Goal: Task Accomplishment & Management: Manage account settings

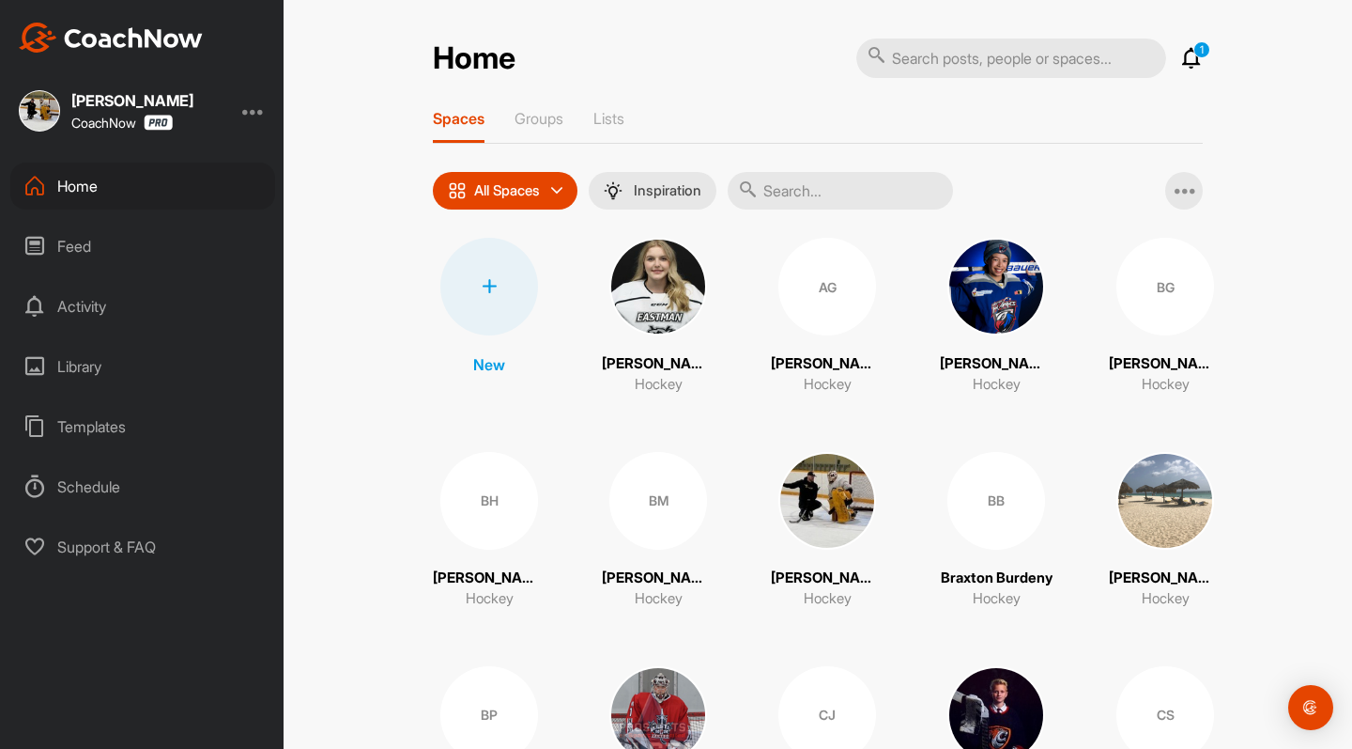
click at [1197, 54] on p "1" at bounding box center [1202, 49] width 17 height 17
click at [1194, 58] on icon at bounding box center [1192, 58] width 23 height 23
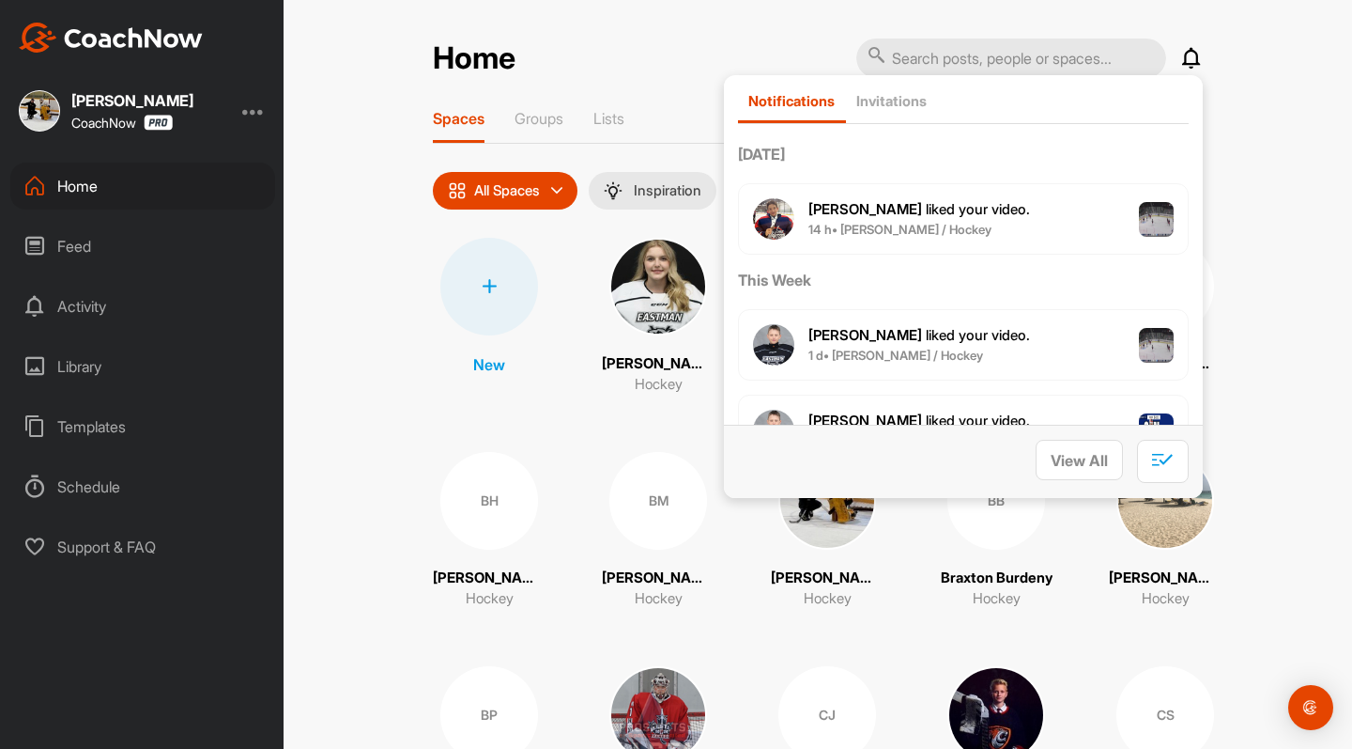
click at [1191, 56] on icon at bounding box center [1192, 58] width 23 height 23
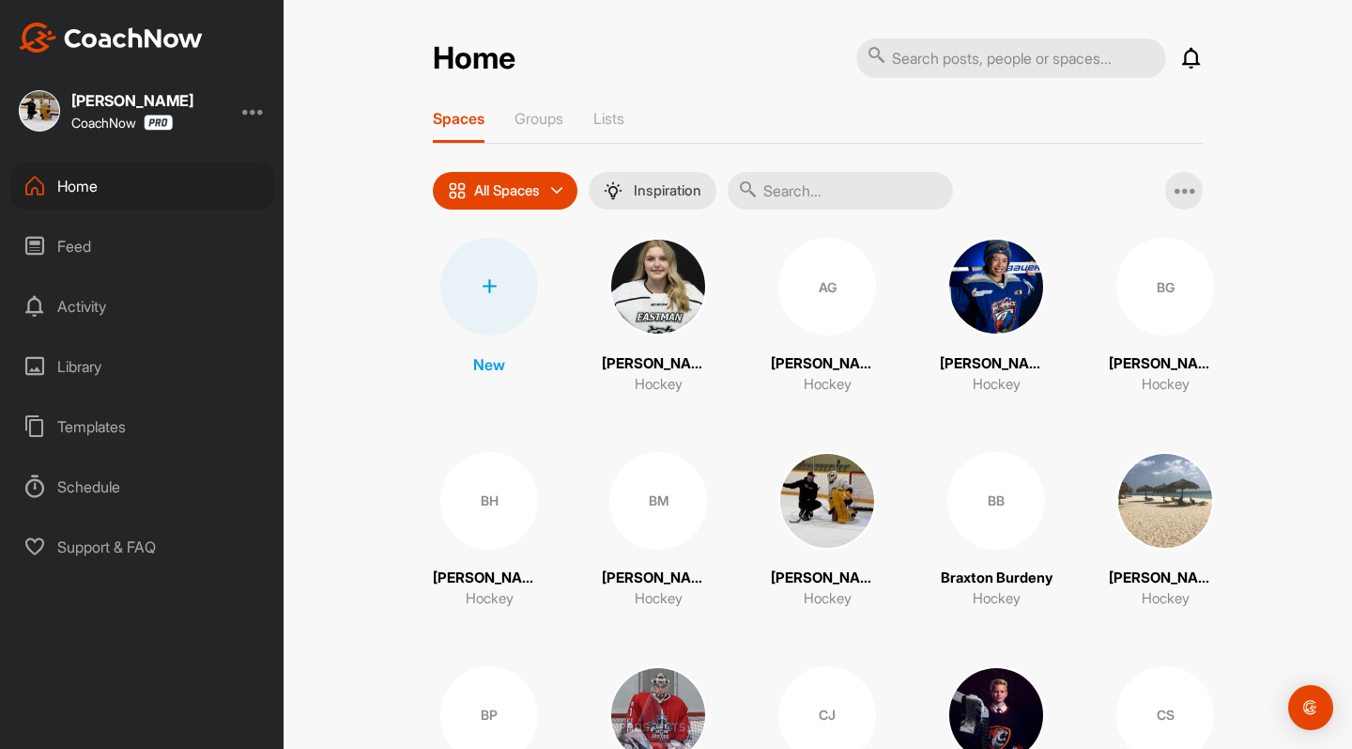
click at [672, 357] on p "[PERSON_NAME]" at bounding box center [658, 364] width 113 height 22
click at [544, 115] on p "Groups" at bounding box center [539, 118] width 49 height 19
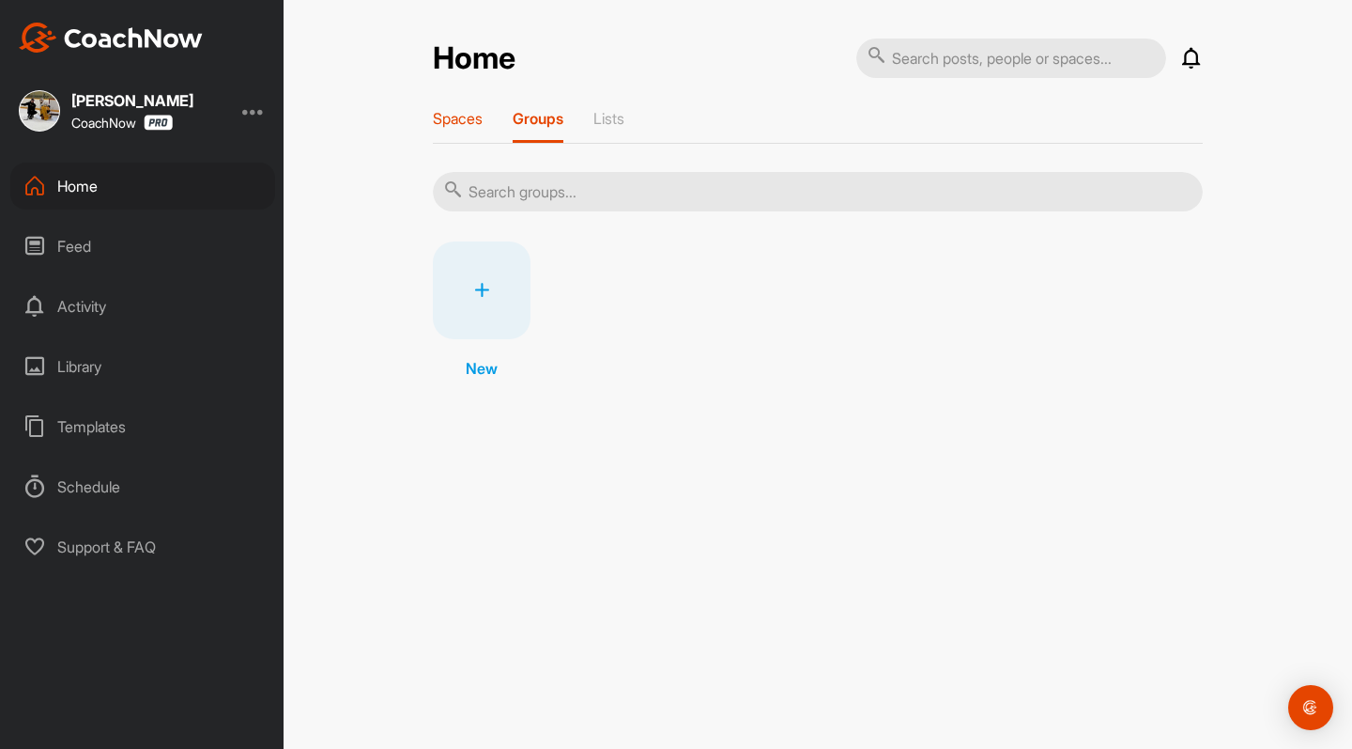
click at [467, 122] on p "Spaces" at bounding box center [458, 118] width 50 height 19
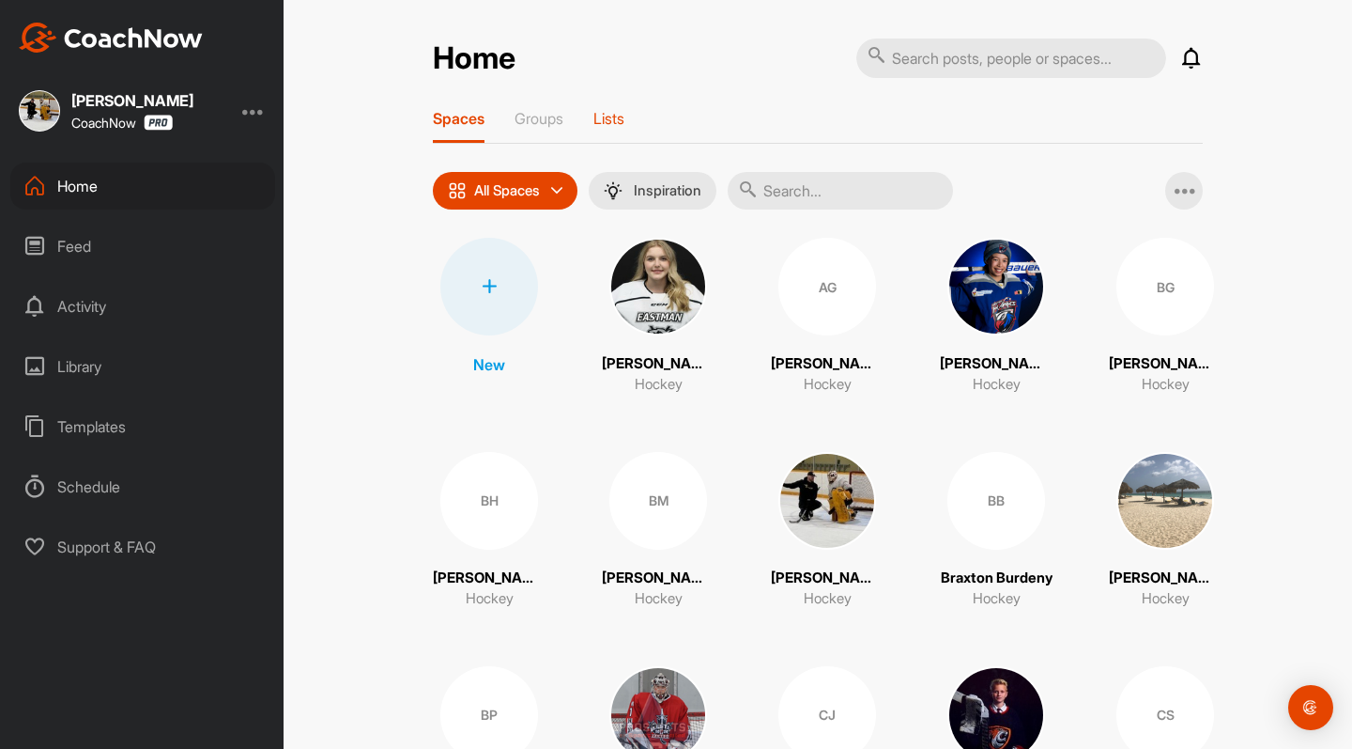
click at [622, 118] on p "Lists" at bounding box center [609, 118] width 31 height 19
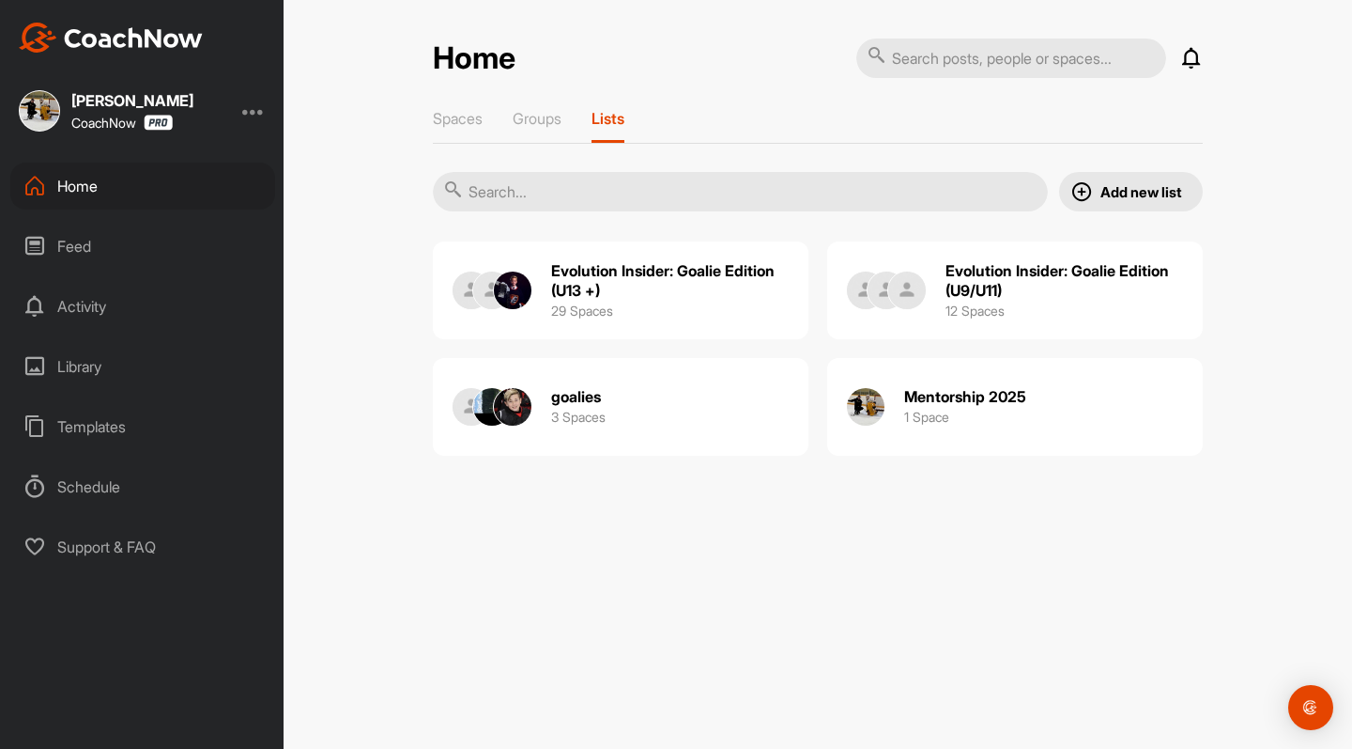
click at [620, 275] on h2 "Evolution Insider: Goalie Edition (U13 +)" at bounding box center [670, 280] width 239 height 39
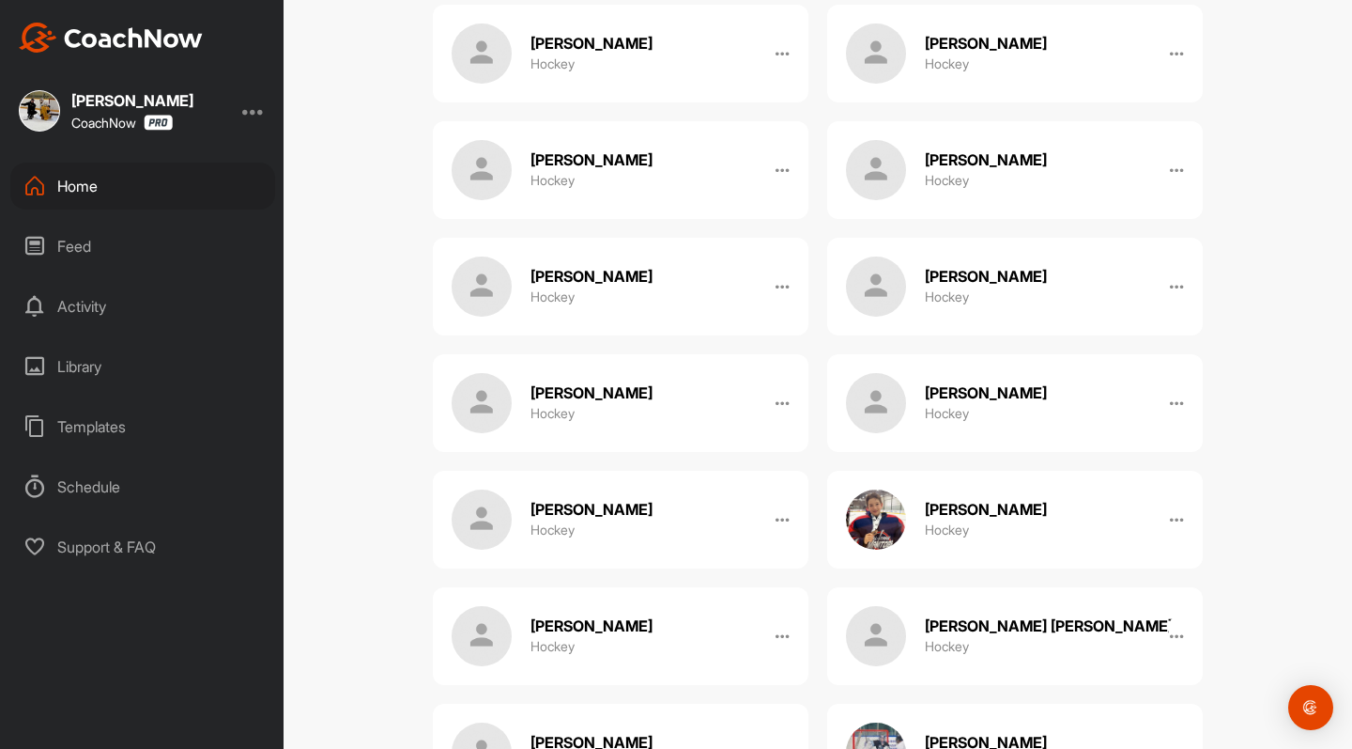
scroll to position [920, 0]
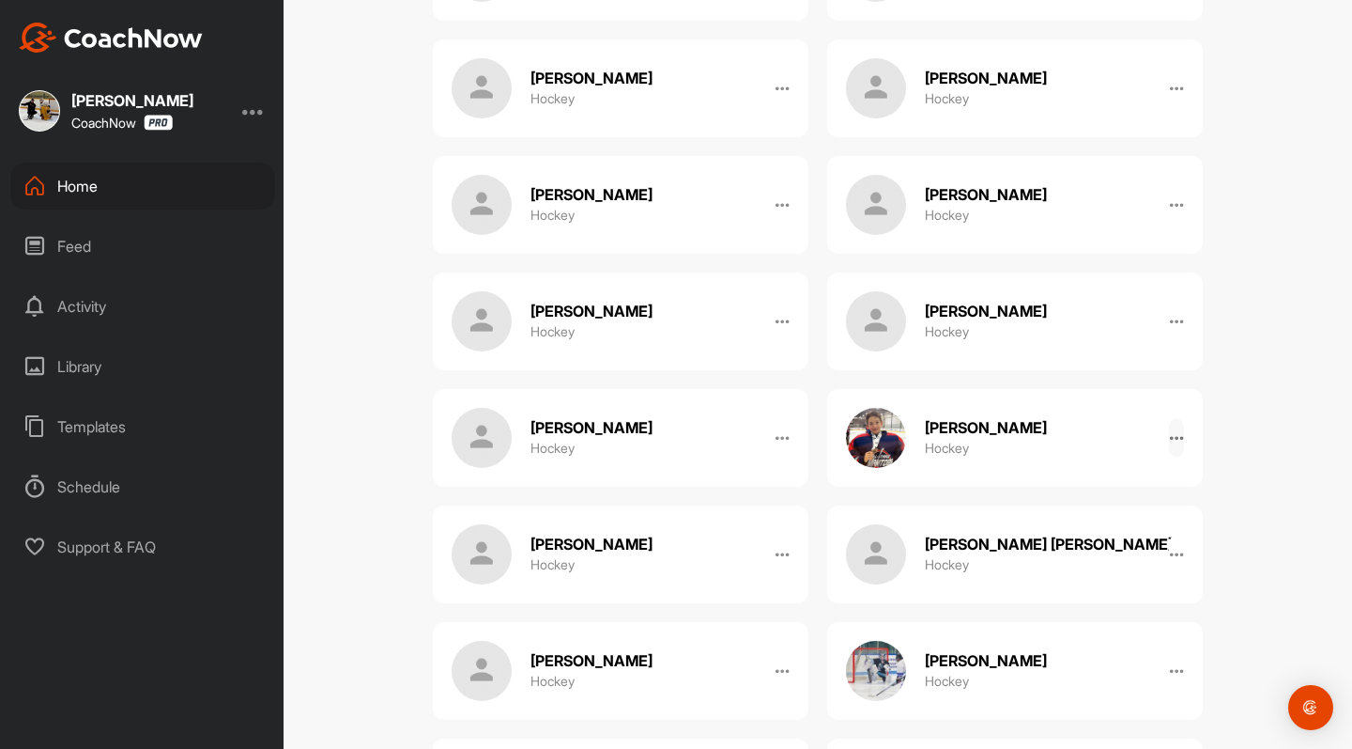
click at [1180, 432] on icon at bounding box center [1176, 437] width 15 height 15
click at [1324, 440] on div "Evolution Insider: Goalie Edition (U13 +) Manage Spaces Post into List Invite C…" at bounding box center [818, 374] width 1069 height 749
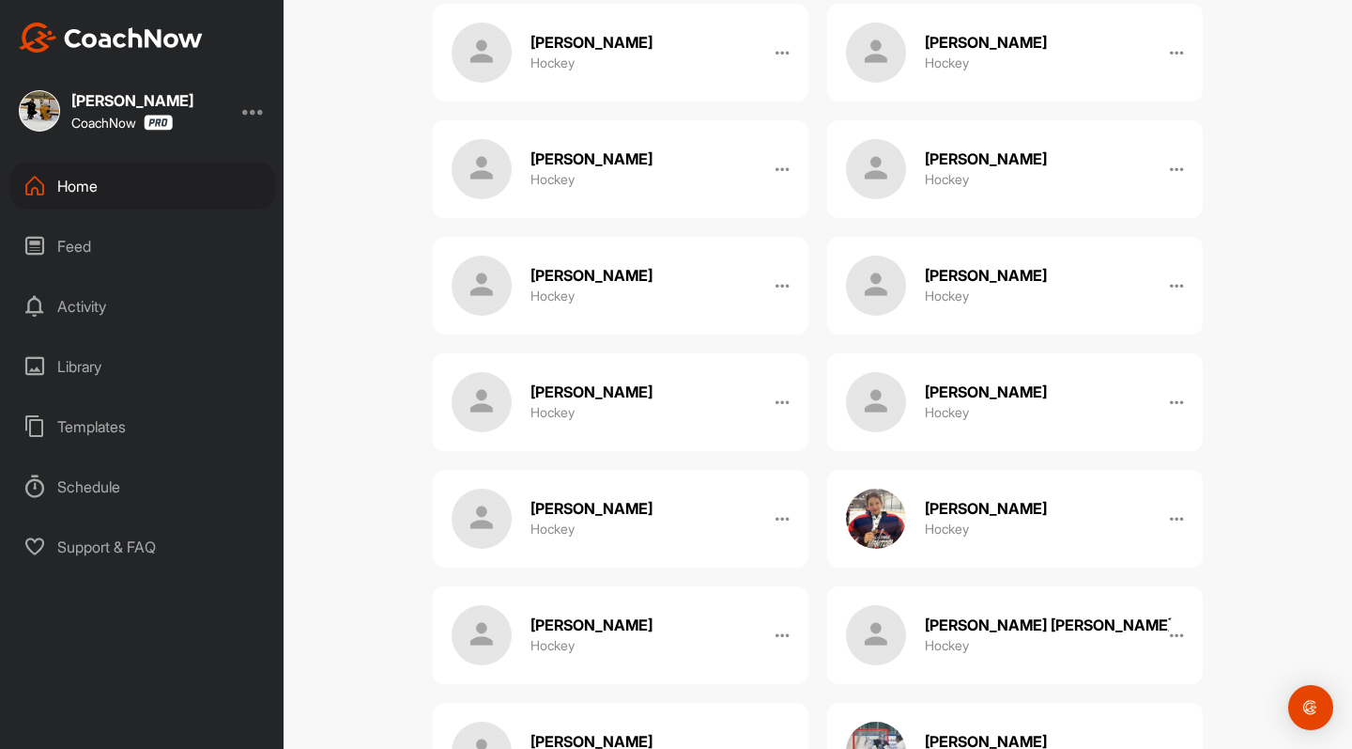
scroll to position [996, 0]
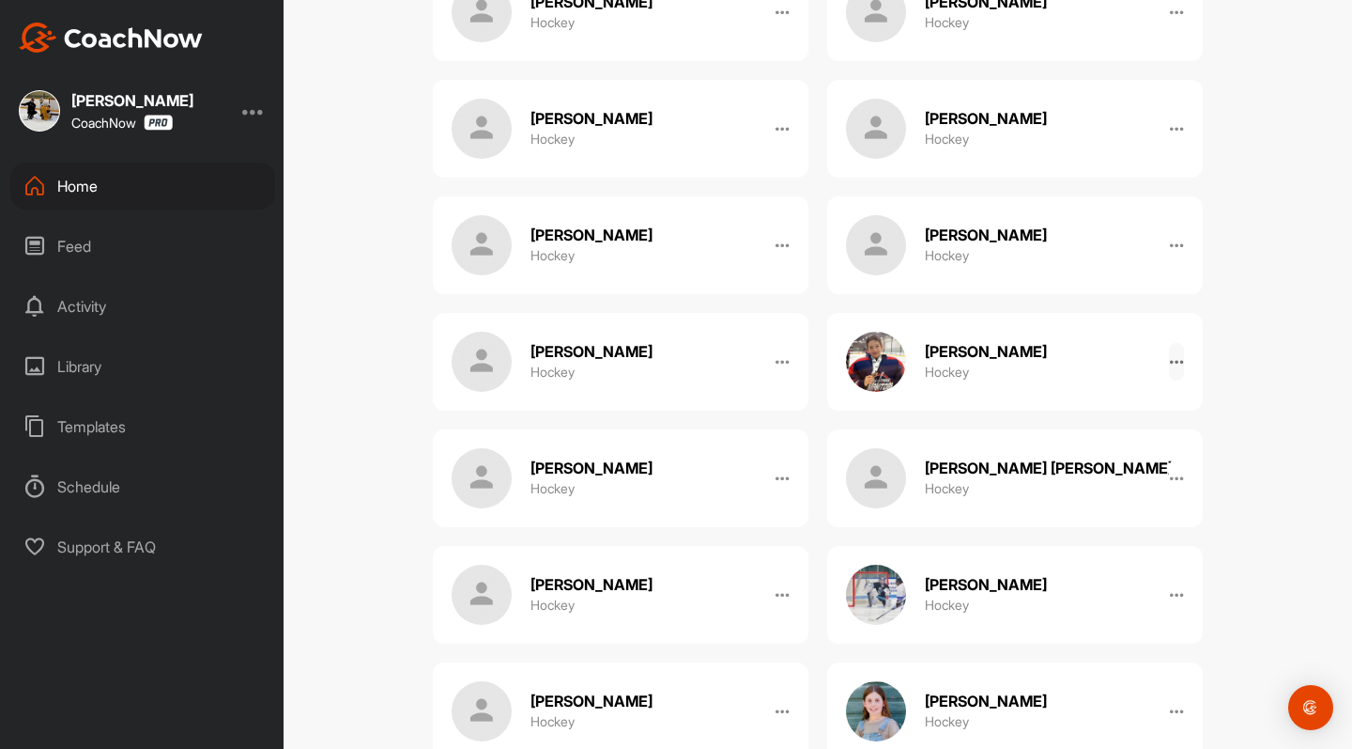
click at [1178, 361] on icon at bounding box center [1176, 361] width 15 height 15
click at [1137, 420] on button "Remove" at bounding box center [1137, 417] width 96 height 62
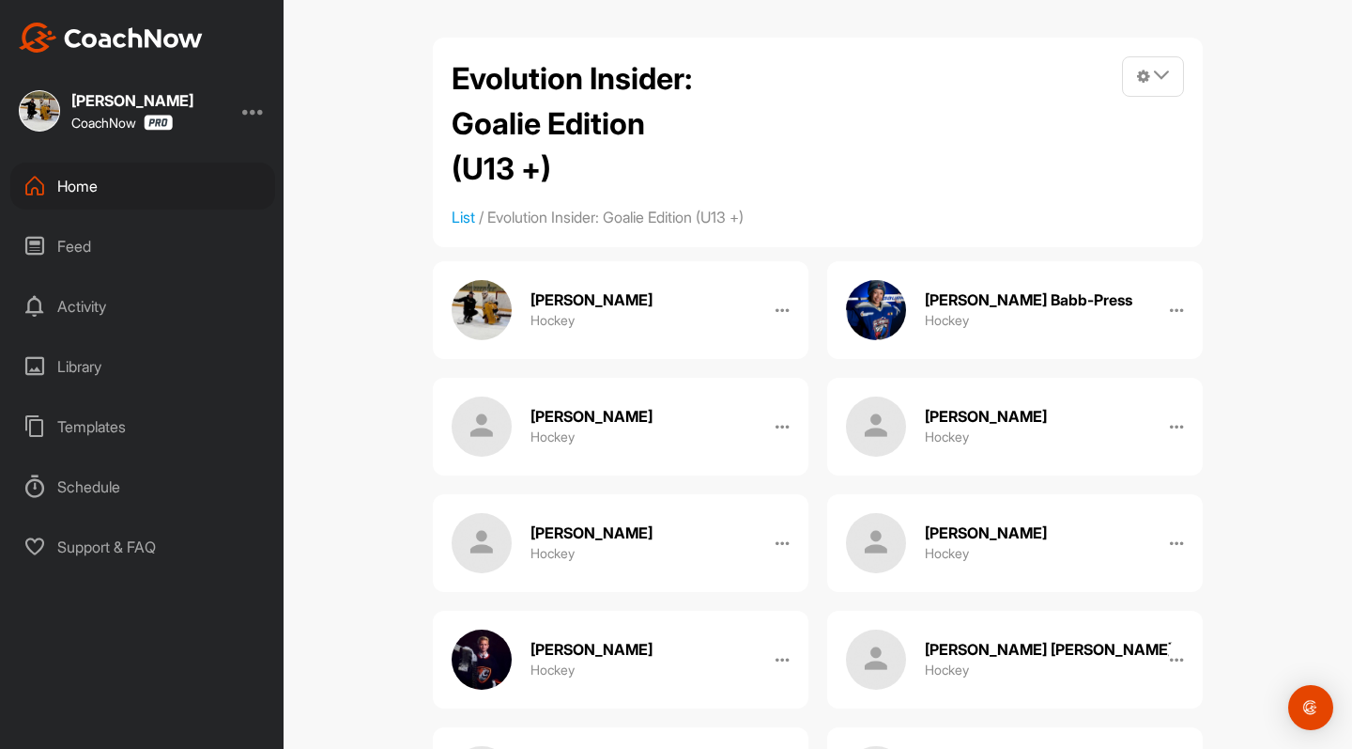
scroll to position [0, 0]
click at [73, 186] on div "Home" at bounding box center [142, 185] width 265 height 47
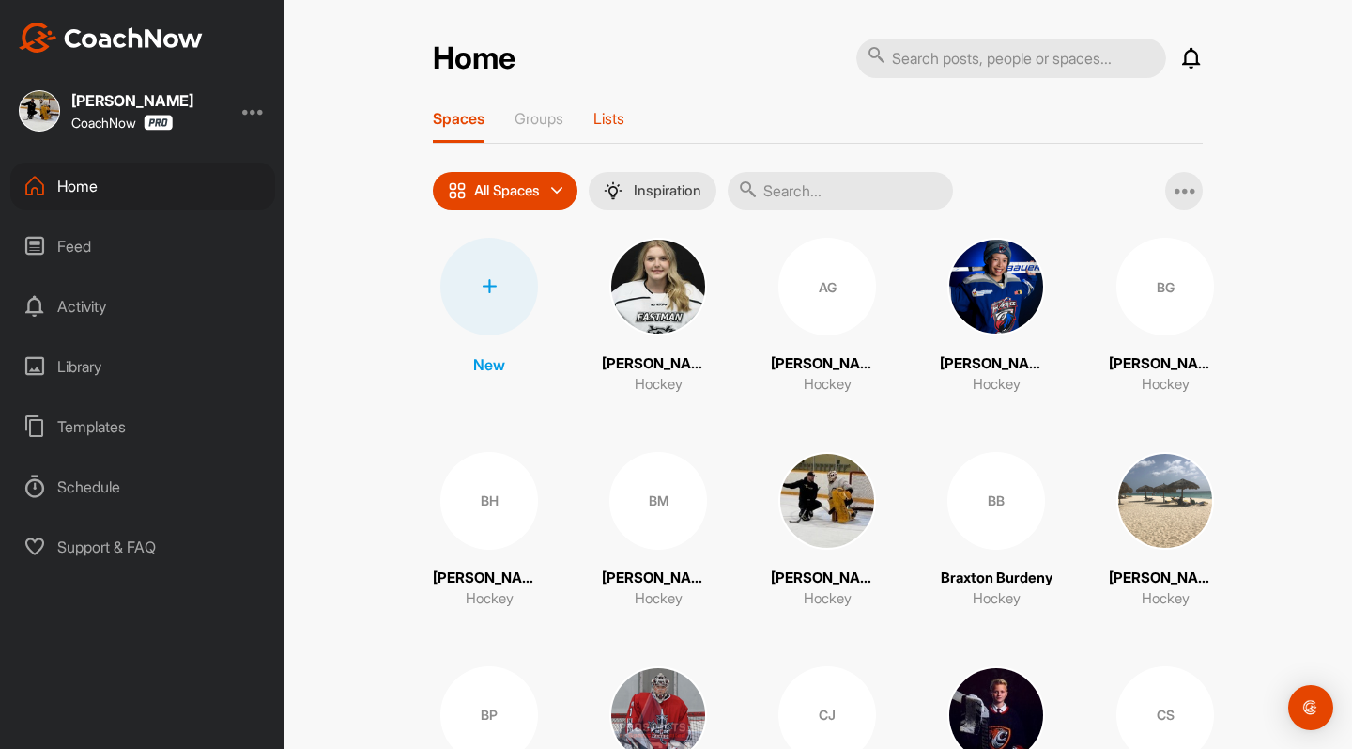
click at [610, 118] on p "Lists" at bounding box center [609, 118] width 31 height 19
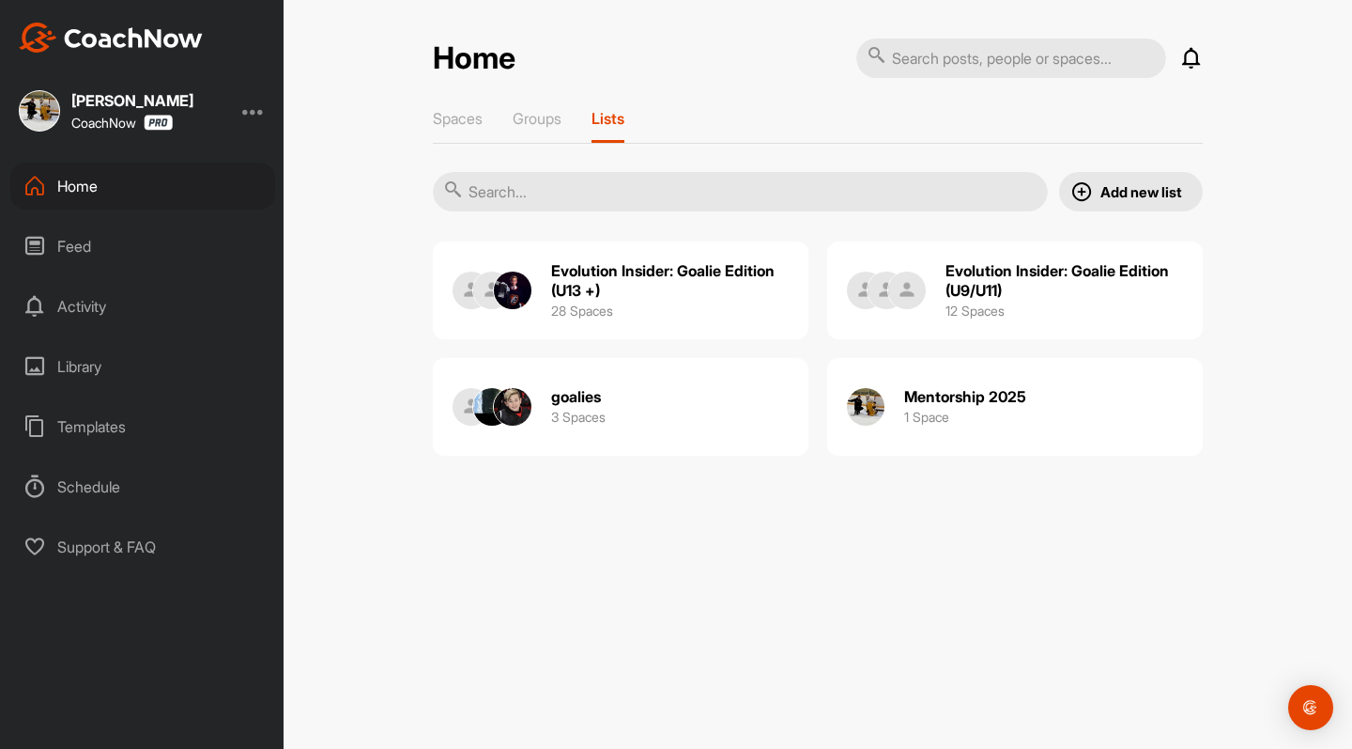
click at [967, 393] on h2 "Mentorship 2025" at bounding box center [965, 397] width 122 height 20
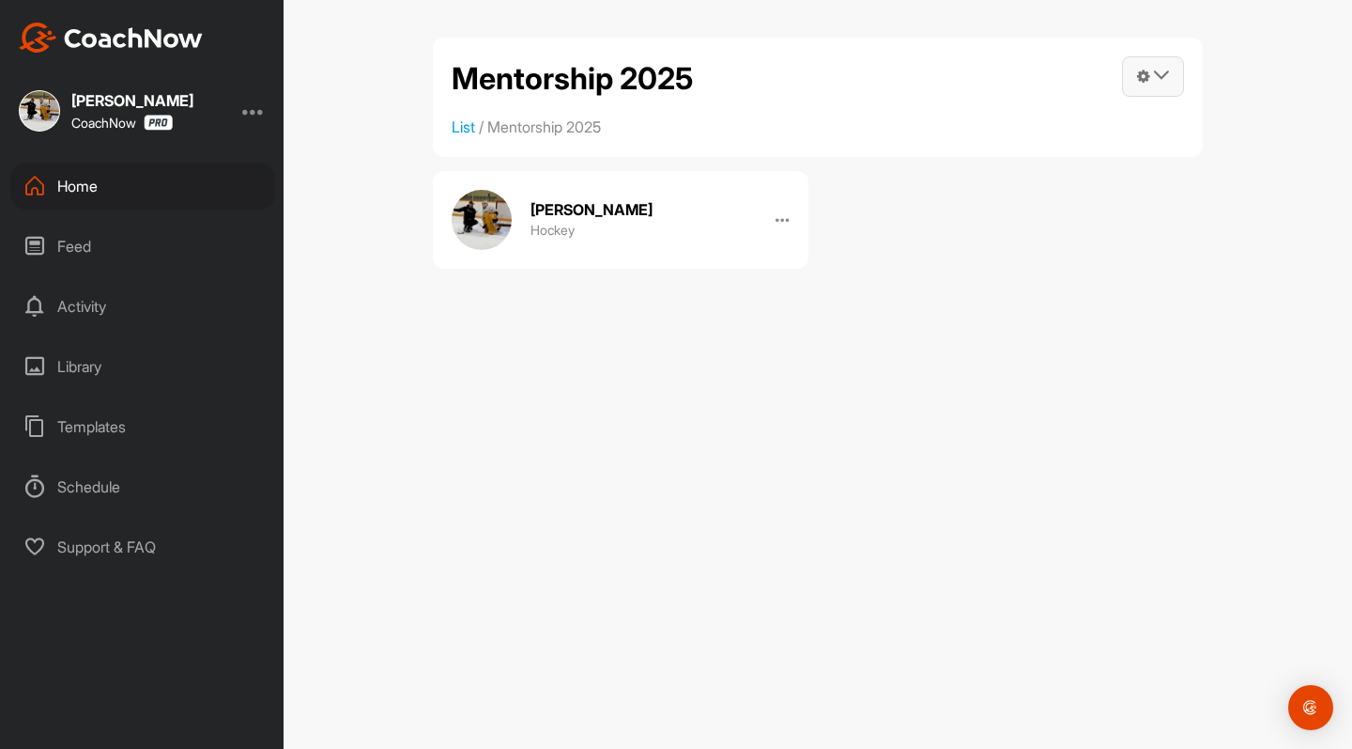
click at [1173, 70] on span at bounding box center [1153, 76] width 60 height 39
click at [806, 476] on div "Mentorship 2025 Manage Spaces Post into List Invite Coaching Staff to all Space…" at bounding box center [818, 374] width 1069 height 749
click at [90, 187] on div "Home" at bounding box center [142, 185] width 265 height 47
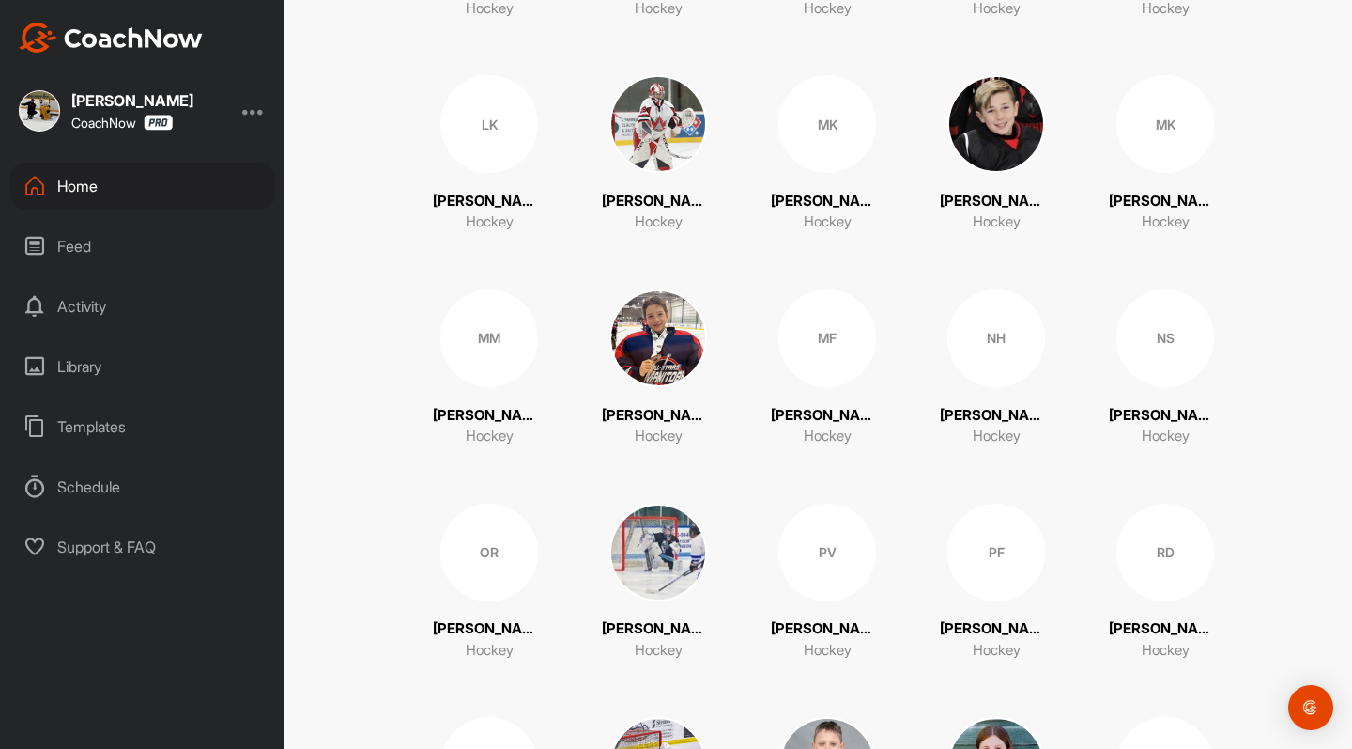
scroll to position [1866, 0]
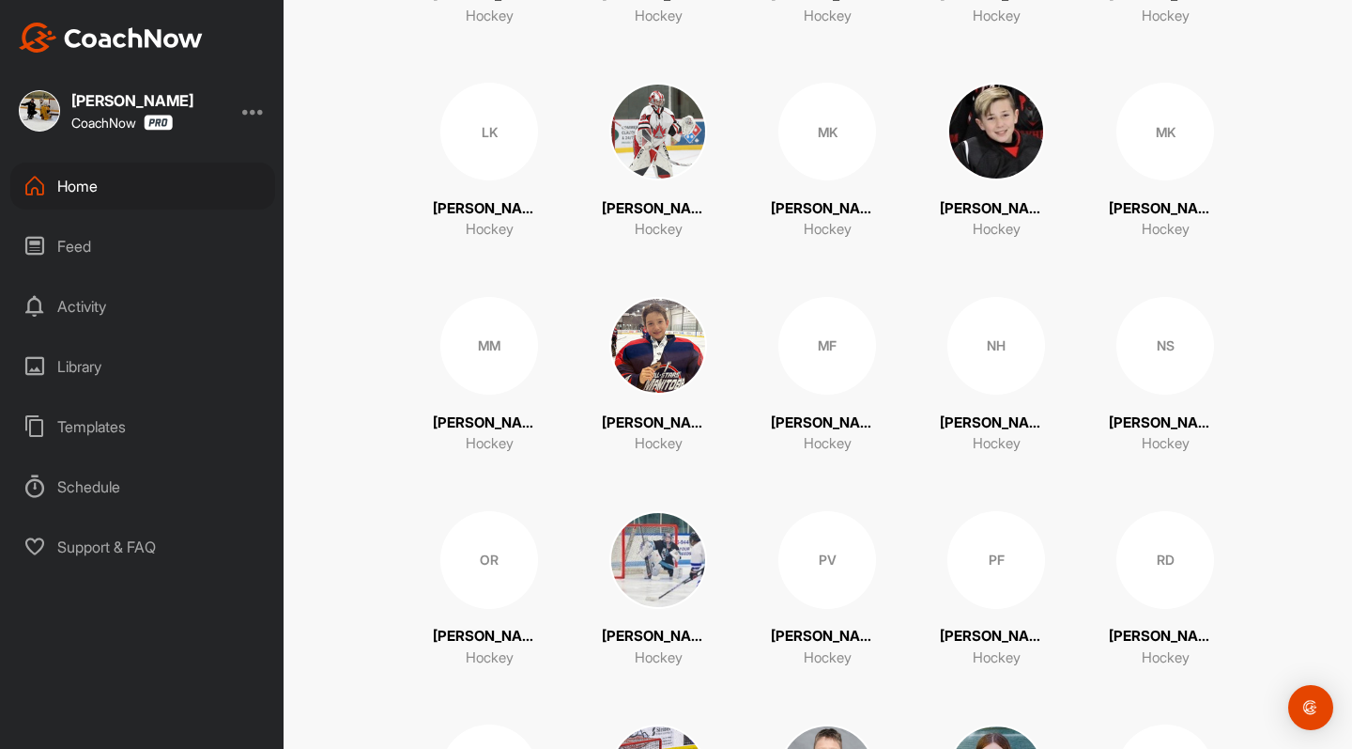
click at [692, 414] on p "[PERSON_NAME]" at bounding box center [658, 423] width 113 height 22
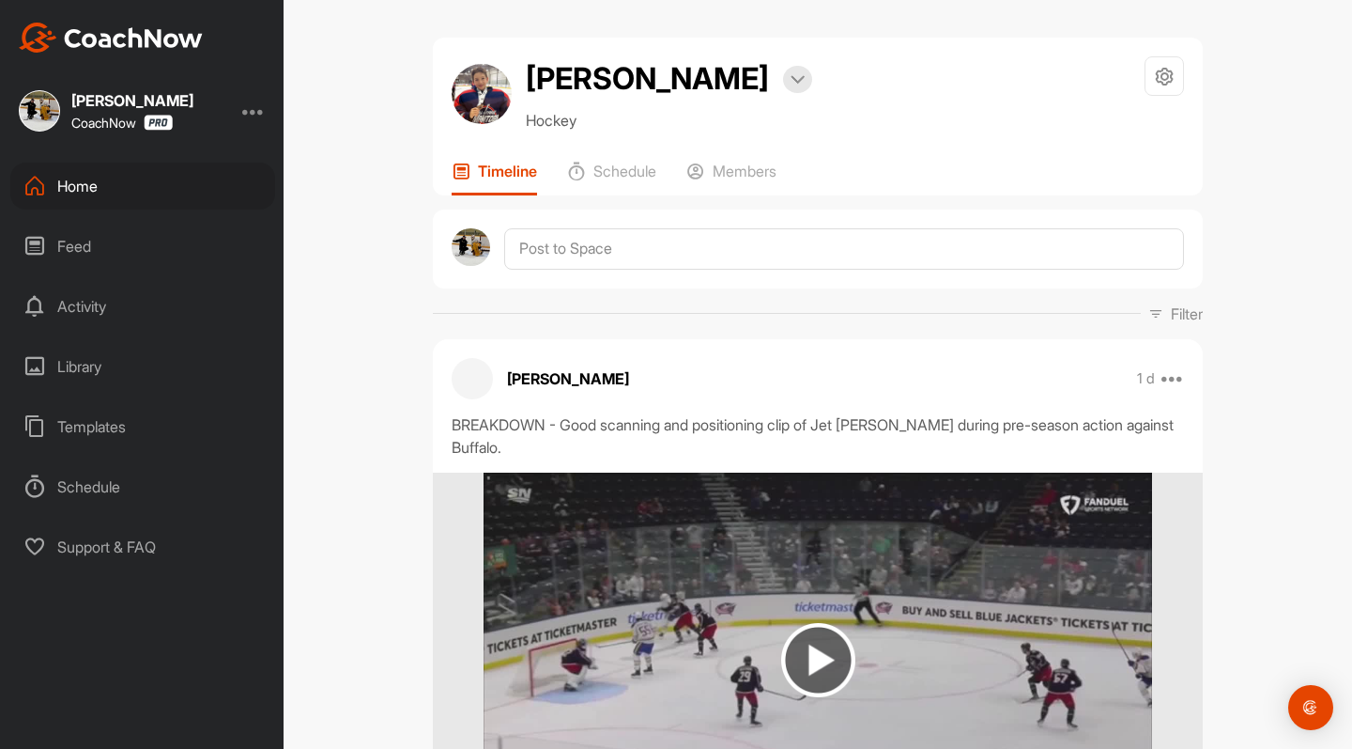
click at [1142, 64] on div "[PERSON_NAME] Bookings Hockey Space Settings Your Notifications" at bounding box center [818, 93] width 733 height 75
click at [1157, 71] on icon at bounding box center [1165, 77] width 22 height 22
click at [1095, 134] on li "Space Settings" at bounding box center [1108, 130] width 153 height 60
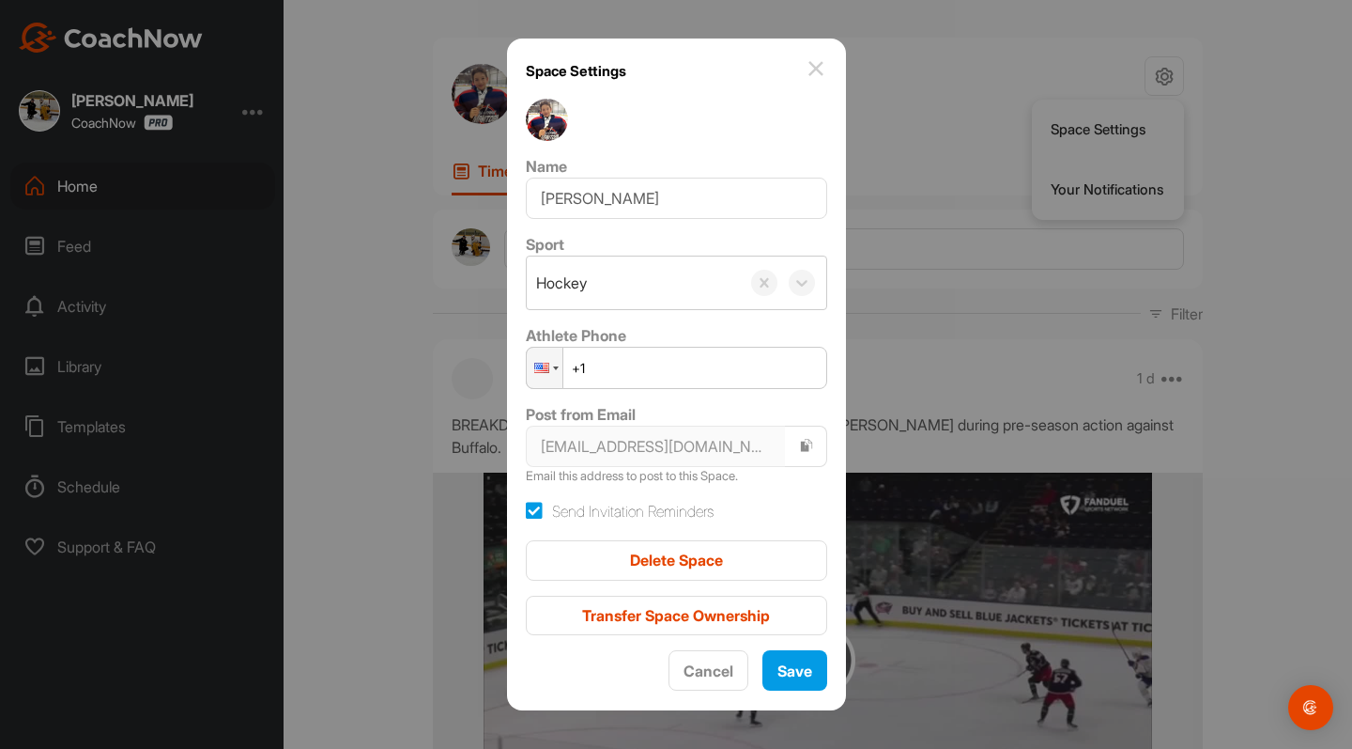
click at [814, 65] on img at bounding box center [816, 68] width 23 height 23
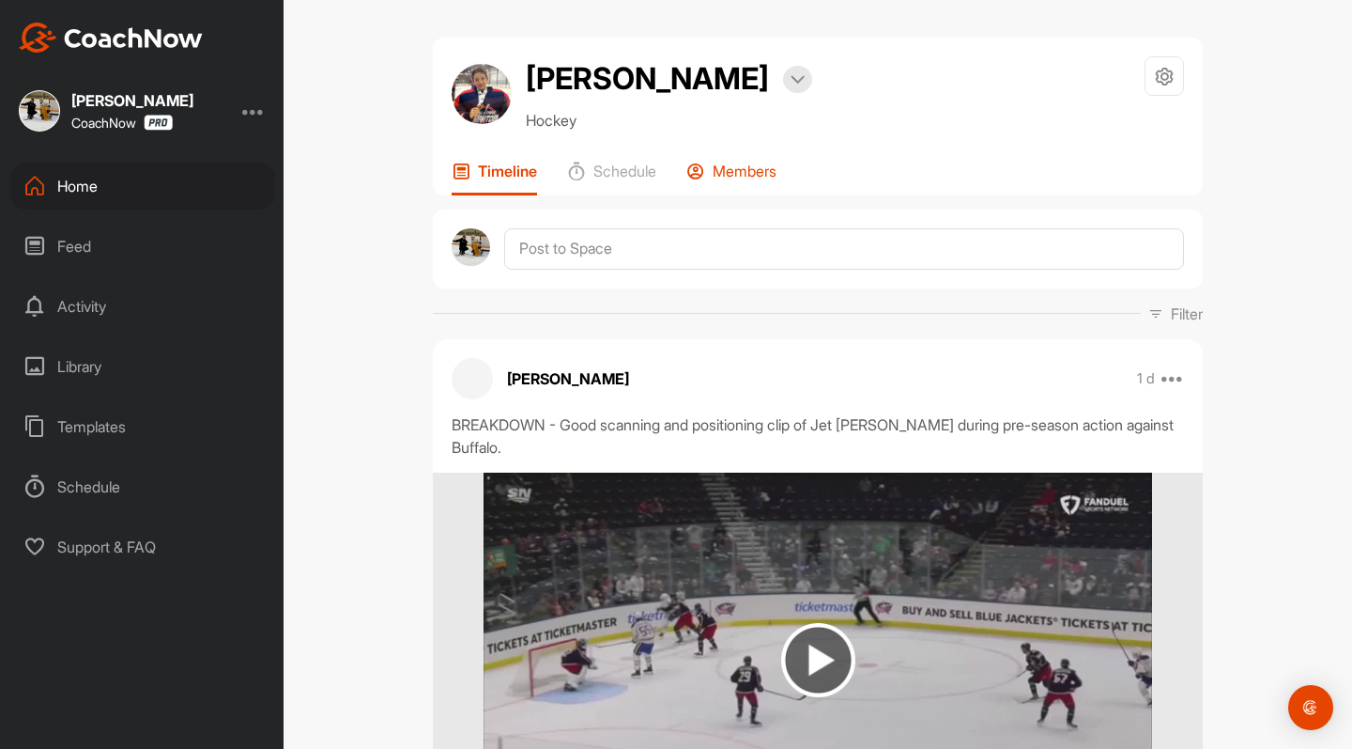
click at [730, 169] on p "Members" at bounding box center [745, 171] width 64 height 19
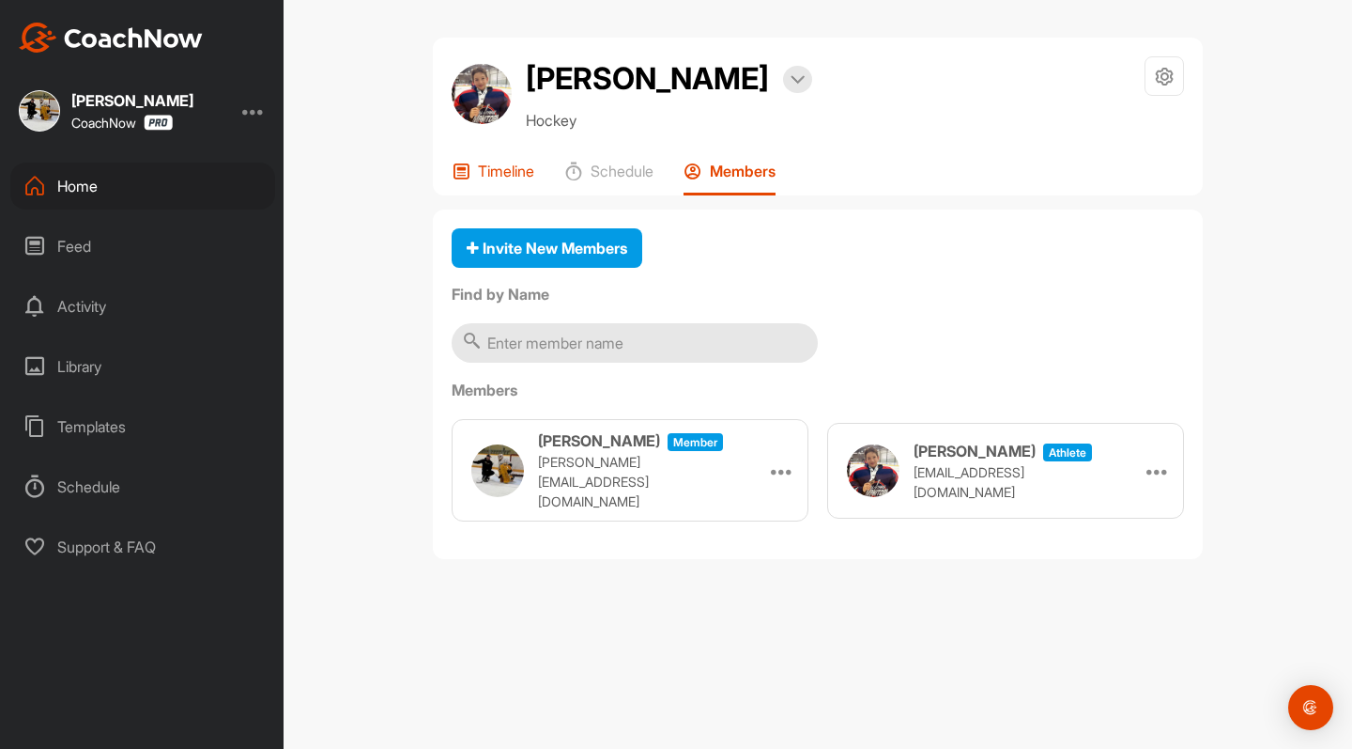
click at [490, 179] on p "Timeline" at bounding box center [506, 171] width 56 height 19
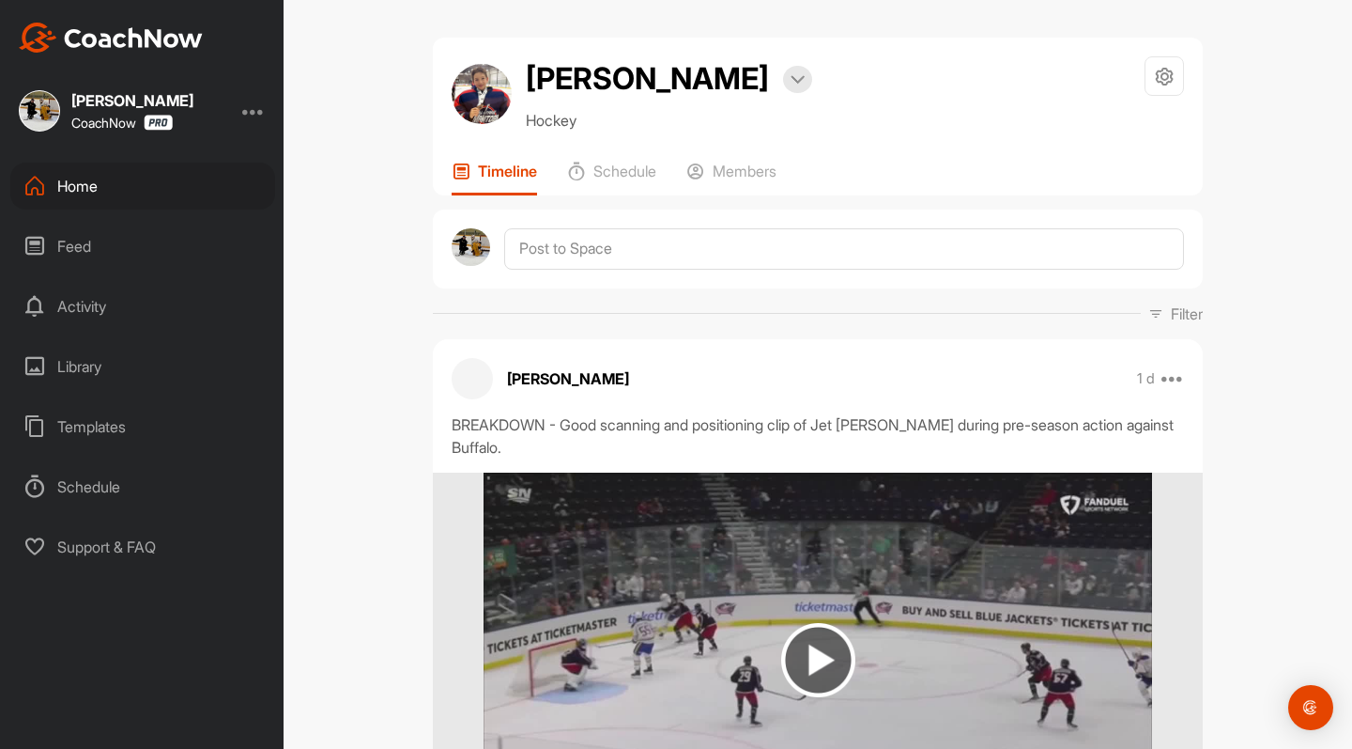
click at [63, 244] on div "Feed" at bounding box center [142, 246] width 265 height 47
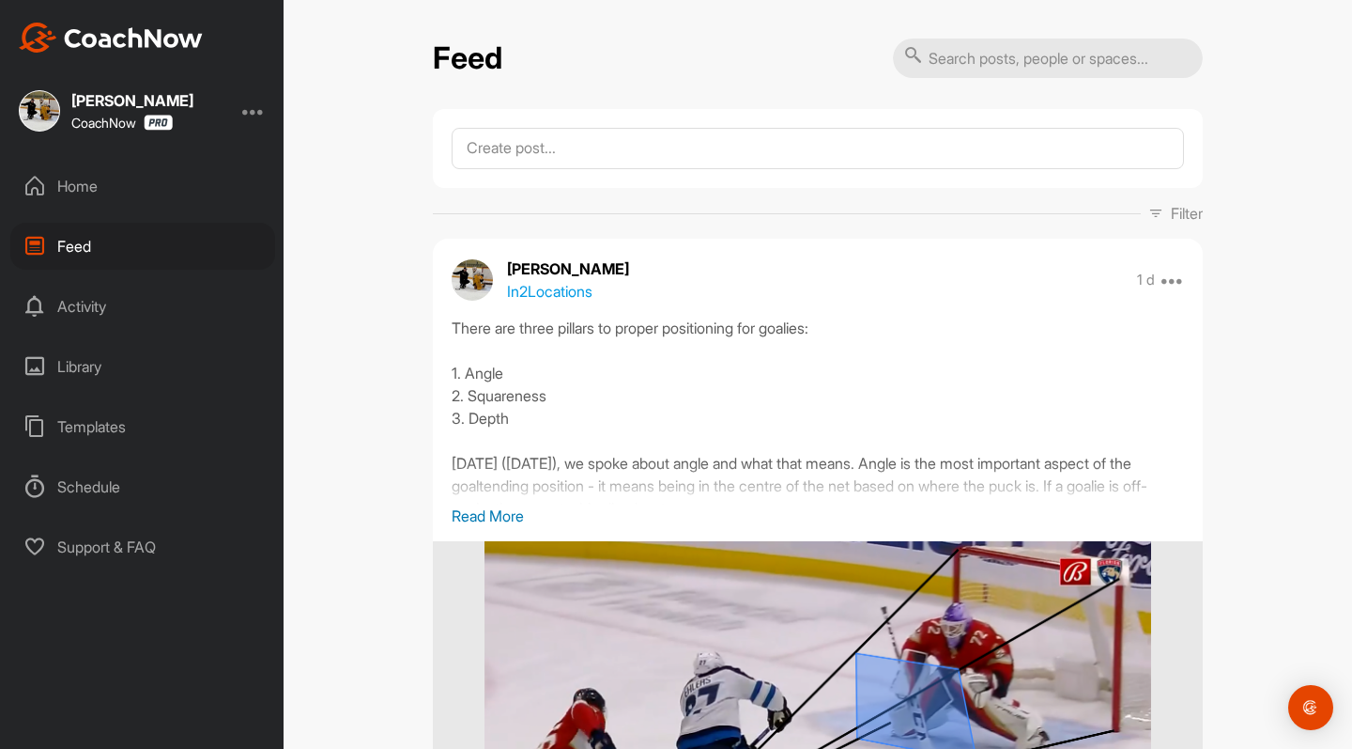
click at [78, 178] on div "Home" at bounding box center [142, 185] width 265 height 47
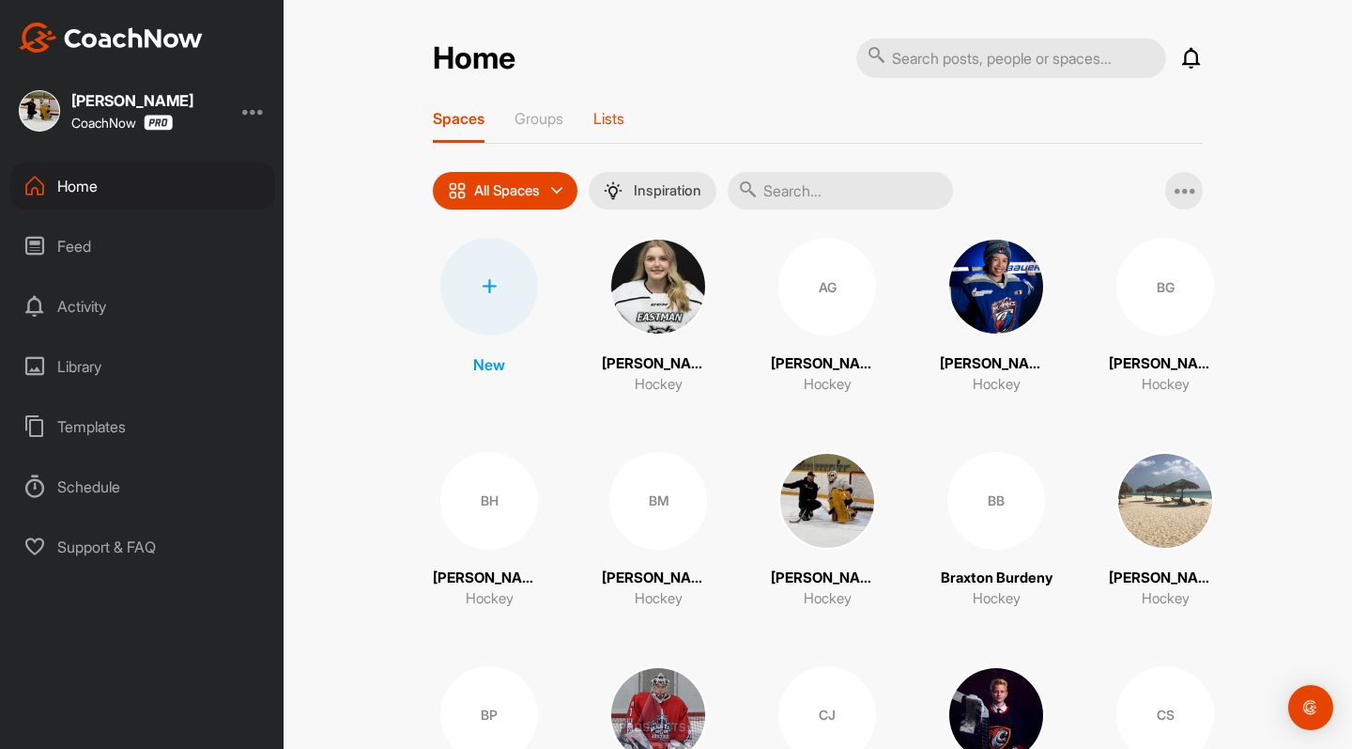
click at [616, 123] on p "Lists" at bounding box center [609, 118] width 31 height 19
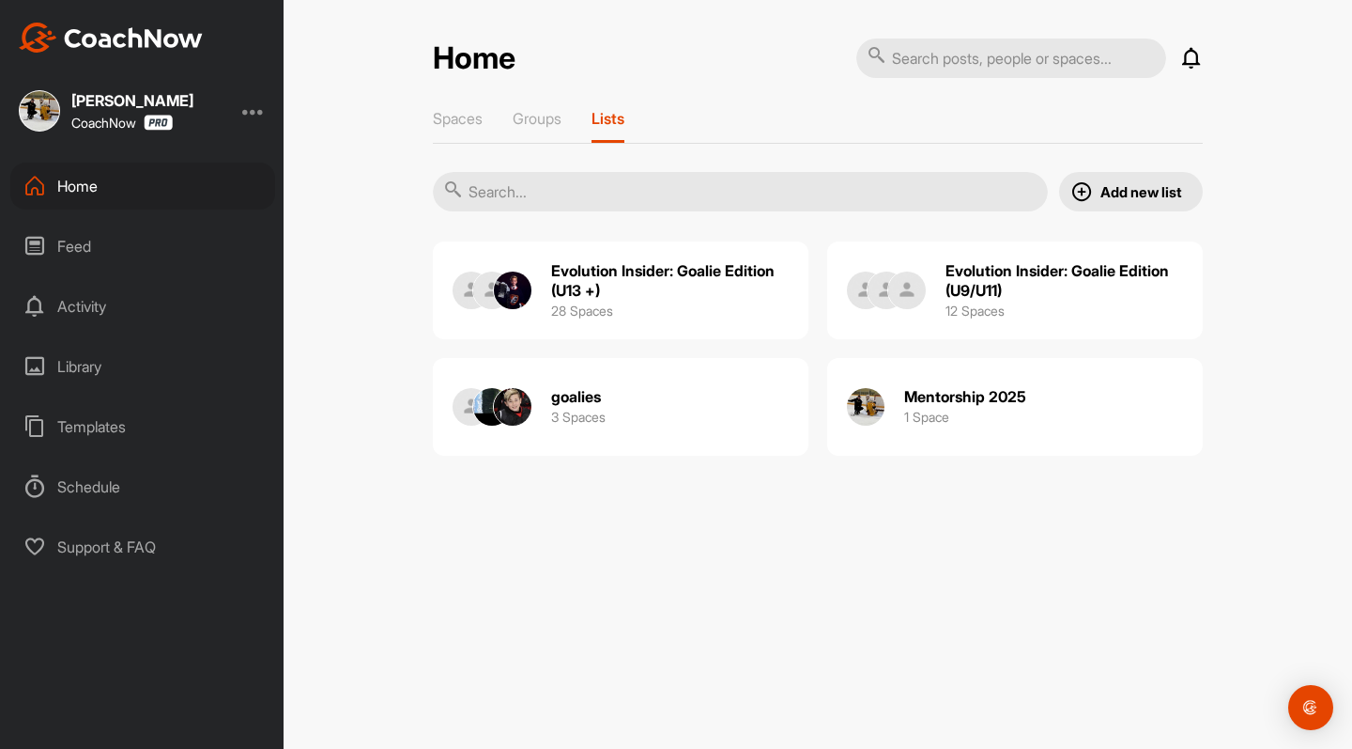
click at [575, 395] on h2 "goalies" at bounding box center [576, 397] width 50 height 20
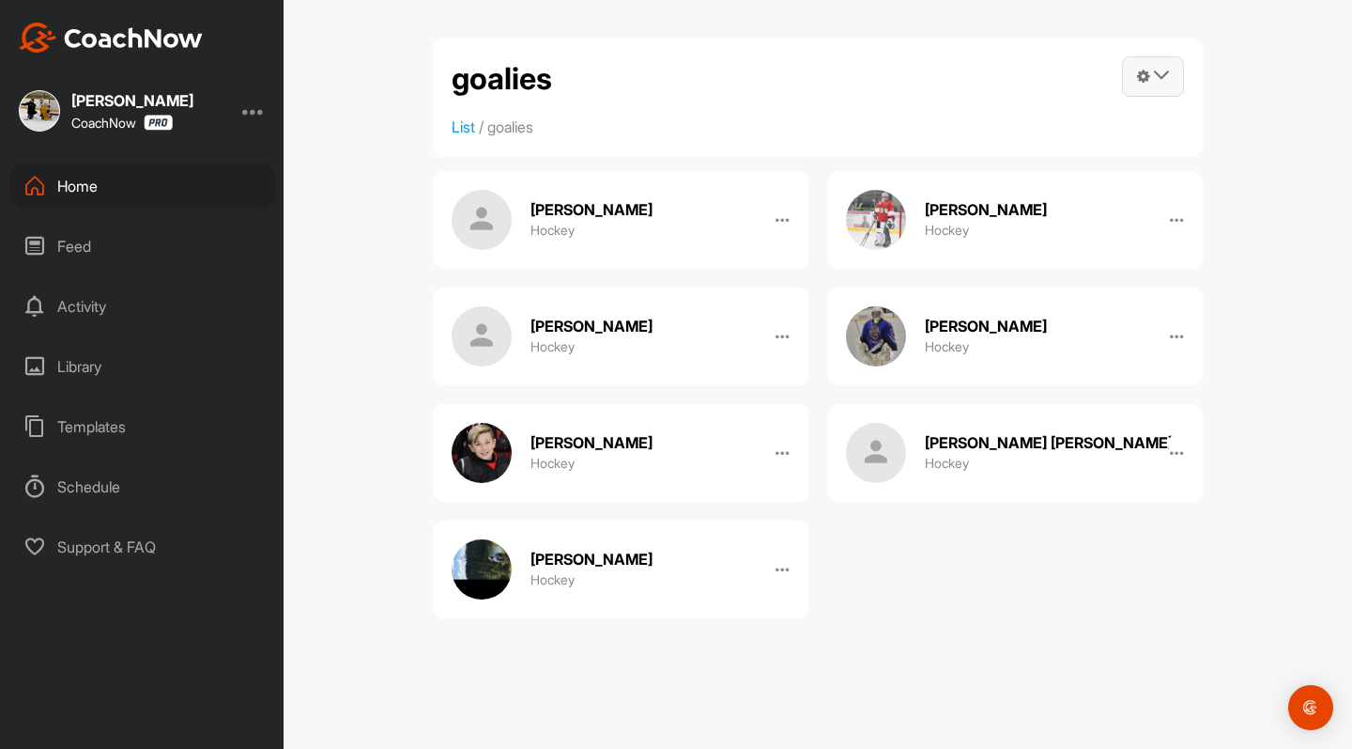
click at [1160, 71] on icon at bounding box center [1161, 75] width 15 height 15
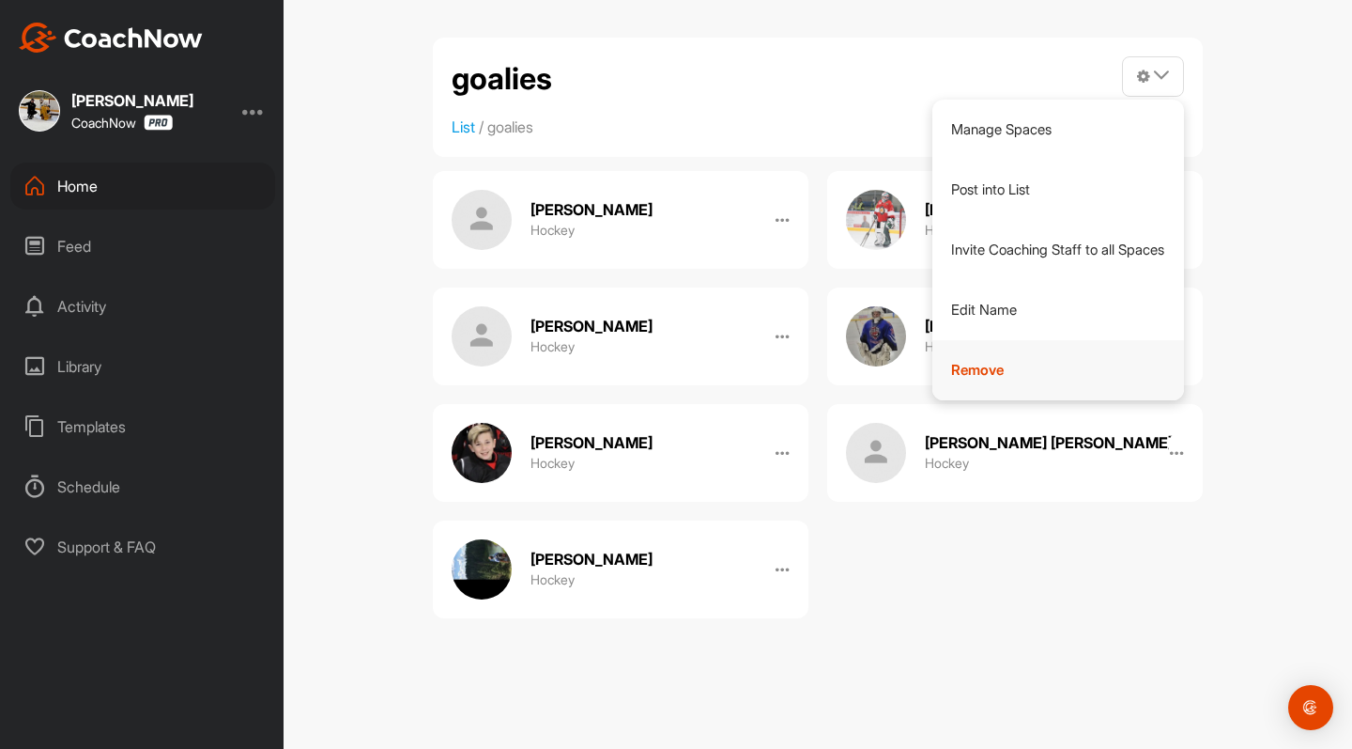
click at [968, 366] on link "Remove" at bounding box center [1059, 370] width 253 height 60
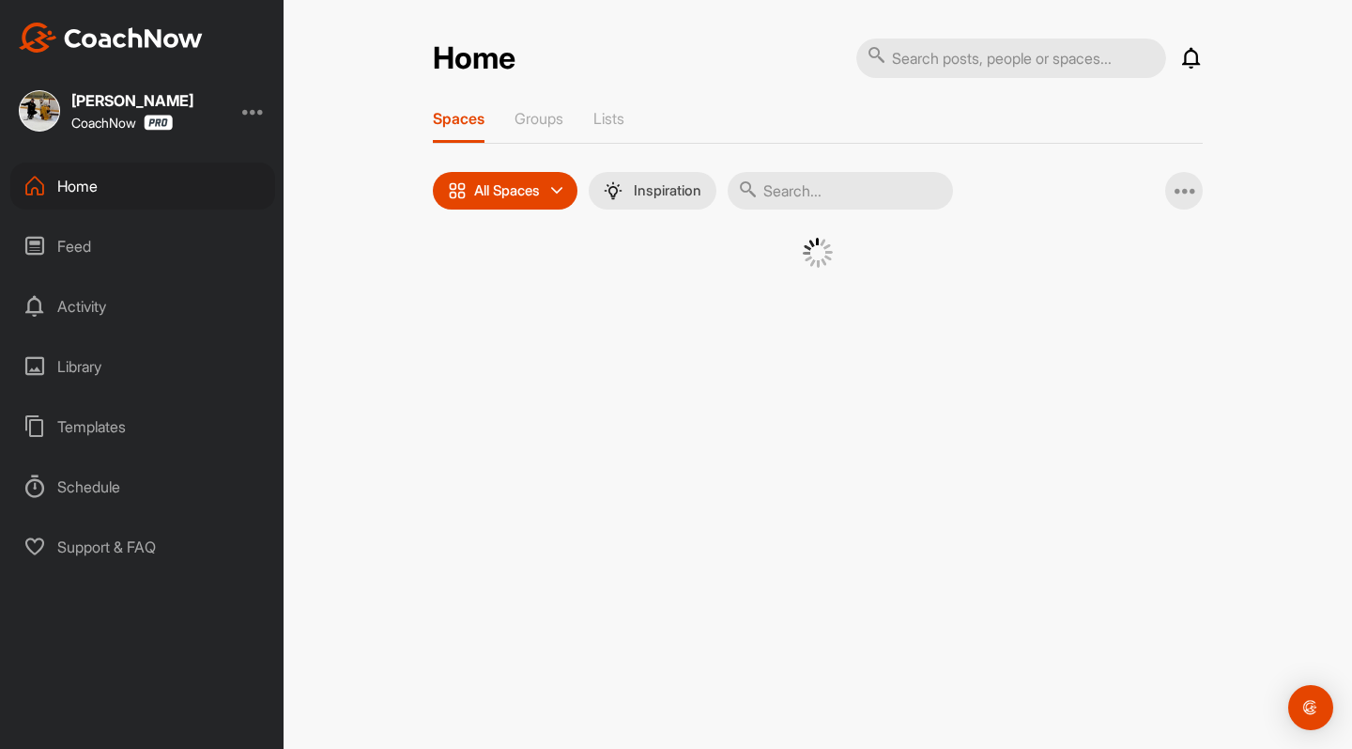
click at [672, 158] on div "Spaces Groups Lists All Spaces All spaces SMART LISTS Unanswered by me 15 days …" at bounding box center [818, 212] width 770 height 206
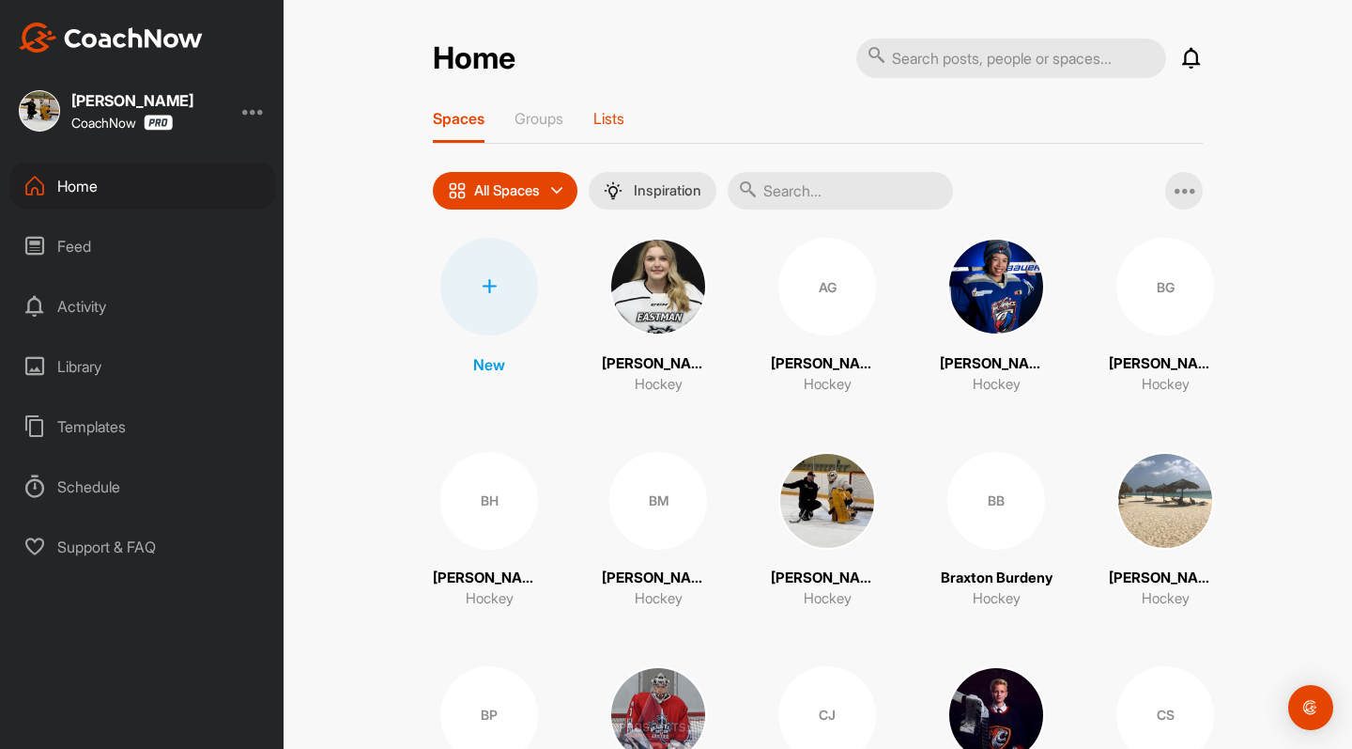
click at [608, 119] on p "Lists" at bounding box center [609, 118] width 31 height 19
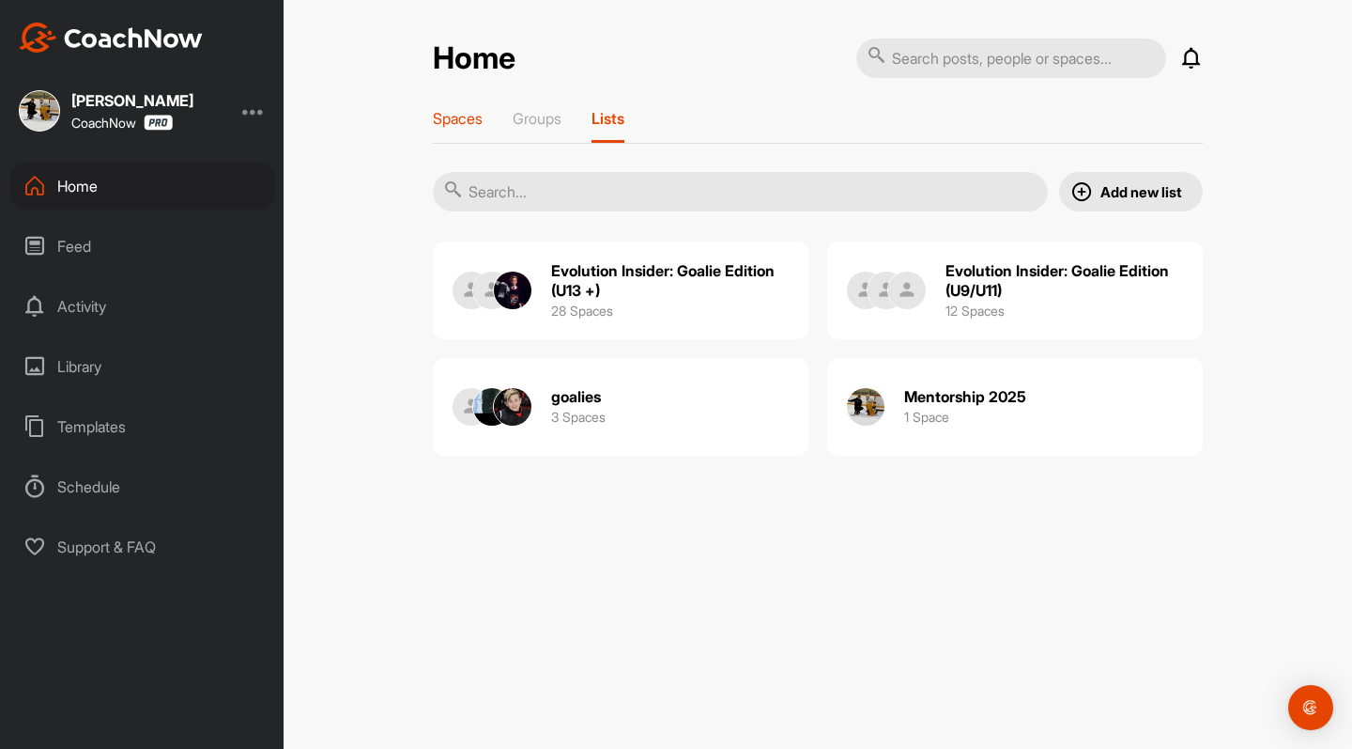
click at [456, 113] on p "Spaces" at bounding box center [458, 118] width 50 height 19
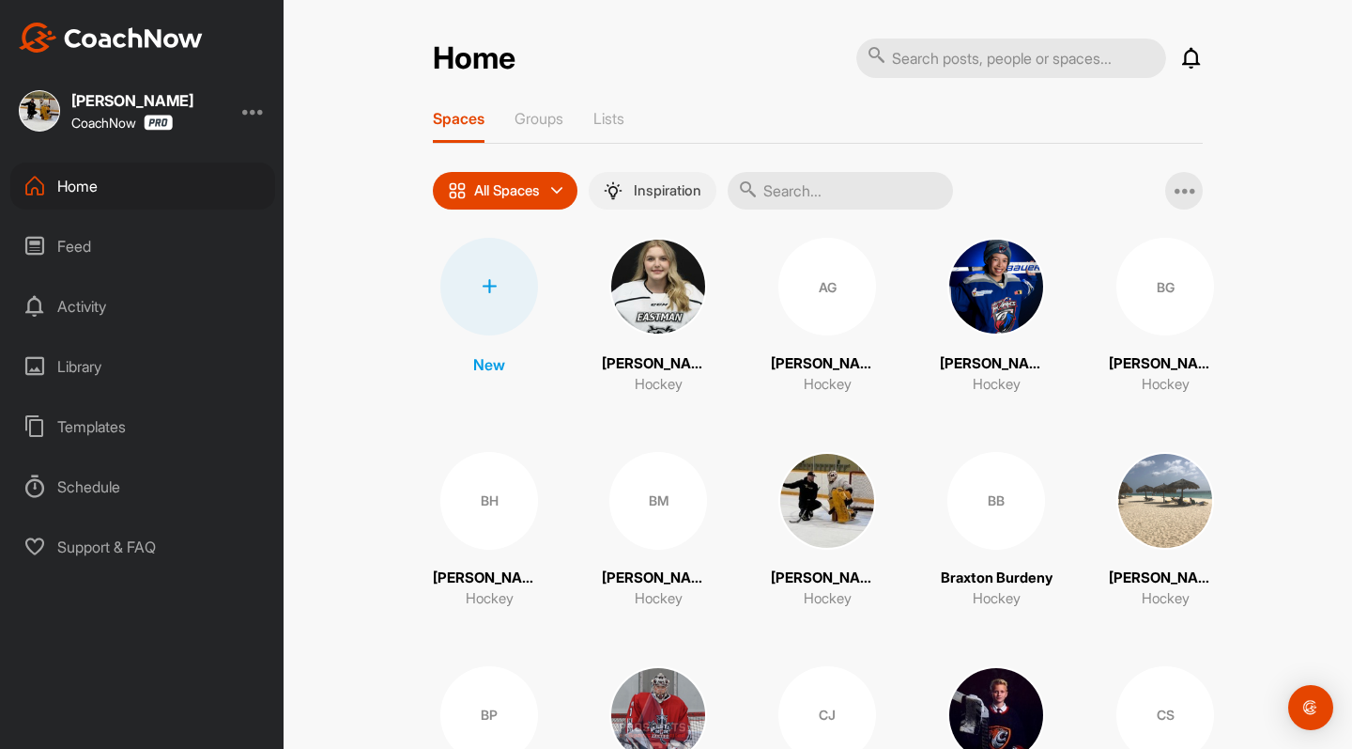
click at [645, 180] on div "Inspiration" at bounding box center [653, 191] width 128 height 38
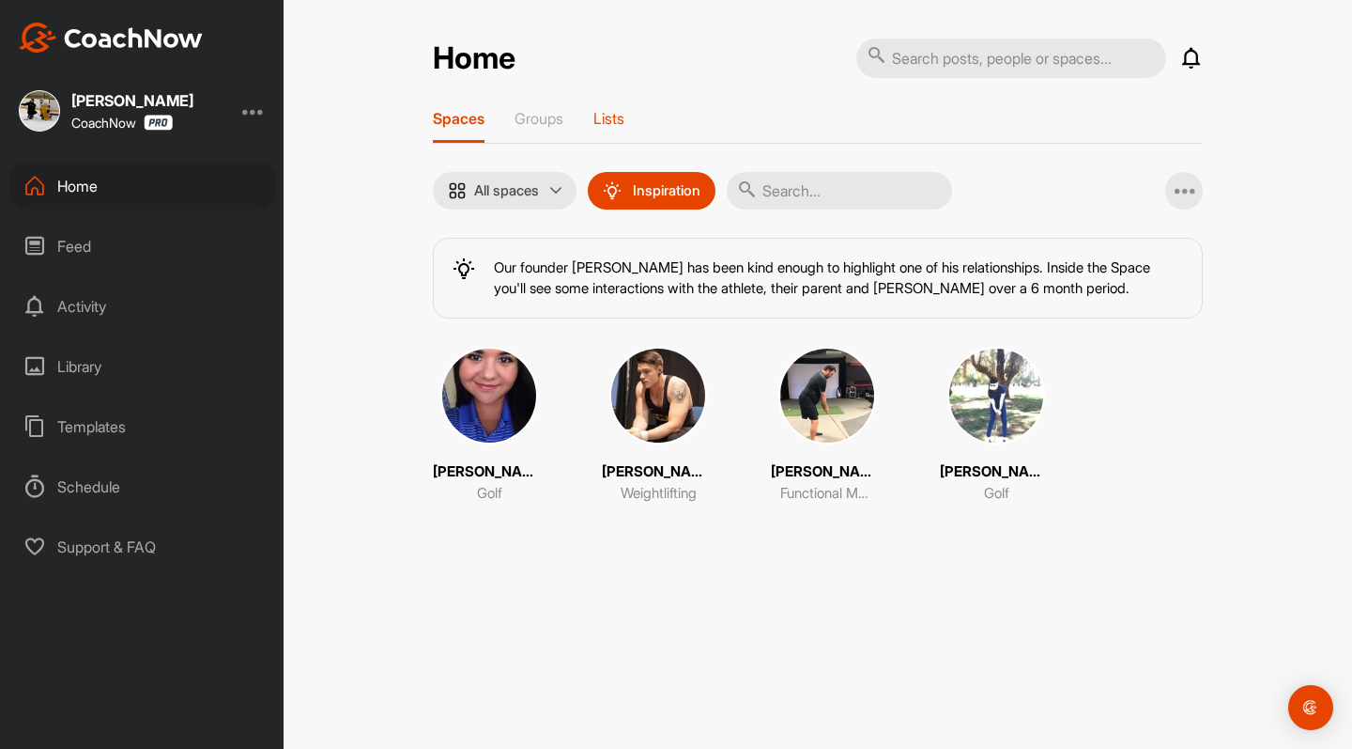
click at [609, 121] on p "Lists" at bounding box center [609, 118] width 31 height 19
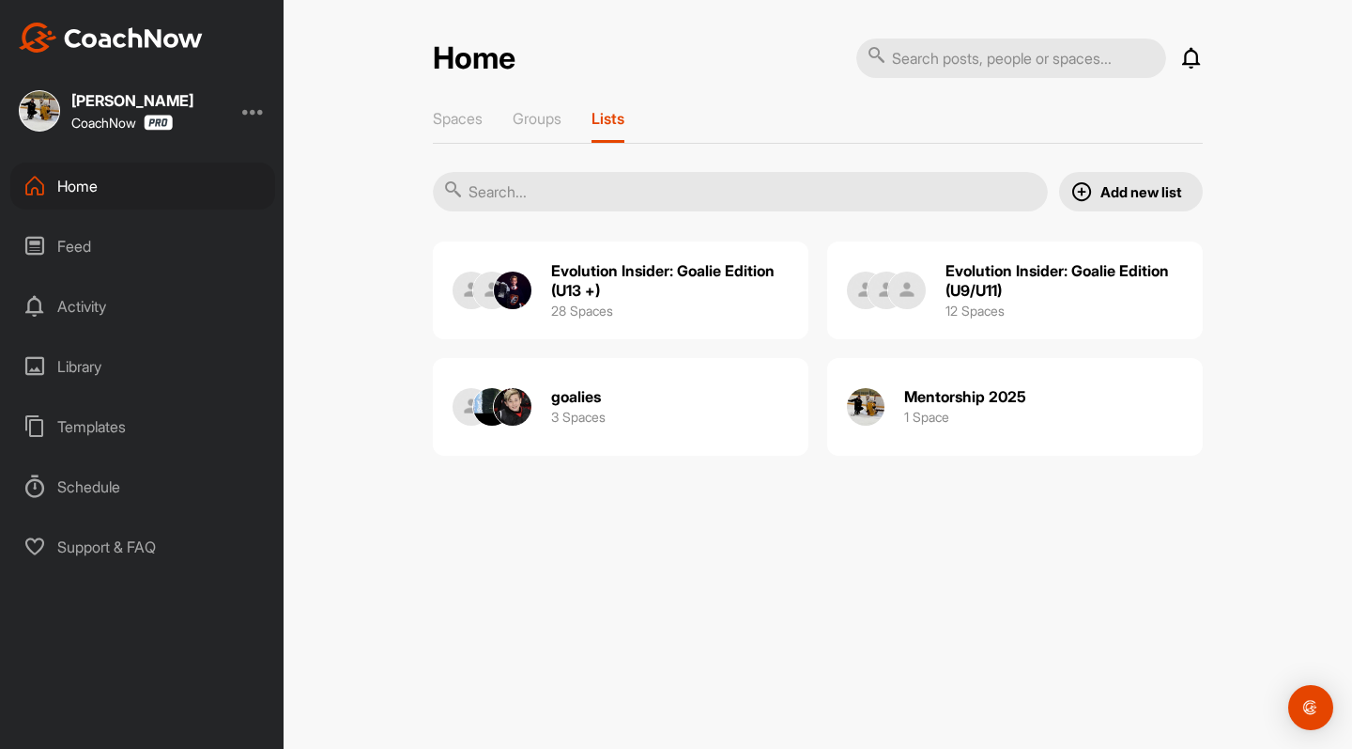
click at [1087, 197] on img at bounding box center [1082, 191] width 23 height 23
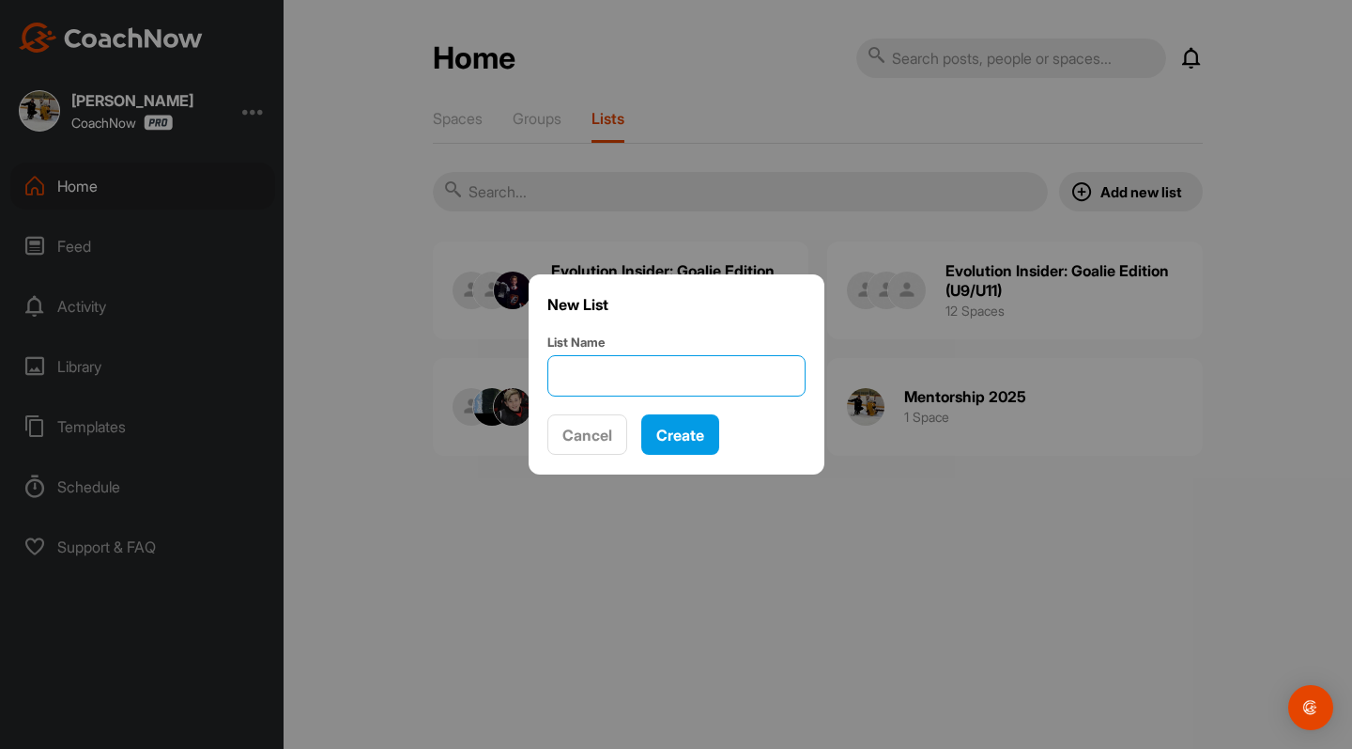
click at [705, 377] on input "List Name" at bounding box center [677, 375] width 258 height 41
type input "Mentorship 2026"
click at [691, 444] on div "Create" at bounding box center [680, 435] width 48 height 23
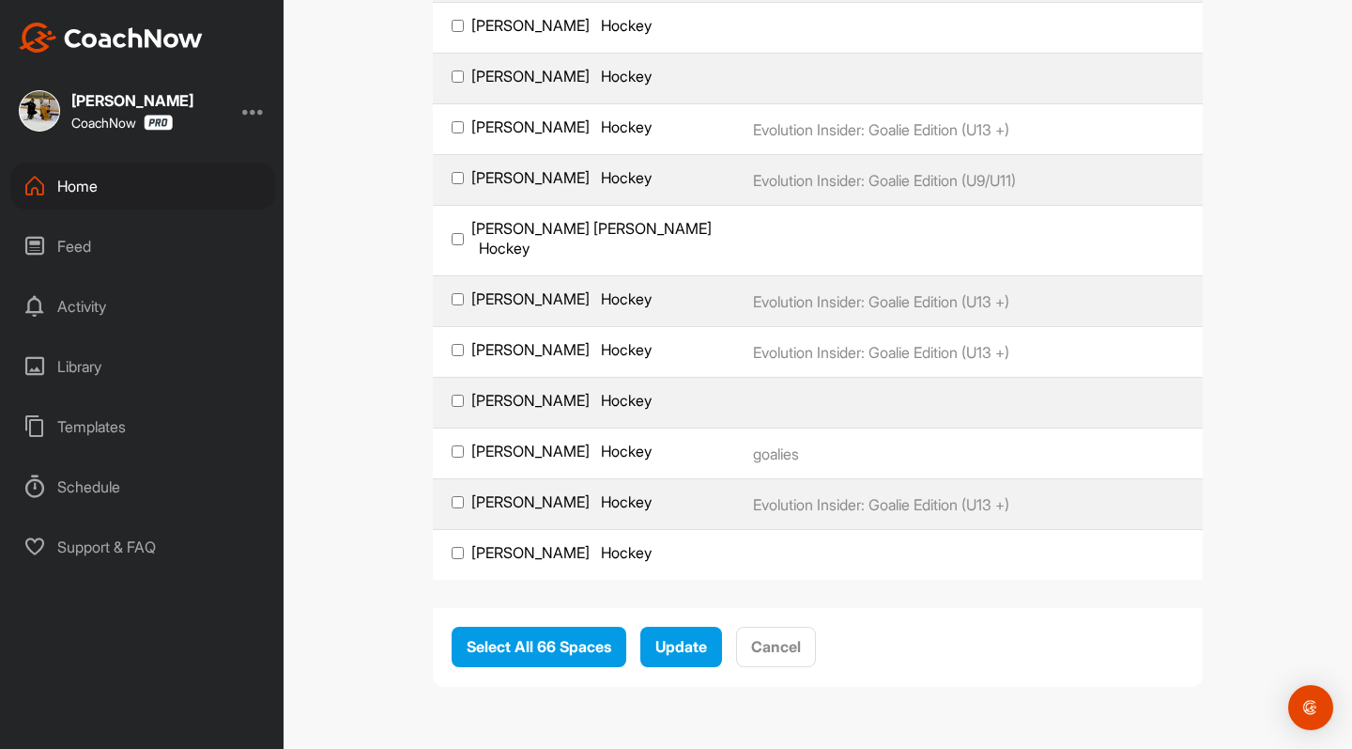
click at [461, 547] on input "[PERSON_NAME] Hockey" at bounding box center [458, 553] width 12 height 12
checkbox input "true"
click at [460, 245] on input "[PERSON_NAME] [PERSON_NAME] Hockey" at bounding box center [458, 239] width 12 height 12
checkbox input "true"
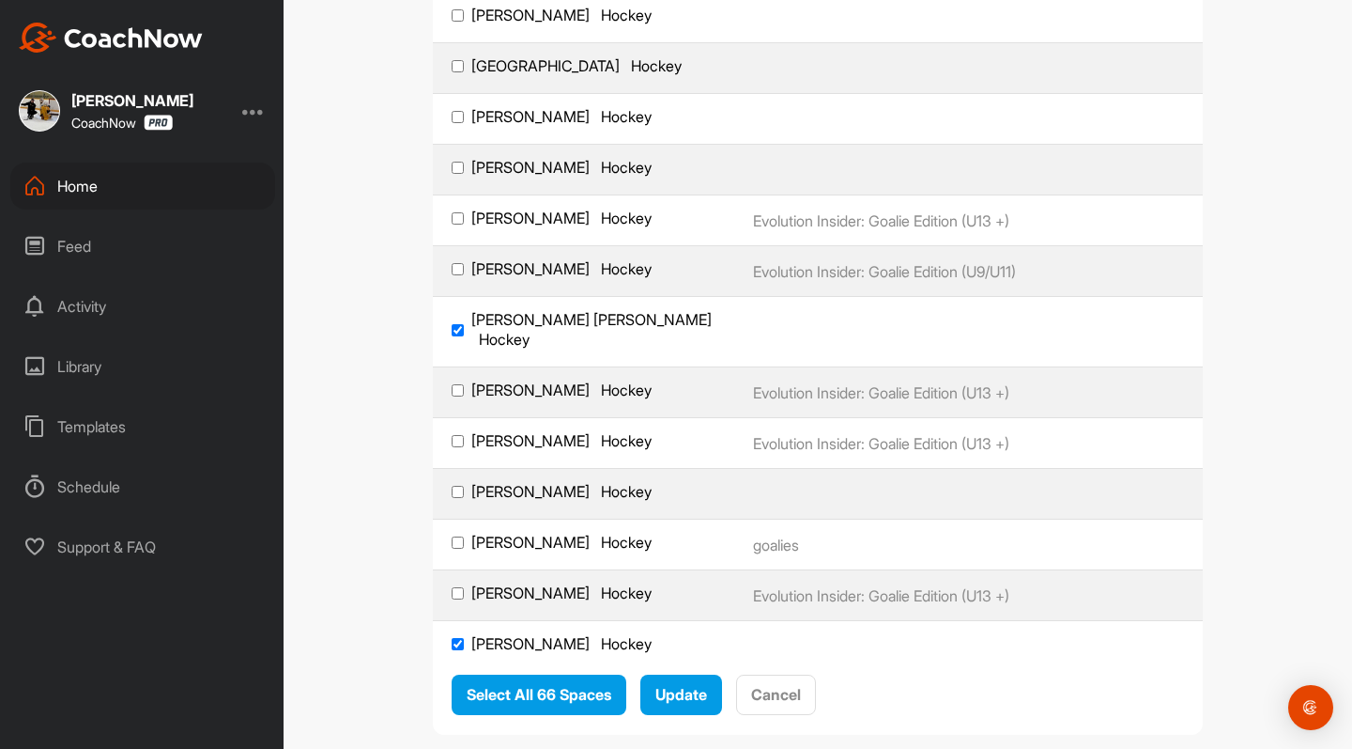
scroll to position [3082, 0]
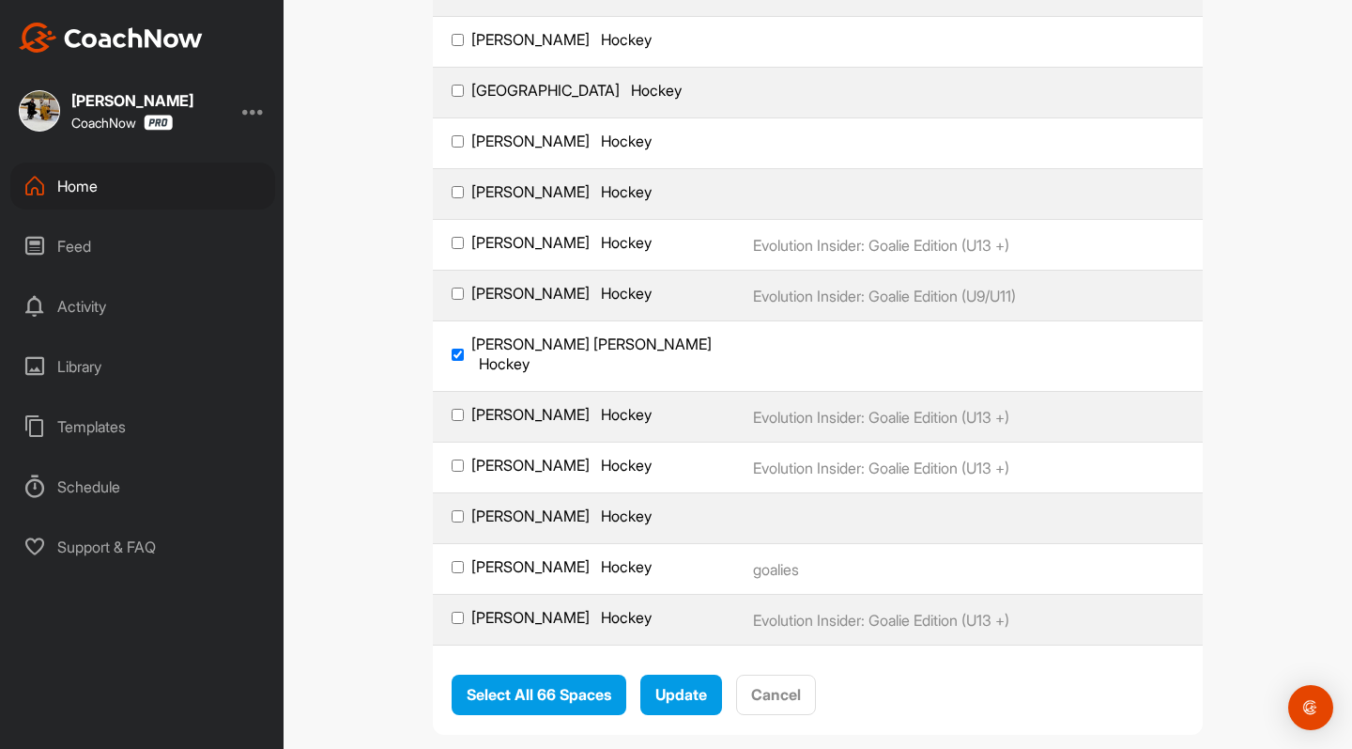
click at [459, 198] on input "[PERSON_NAME] Hockey" at bounding box center [458, 192] width 12 height 12
checkbox input "true"
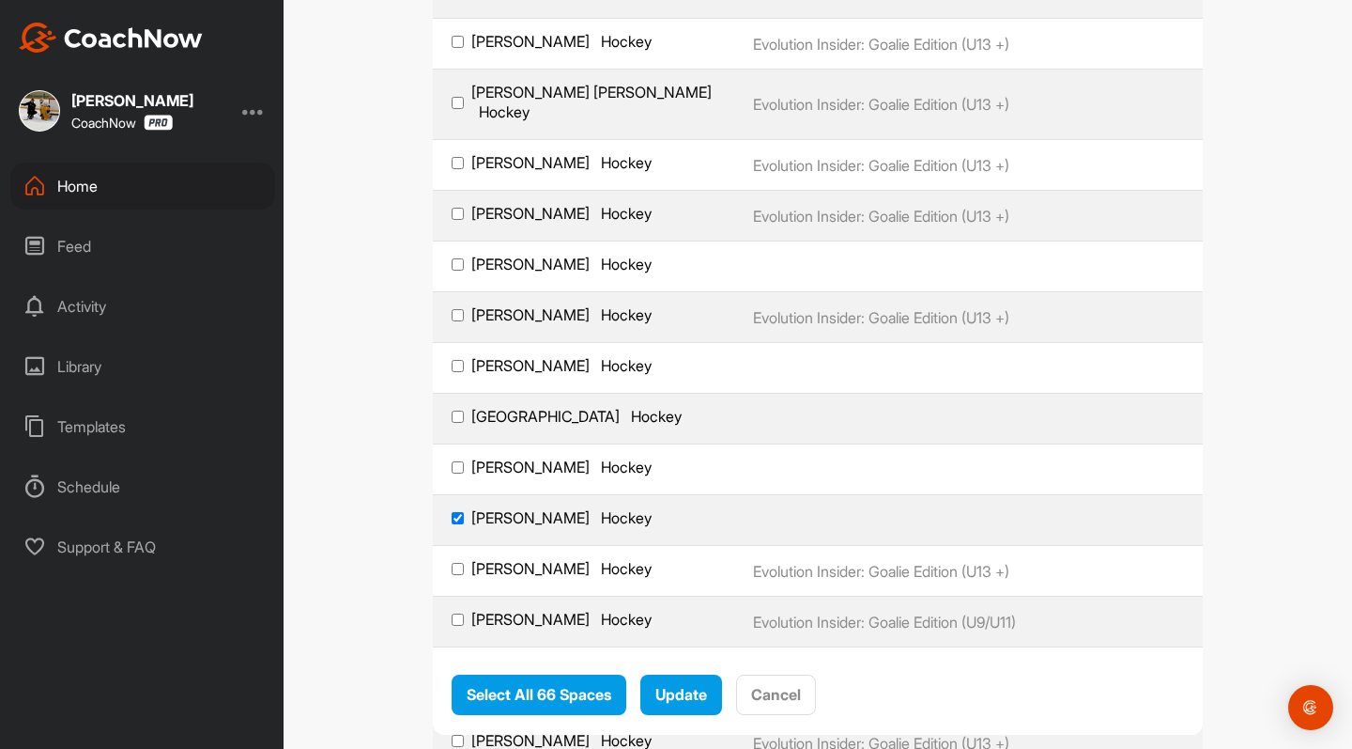
scroll to position [2725, 0]
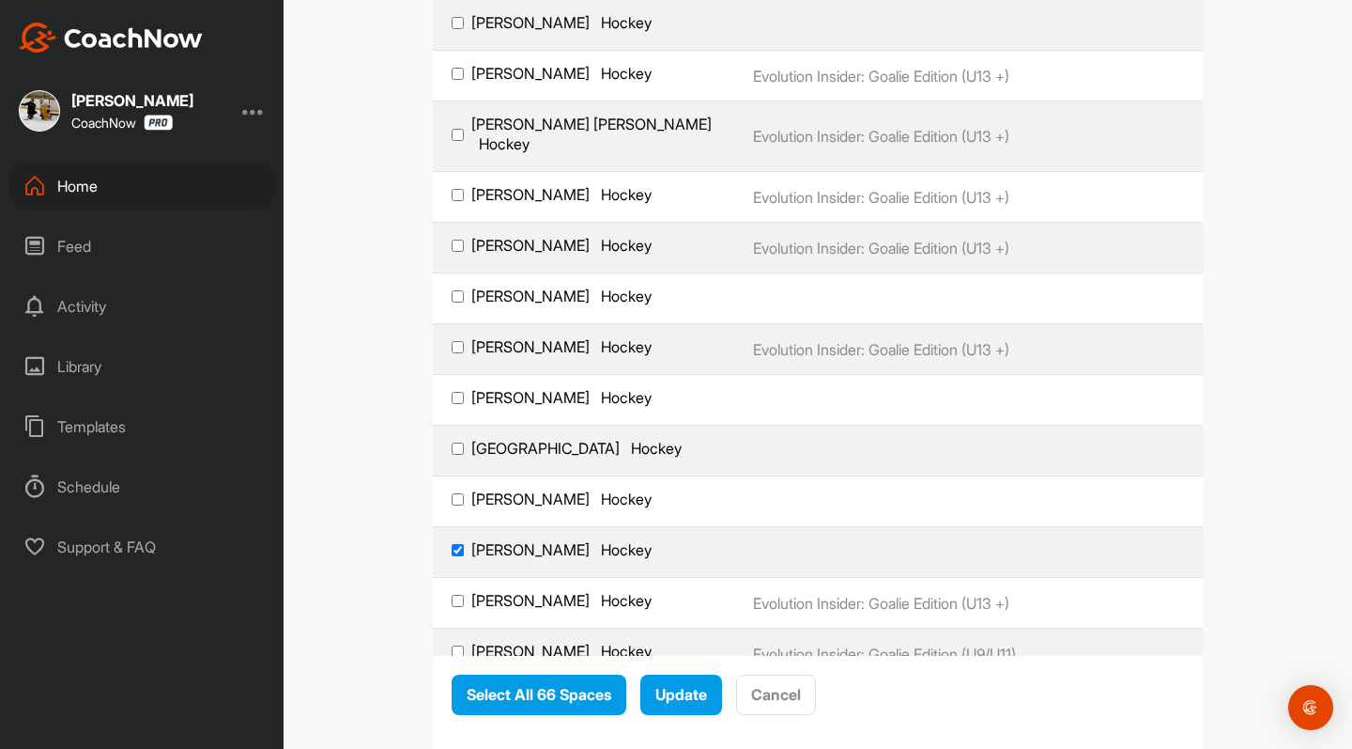
checkbox input "true"
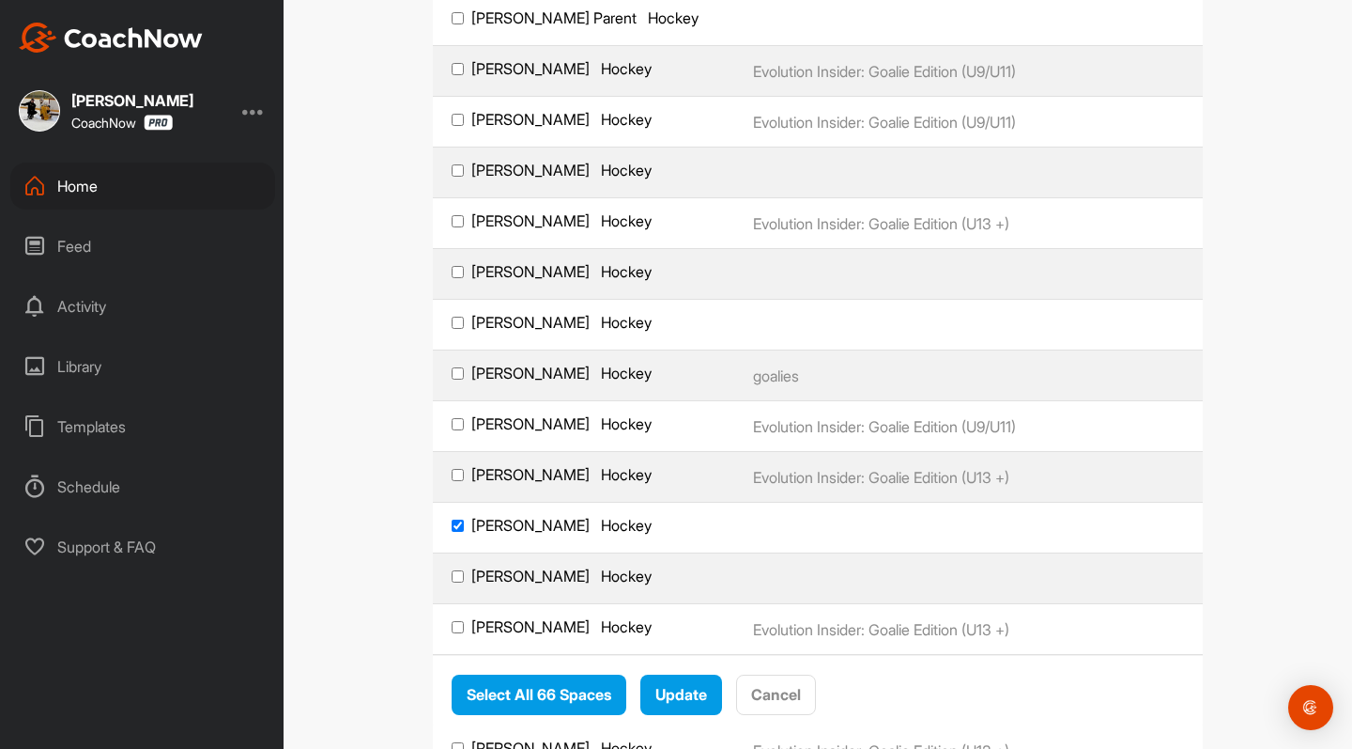
scroll to position [2164, 0]
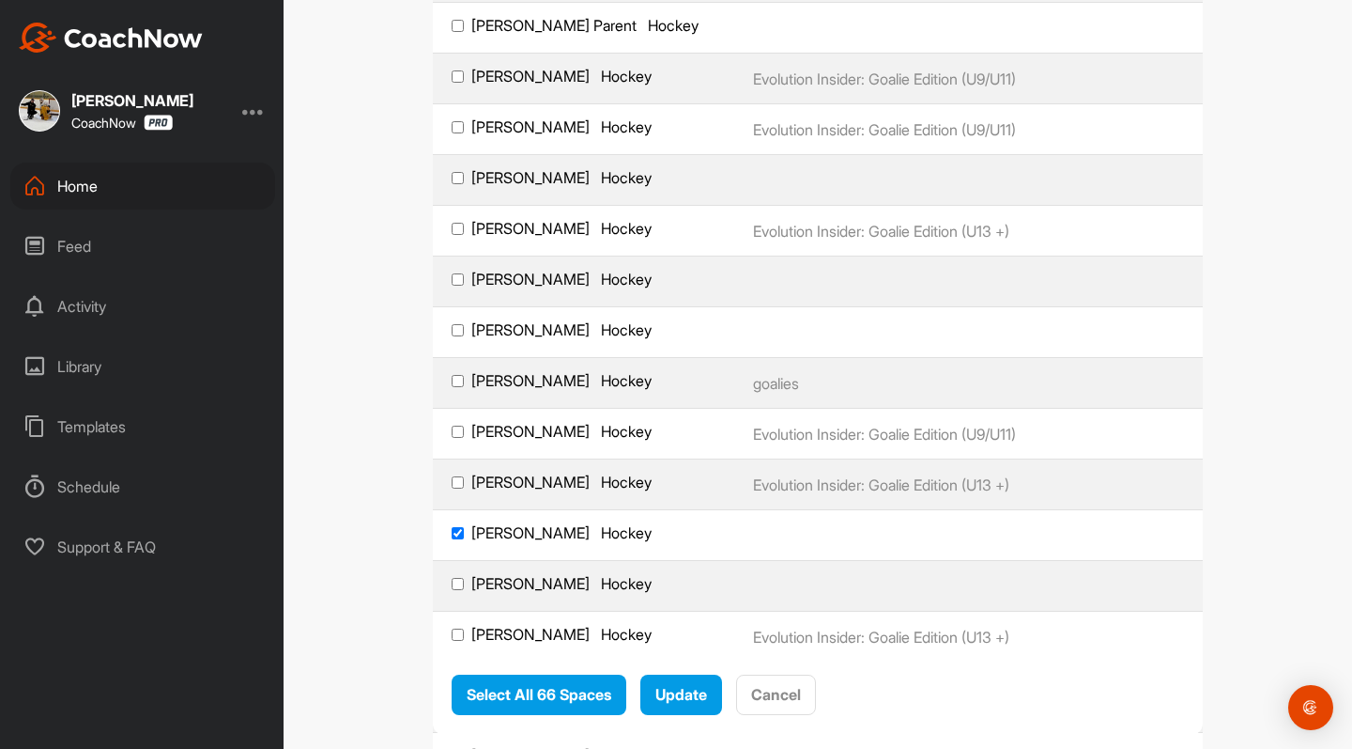
checkbox input "true"
click at [689, 695] on span "Update" at bounding box center [682, 695] width 52 height 19
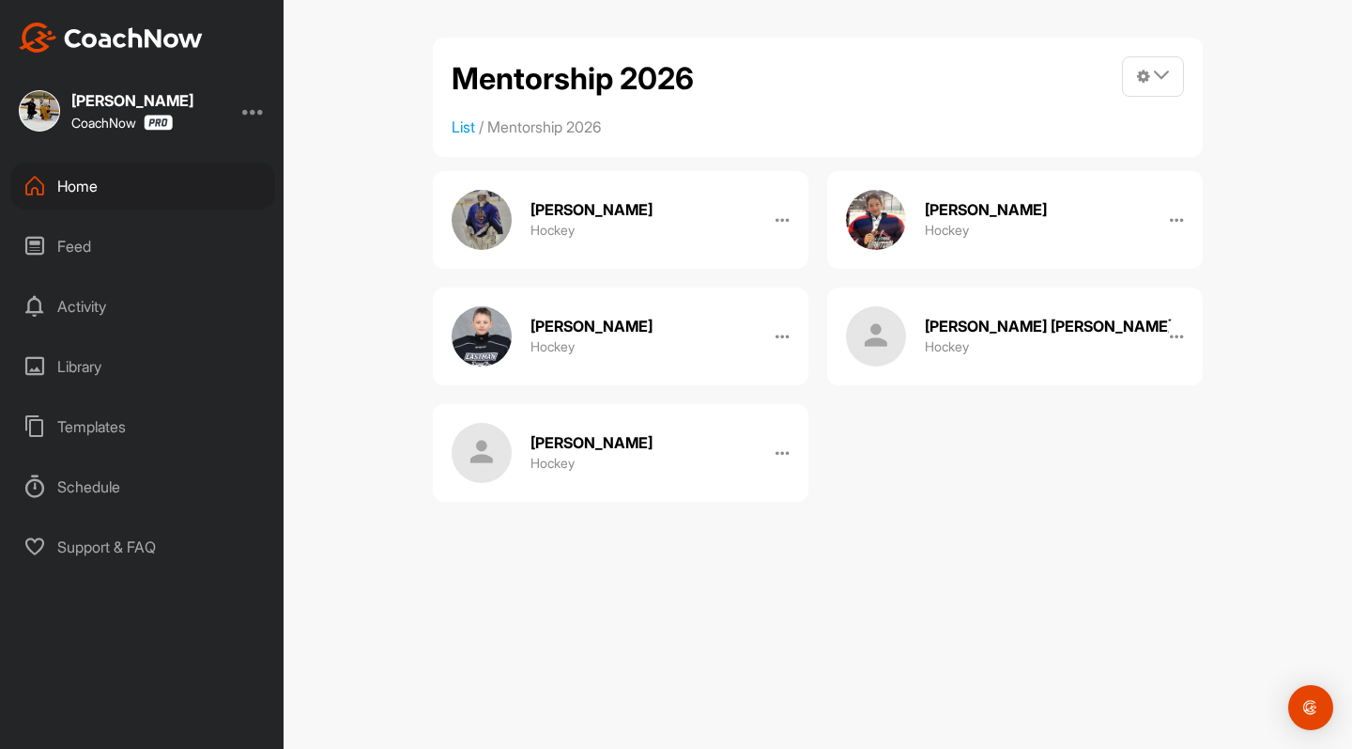
click at [100, 181] on div "Home" at bounding box center [142, 185] width 265 height 47
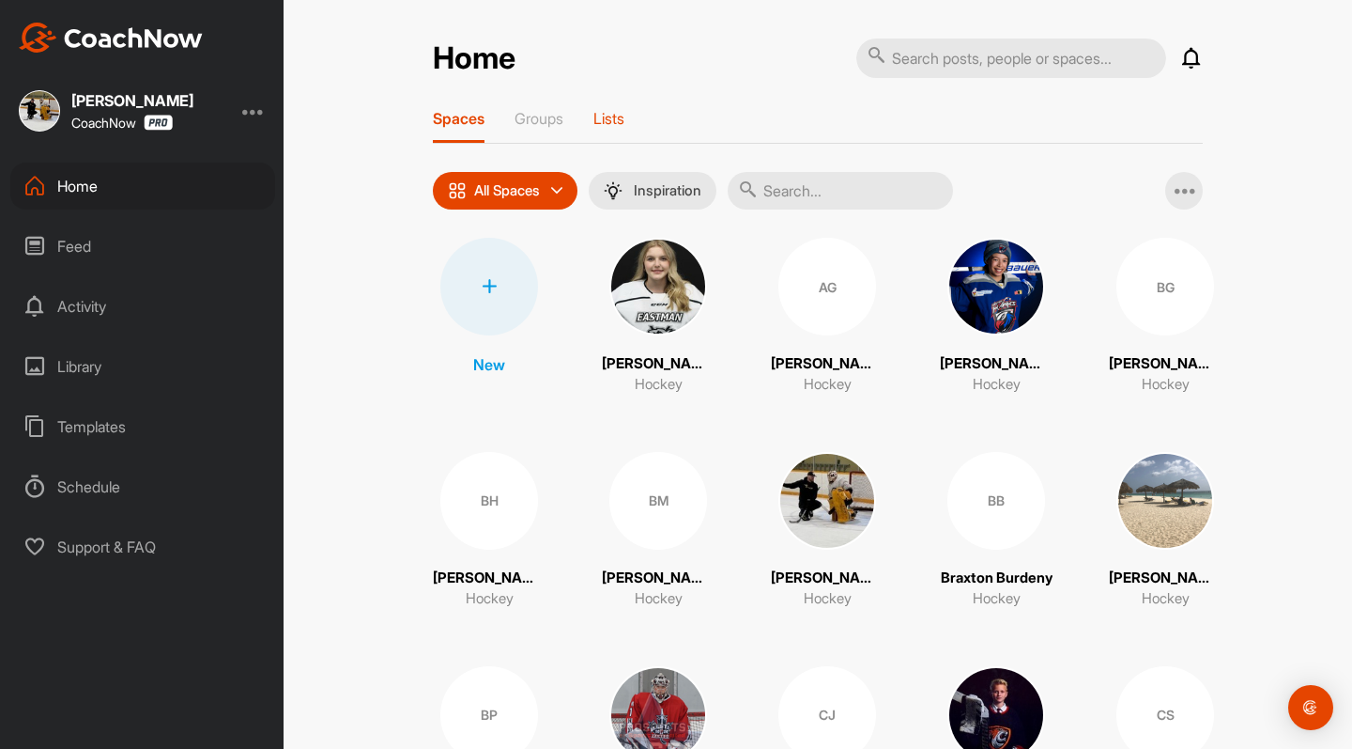
click at [599, 116] on p "Lists" at bounding box center [609, 118] width 31 height 19
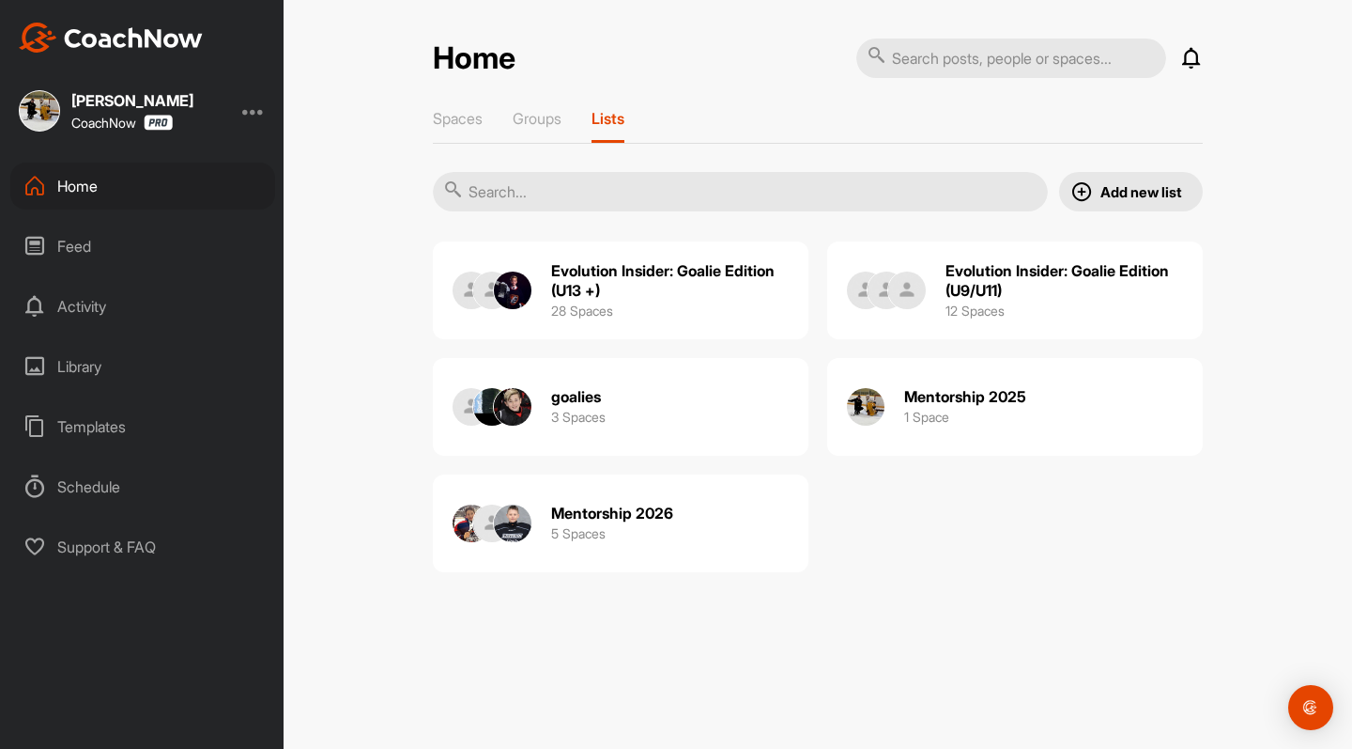
click at [926, 423] on h3 "1 Space" at bounding box center [926, 417] width 45 height 20
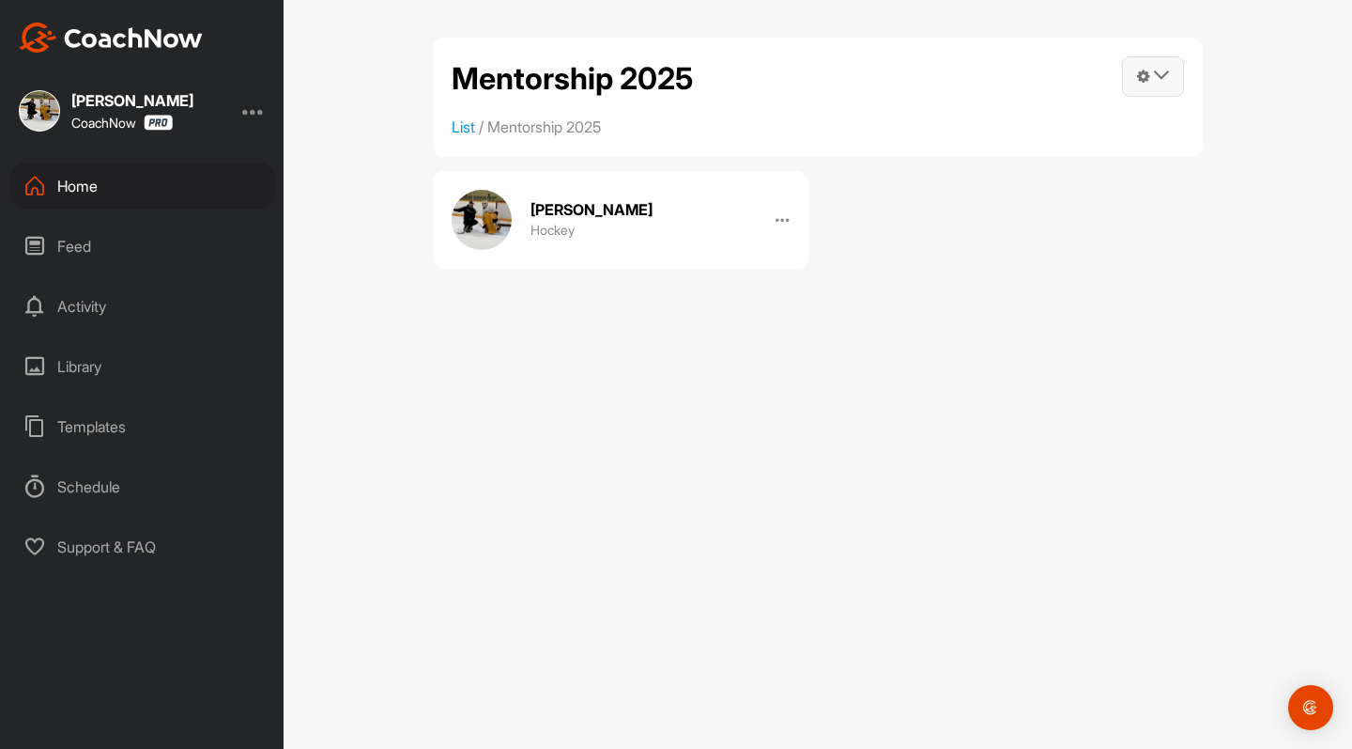
click at [1164, 81] on icon at bounding box center [1161, 75] width 15 height 15
click at [998, 355] on link "Remove" at bounding box center [1059, 370] width 253 height 60
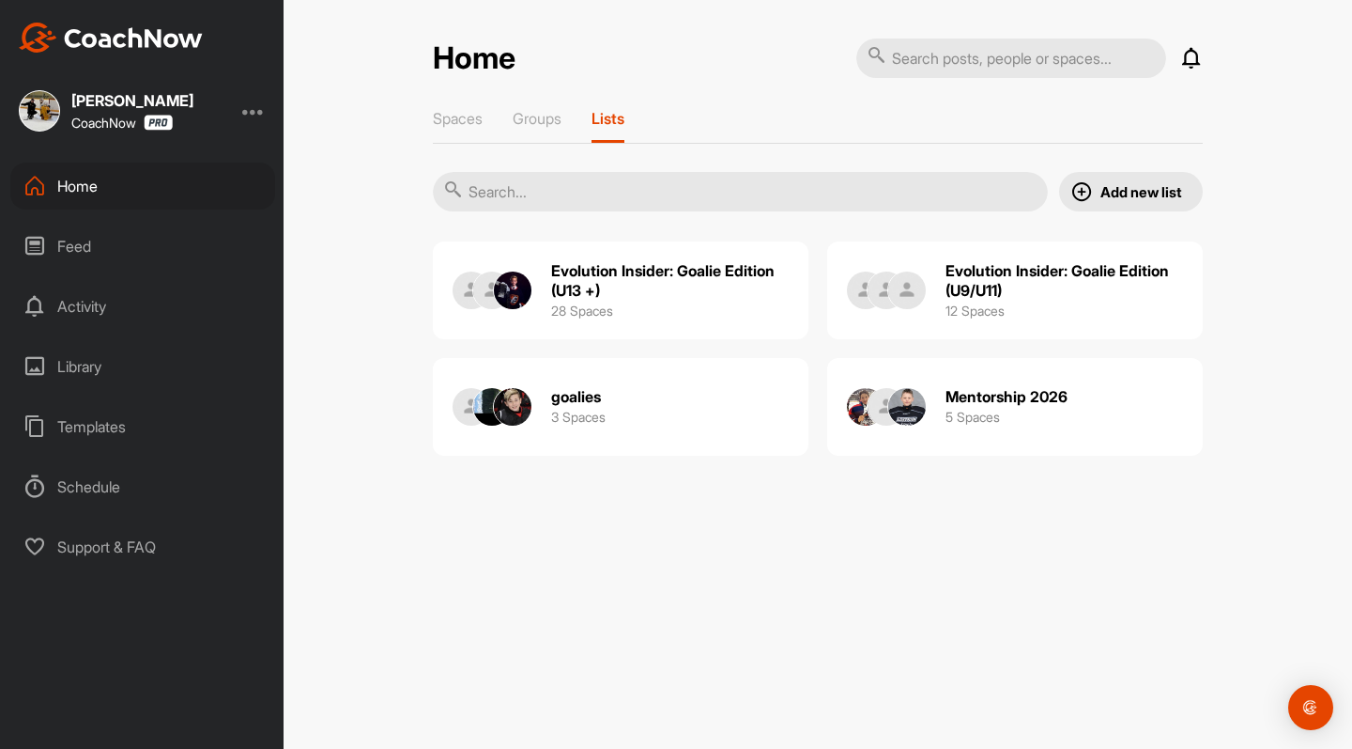
click at [579, 394] on h2 "goalies" at bounding box center [576, 397] width 50 height 20
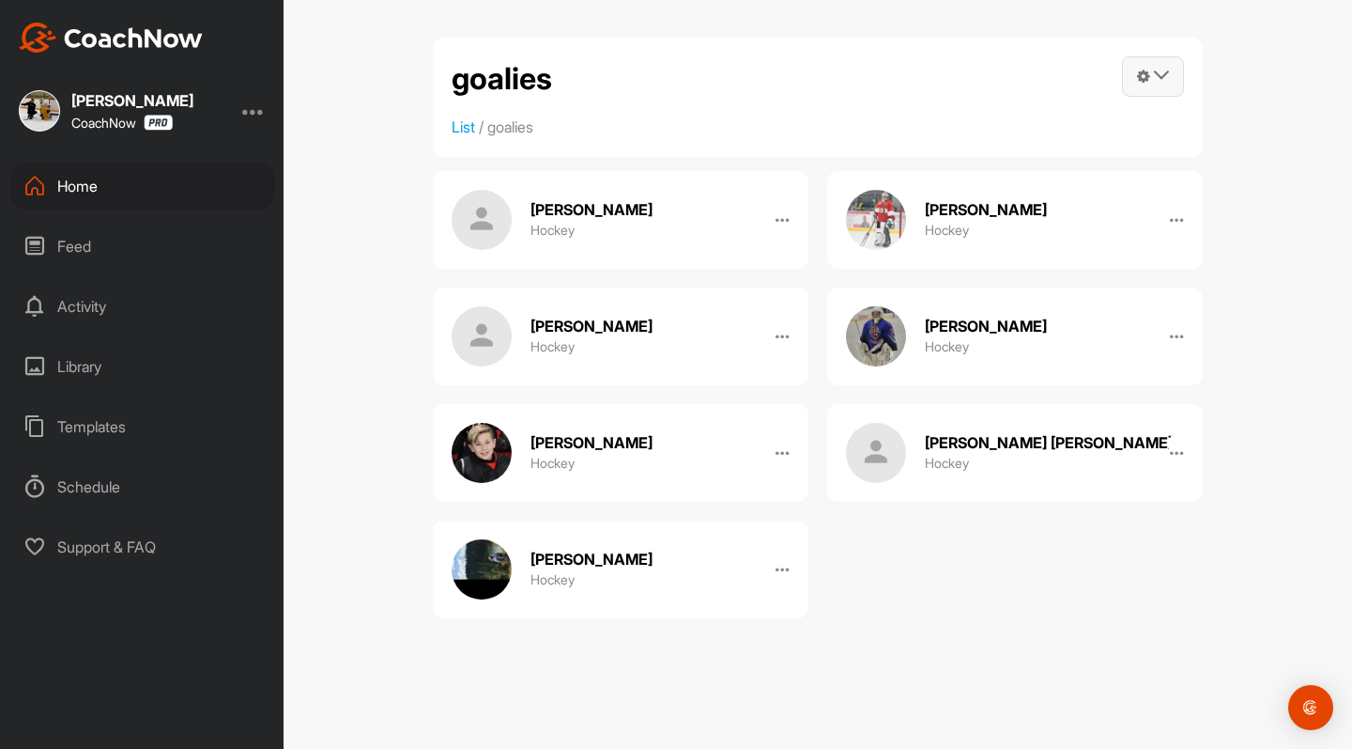
click at [1162, 71] on icon at bounding box center [1161, 75] width 15 height 15
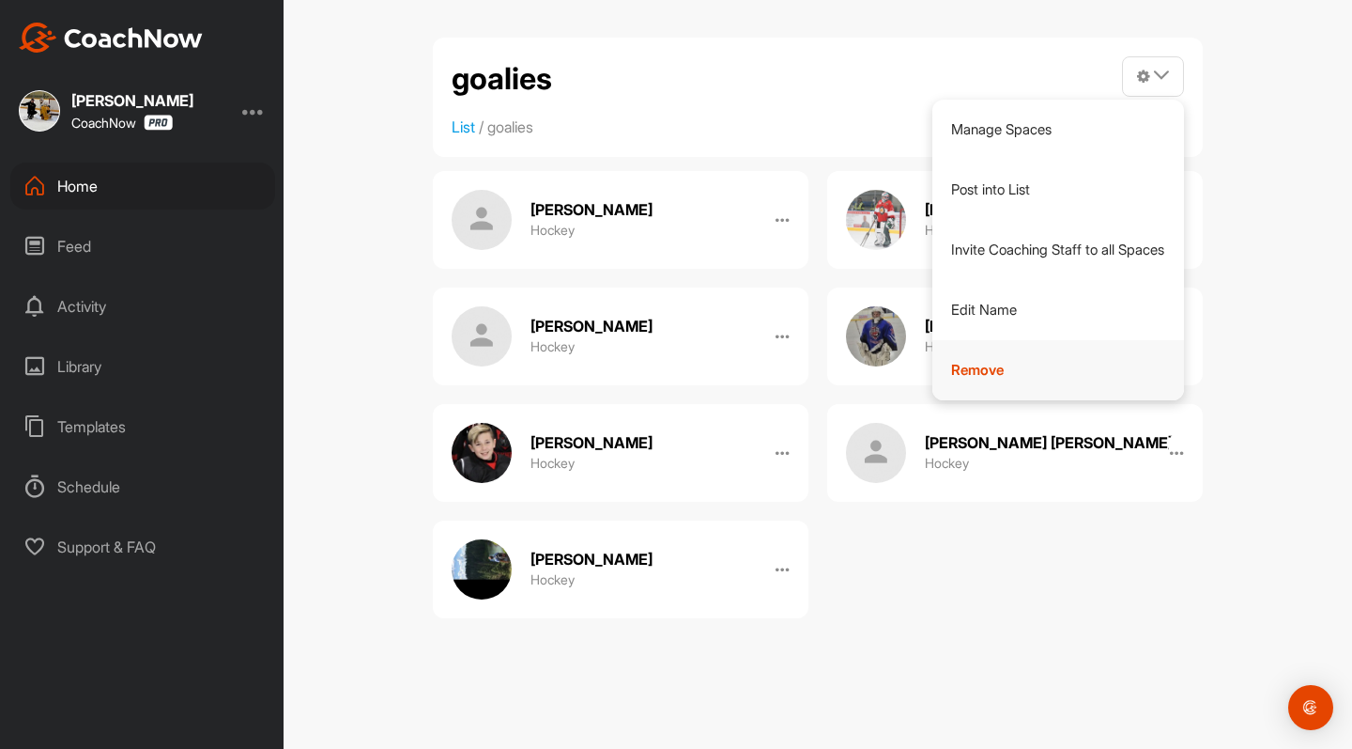
click at [970, 366] on link "Remove" at bounding box center [1059, 370] width 253 height 60
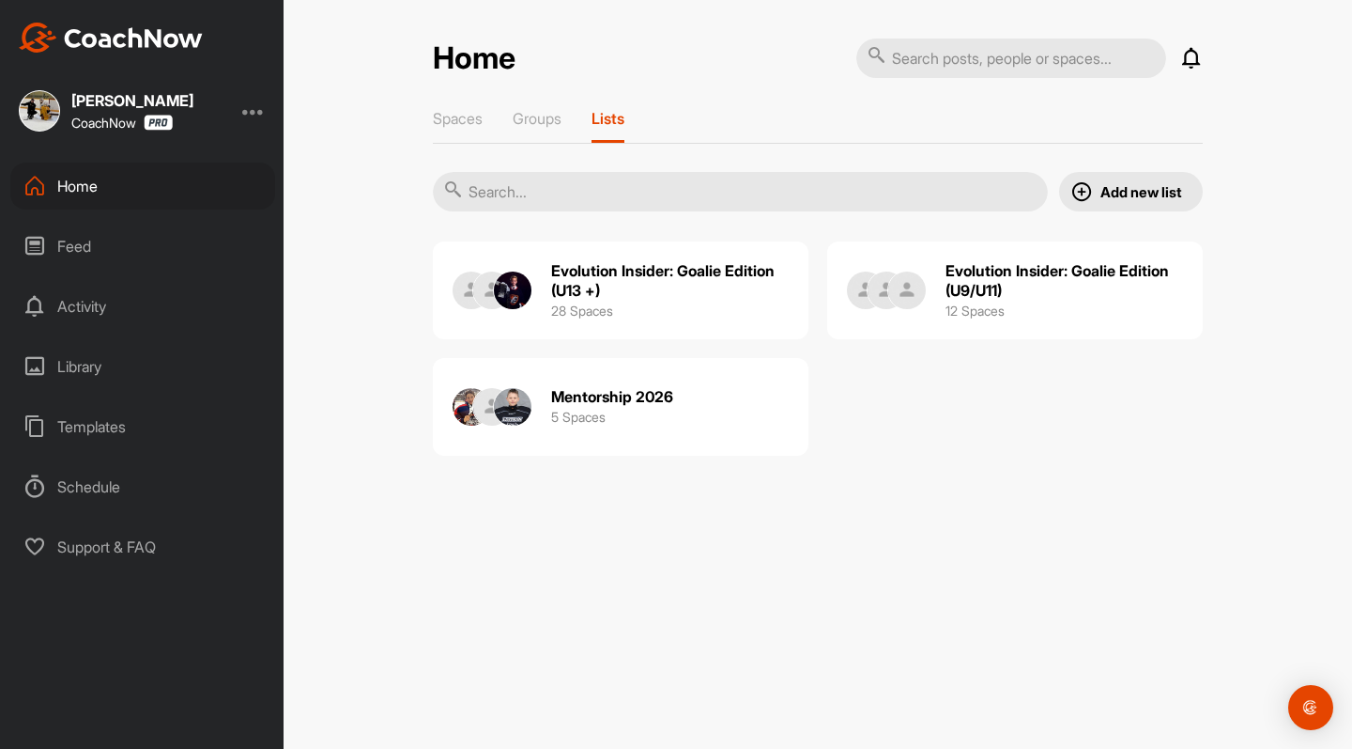
click at [597, 396] on h2 "Mentorship 2026" at bounding box center [612, 397] width 122 height 20
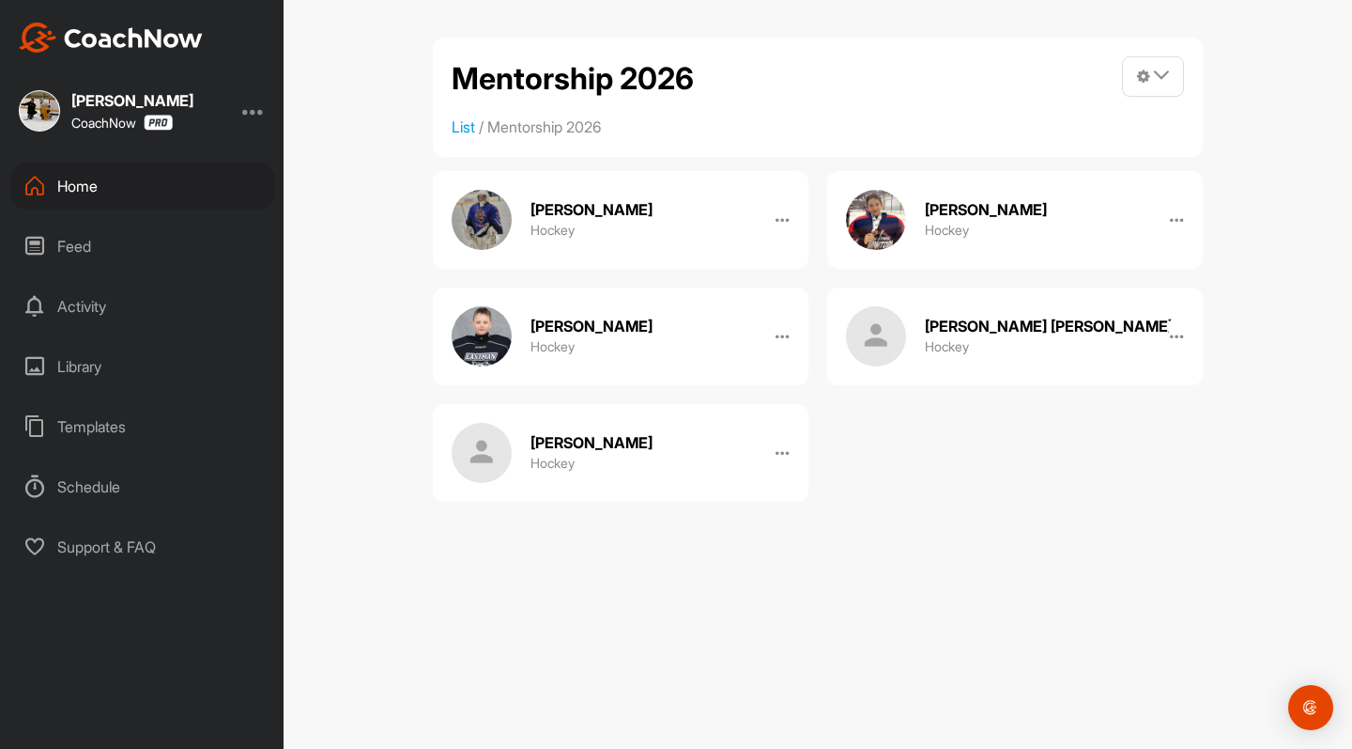
click at [70, 189] on div "Home" at bounding box center [142, 185] width 265 height 47
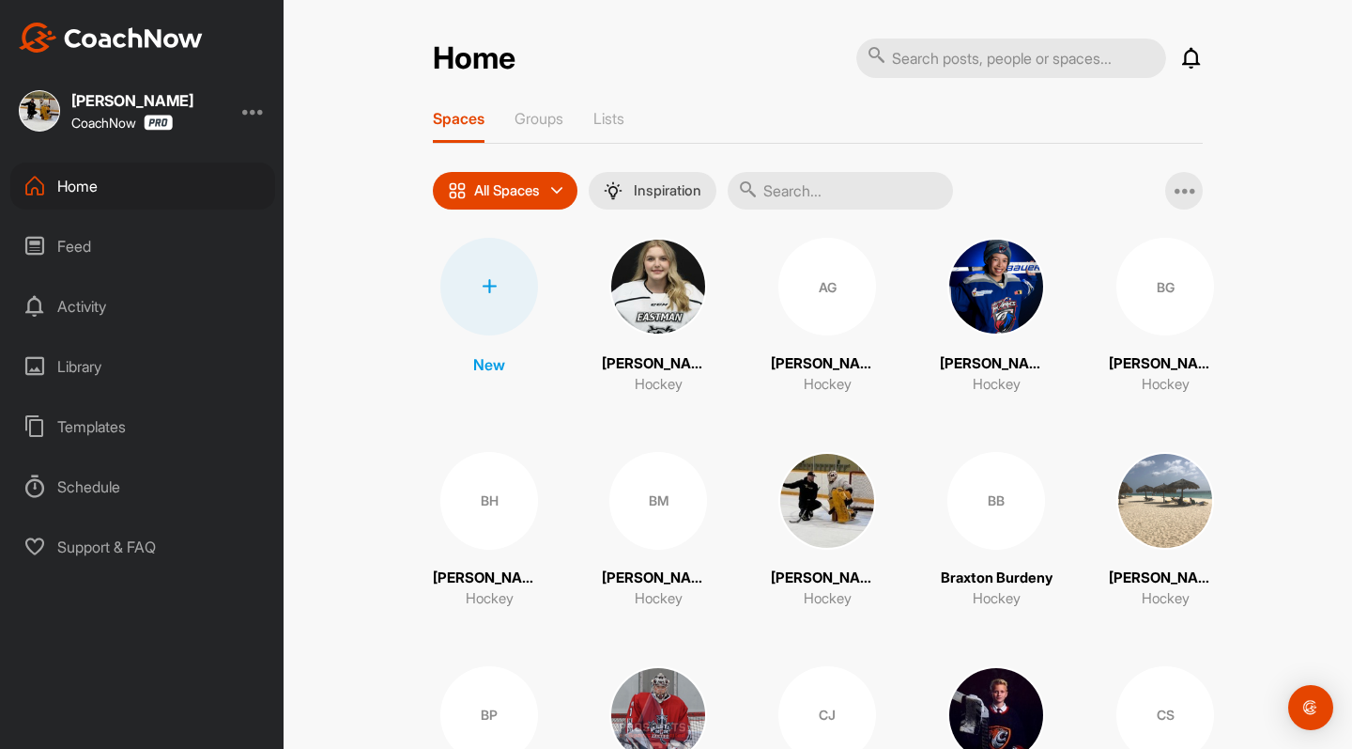
click at [996, 363] on p "[PERSON_NAME] Babb-Press" at bounding box center [996, 364] width 113 height 22
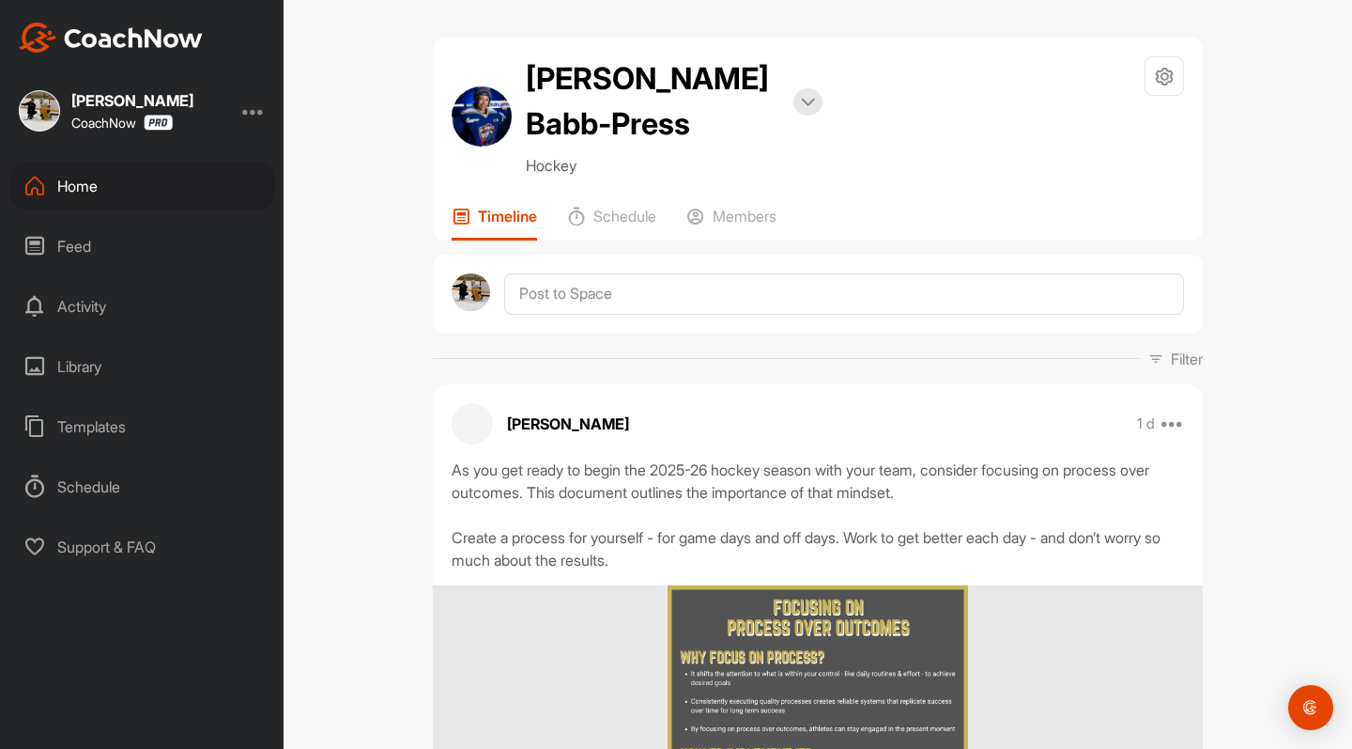
click at [72, 180] on div "Home" at bounding box center [142, 185] width 265 height 47
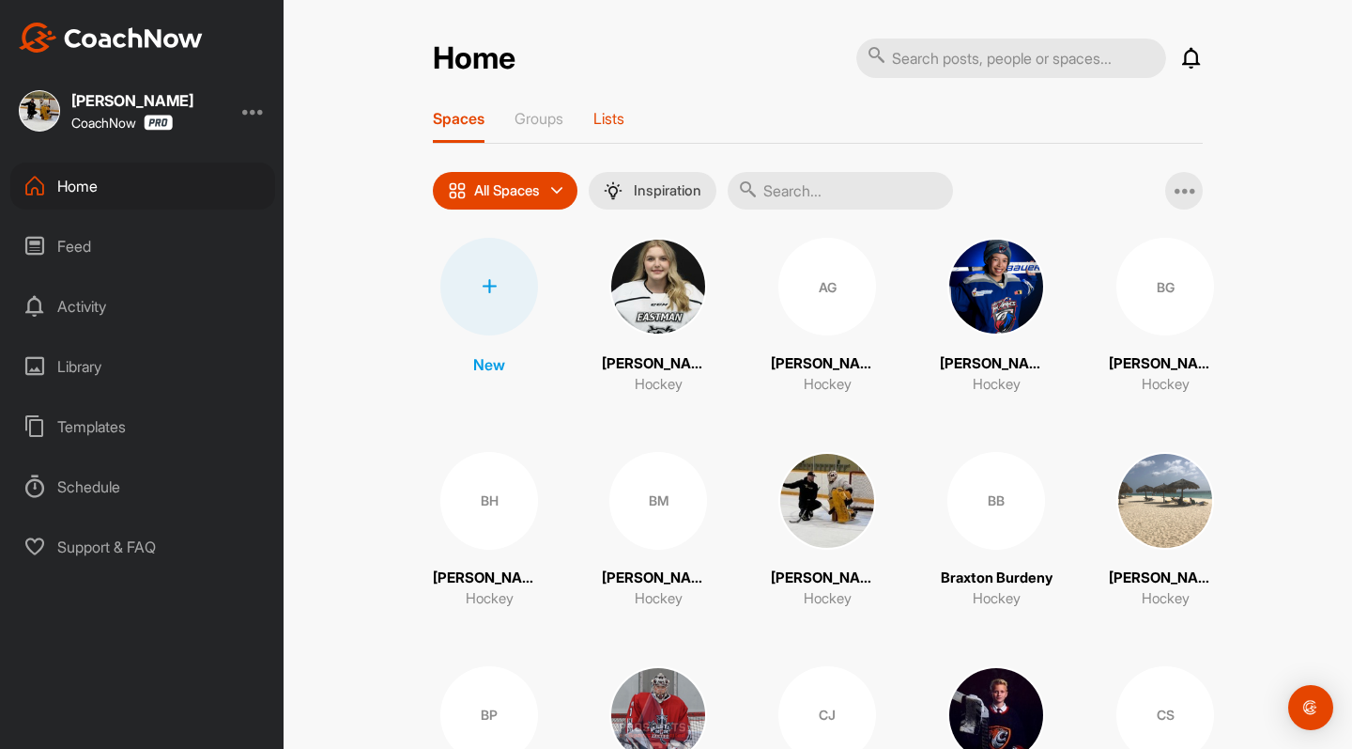
click at [612, 126] on p "Lists" at bounding box center [609, 118] width 31 height 19
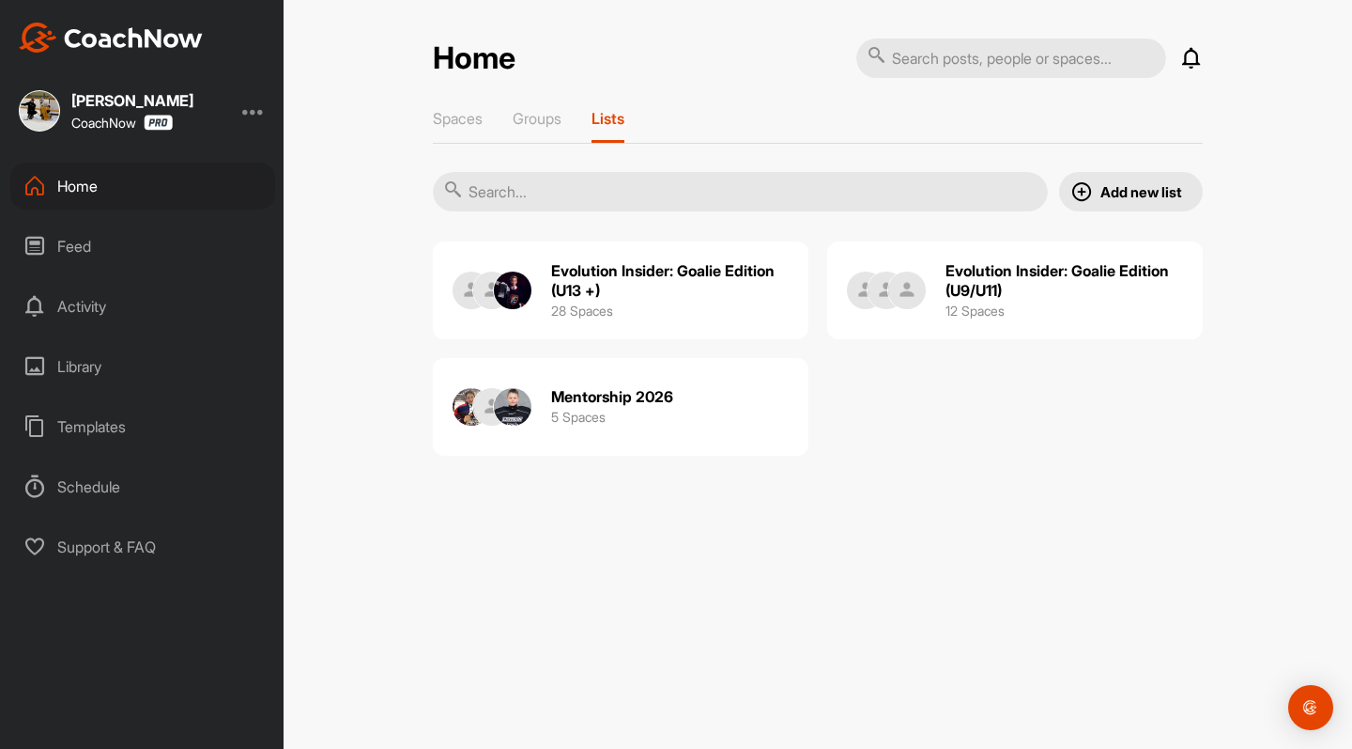
click at [598, 274] on h2 "Evolution Insider: Goalie Edition (U13 +)" at bounding box center [670, 280] width 239 height 39
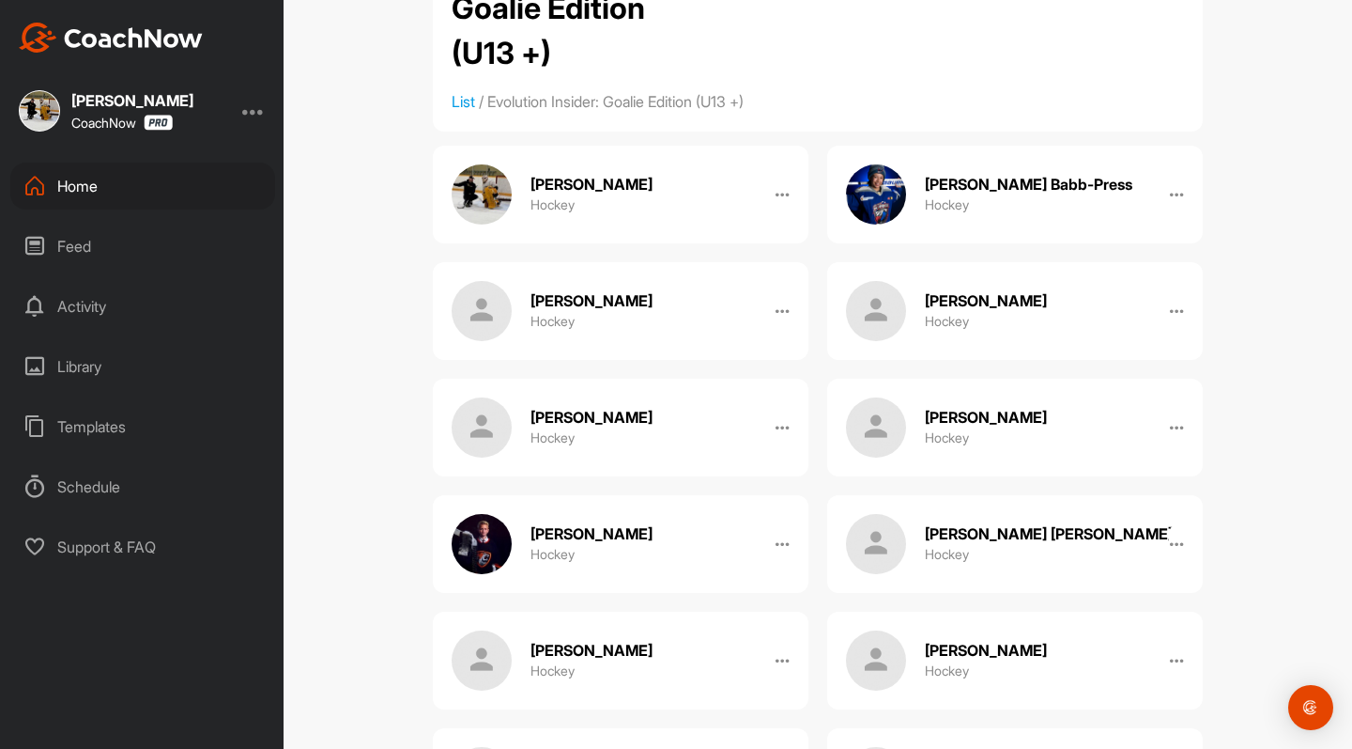
scroll to position [203, 0]
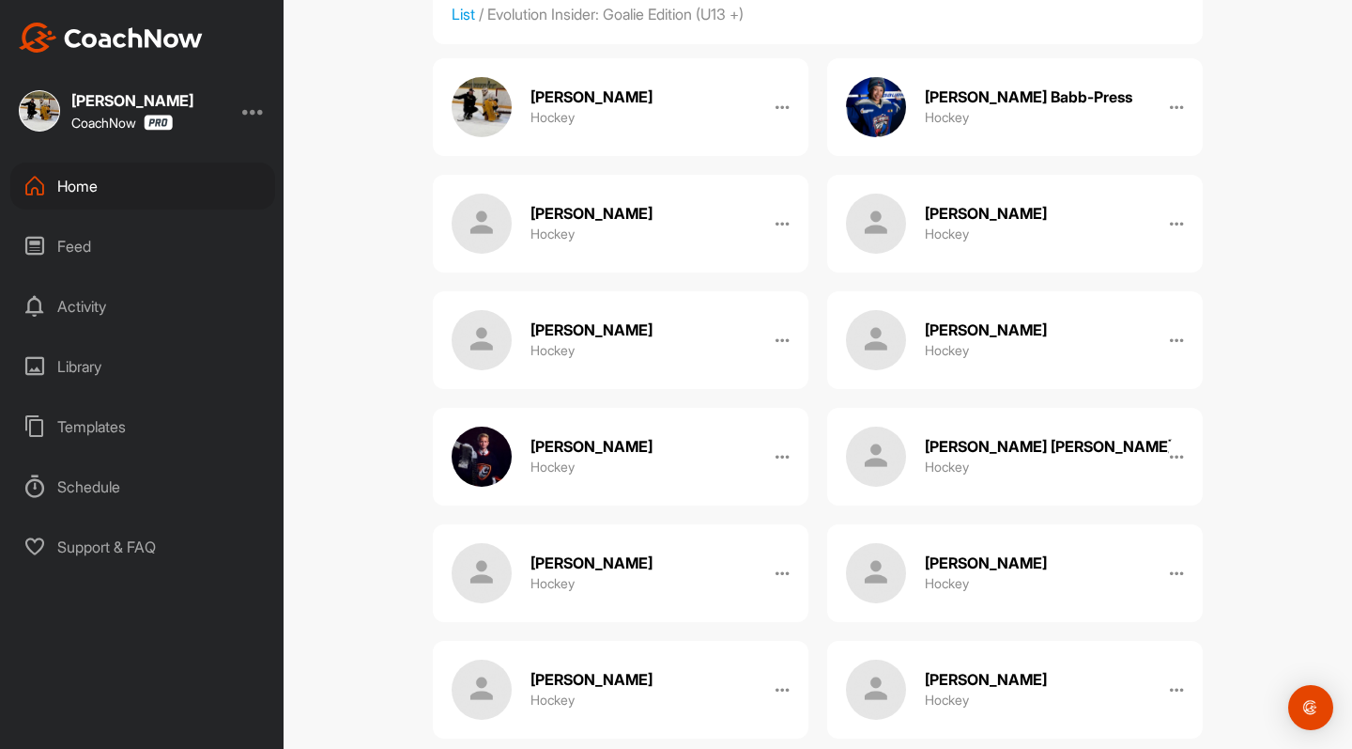
click at [607, 437] on h2 "[PERSON_NAME]" at bounding box center [592, 447] width 122 height 20
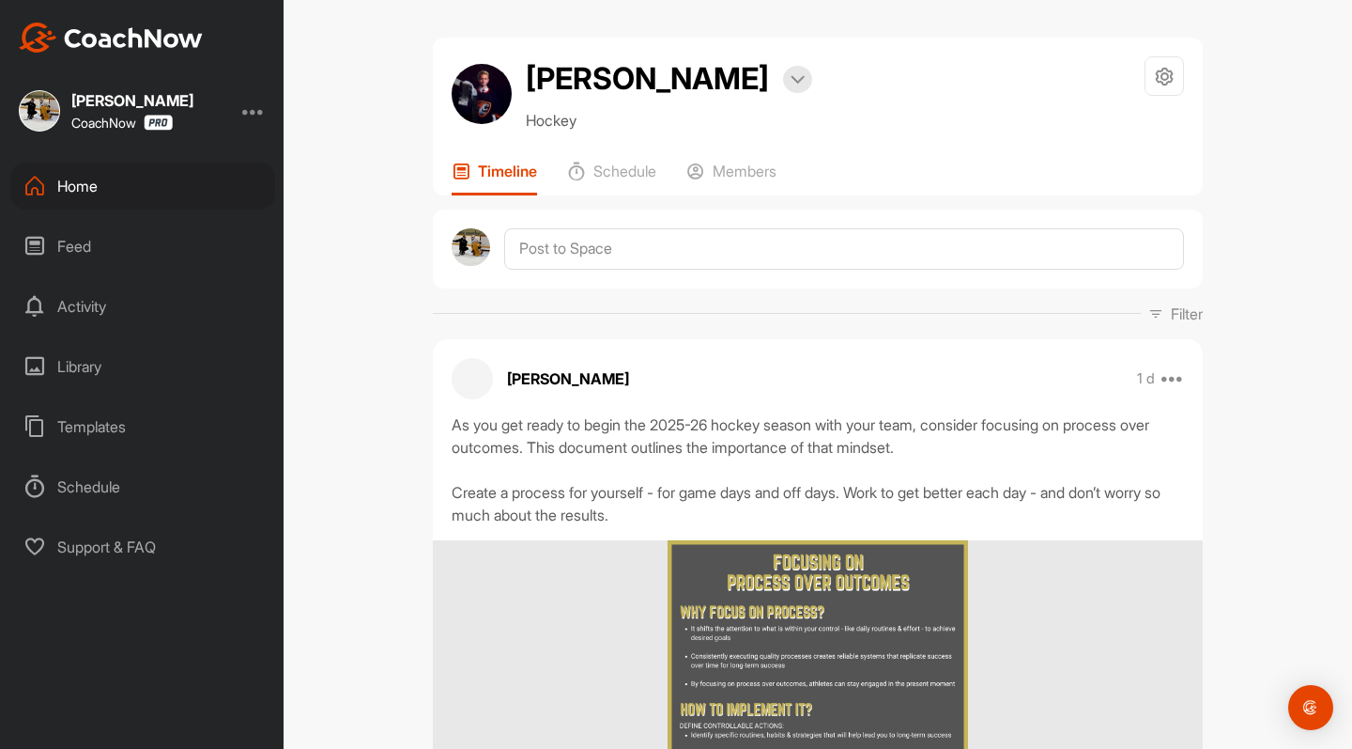
click at [70, 183] on div "Home" at bounding box center [142, 185] width 265 height 47
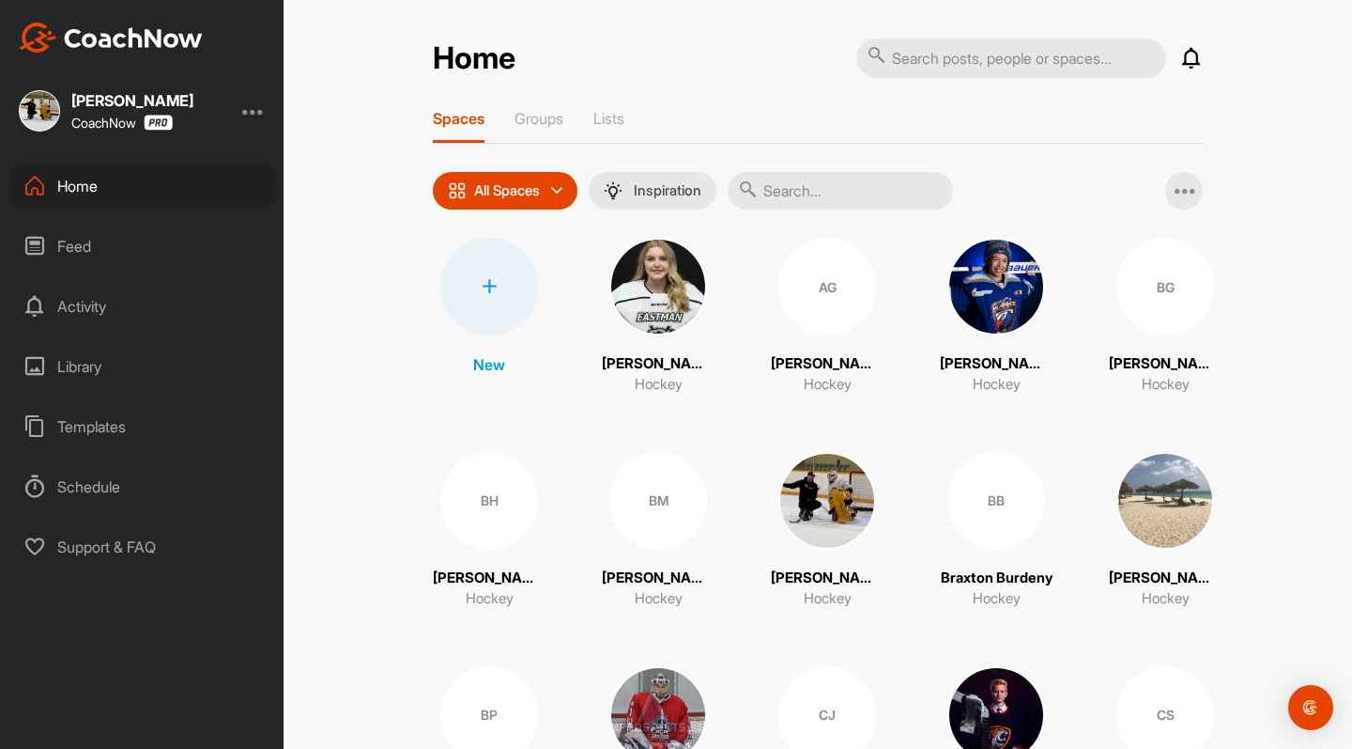
click at [1004, 363] on p "[PERSON_NAME] Babb-Press" at bounding box center [996, 364] width 113 height 22
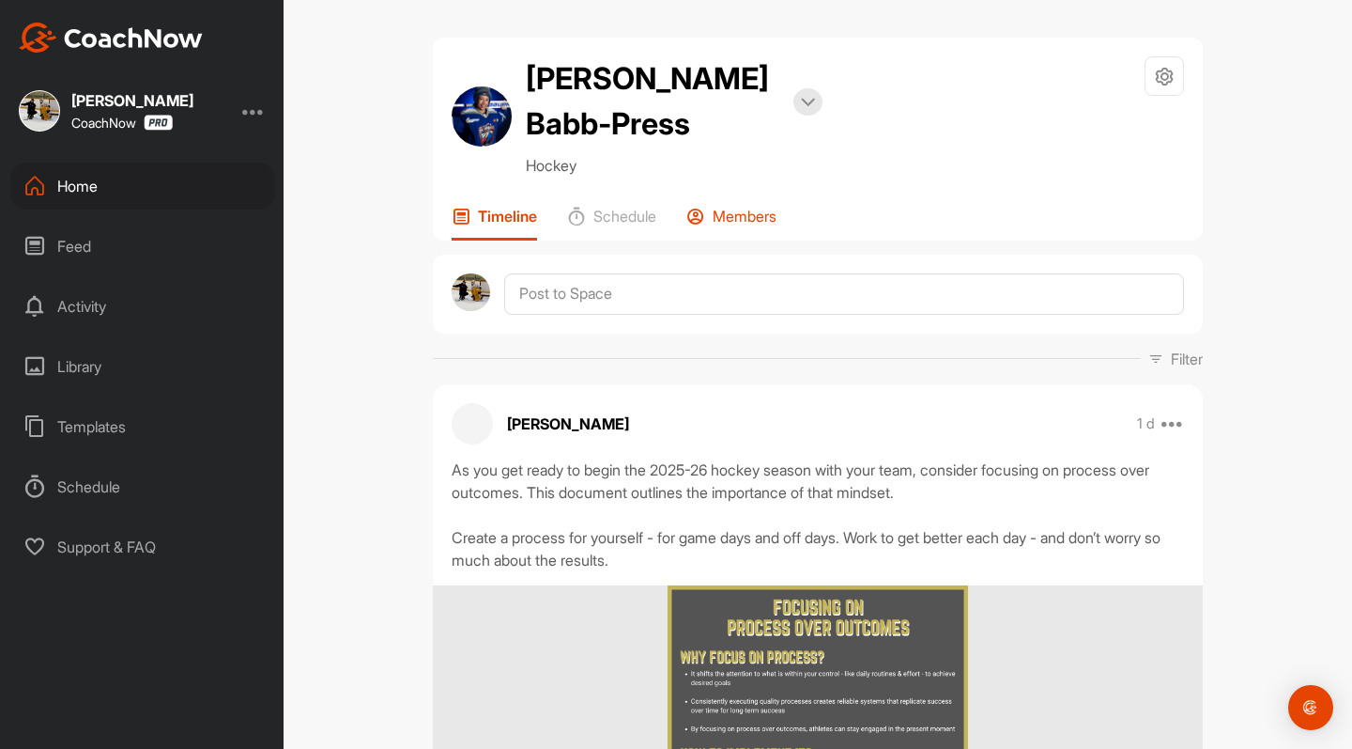
click at [750, 207] on p "Members" at bounding box center [745, 216] width 64 height 19
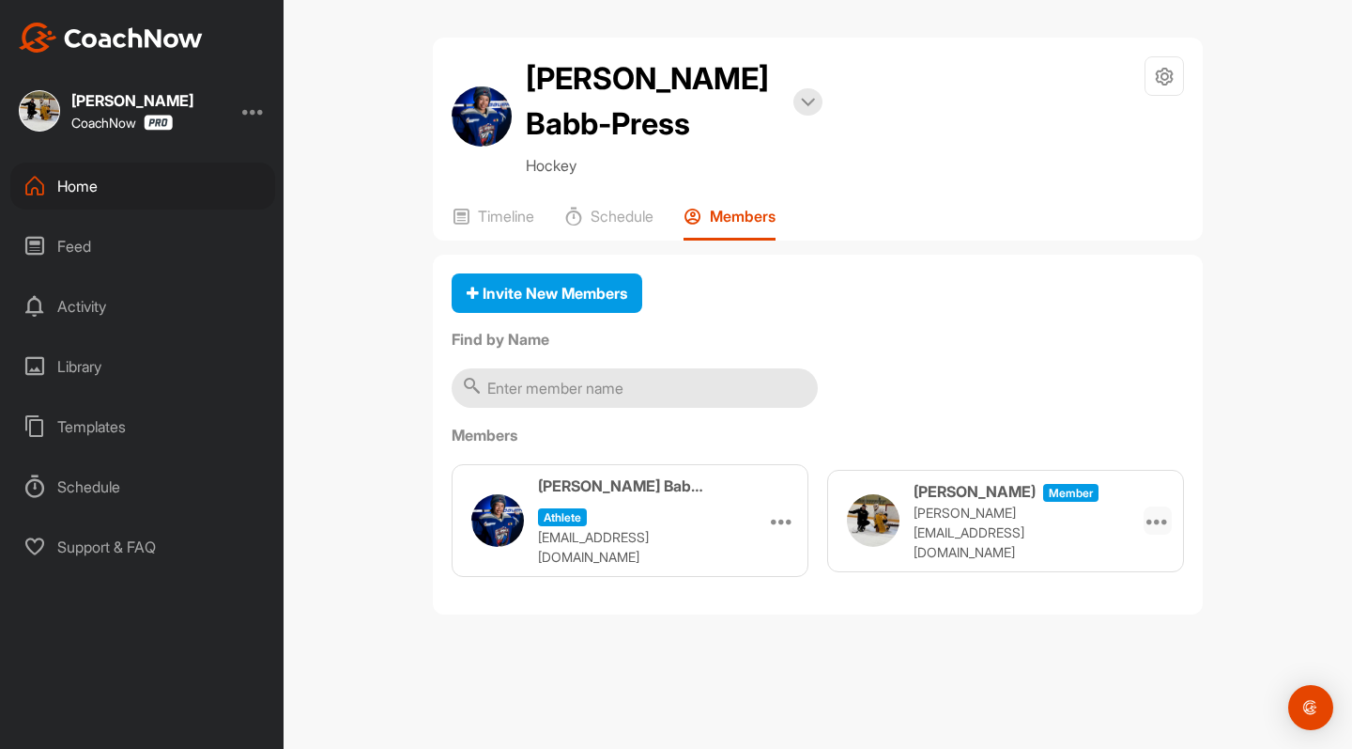
click at [1155, 509] on icon at bounding box center [1158, 520] width 23 height 23
click at [1104, 424] on label "Members" at bounding box center [818, 435] width 733 height 23
click at [84, 179] on div "Home" at bounding box center [142, 185] width 265 height 47
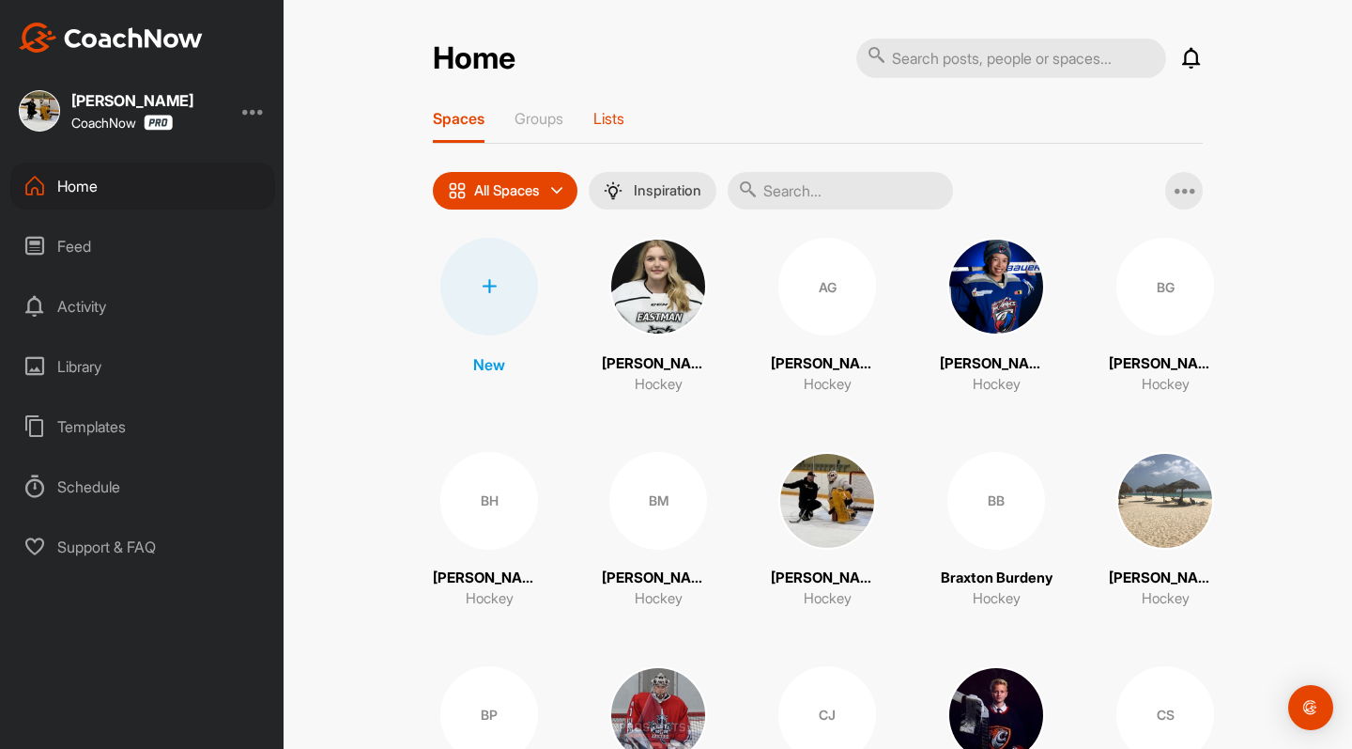
click at [613, 118] on p "Lists" at bounding box center [609, 118] width 31 height 19
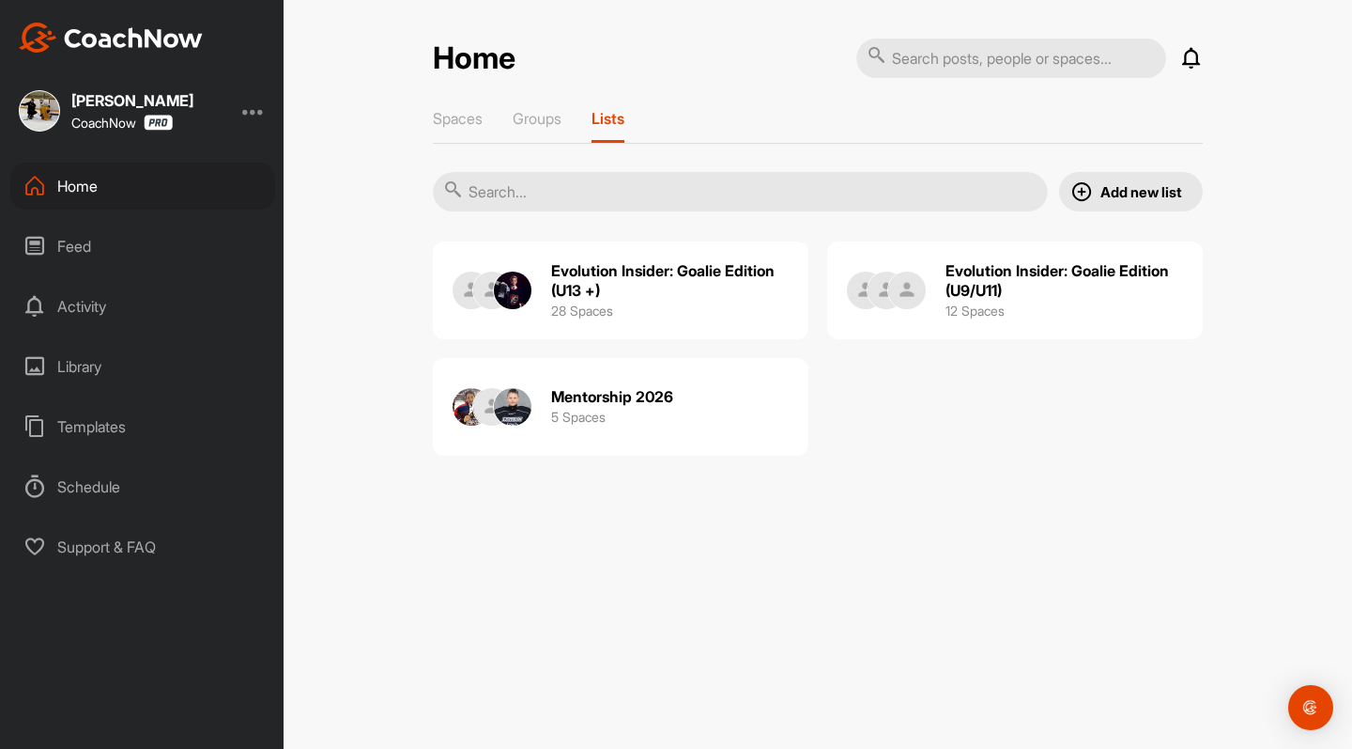
click at [1093, 193] on button "Add new list" at bounding box center [1131, 191] width 144 height 39
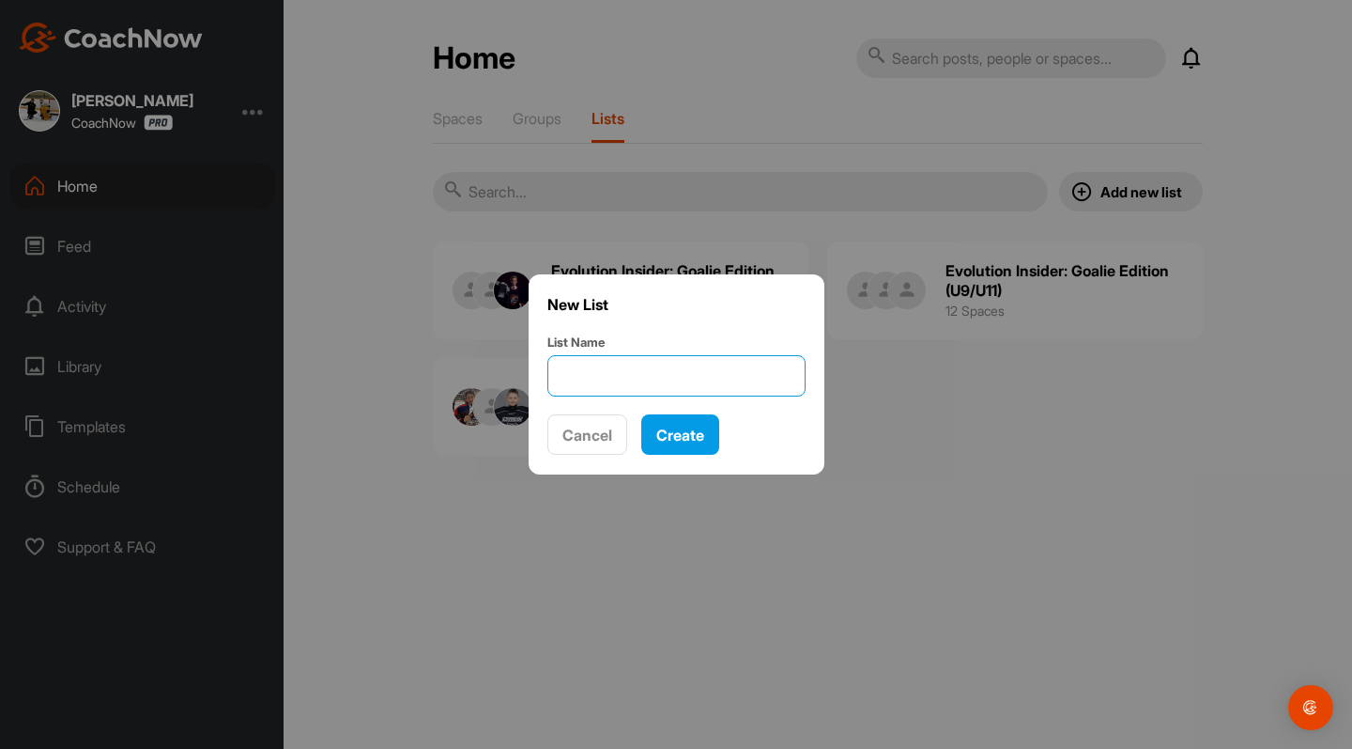
click at [676, 378] on input "List Name" at bounding box center [677, 375] width 258 height 41
type input "St. Emile Grade 4-5"
click at [680, 442] on span "Create" at bounding box center [680, 434] width 48 height 19
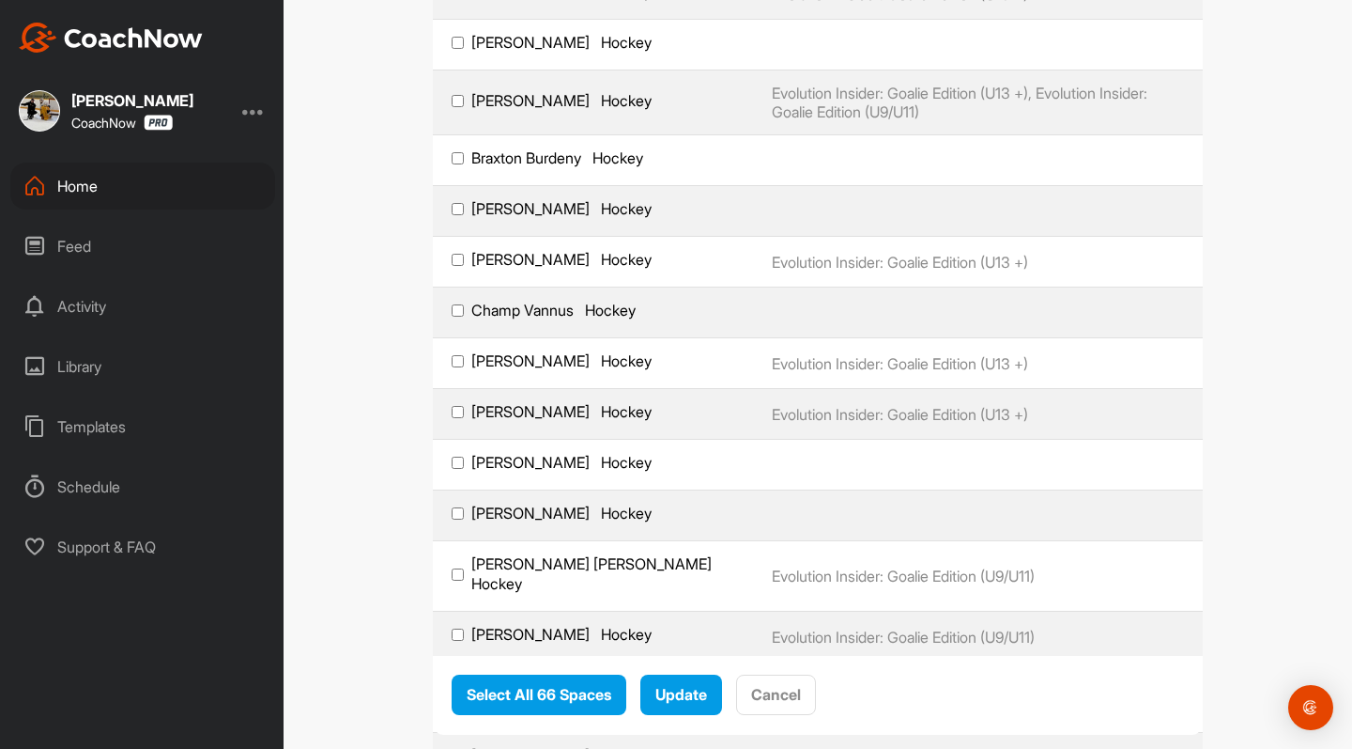
scroll to position [641, 0]
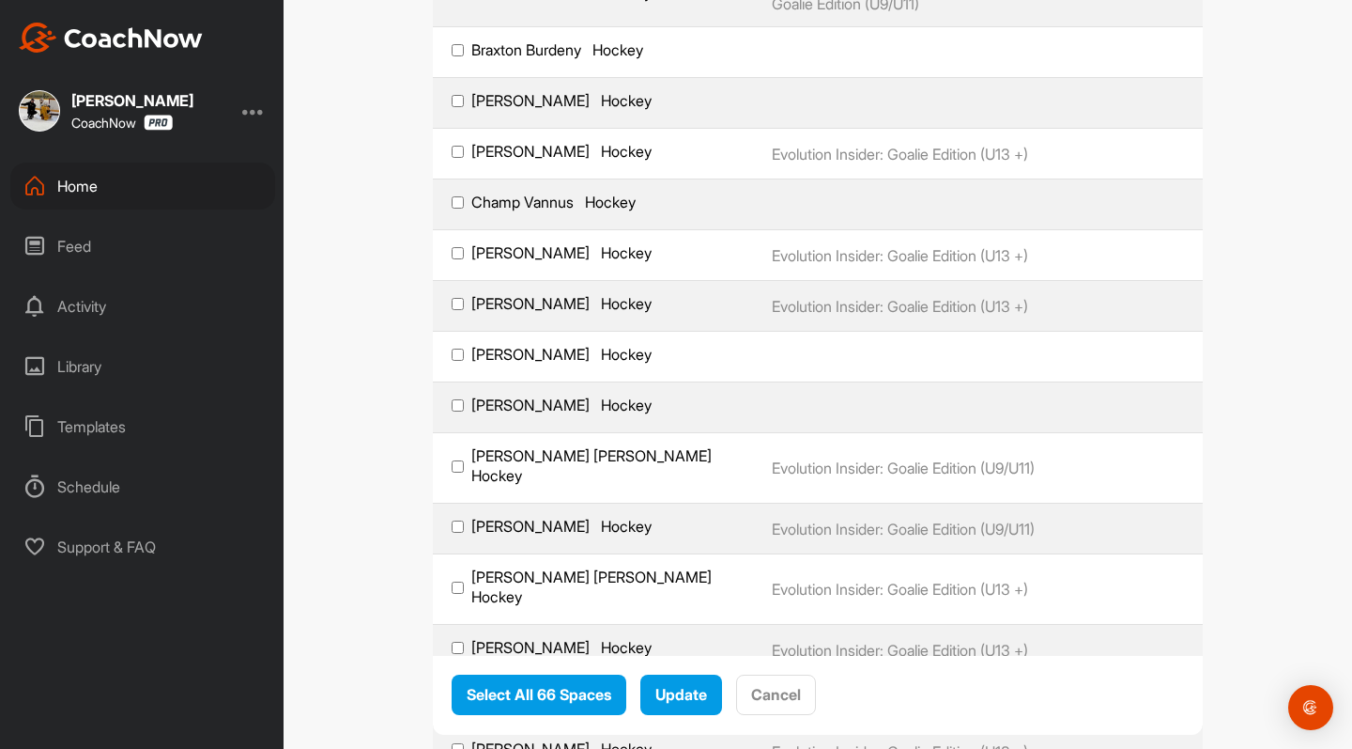
click at [459, 357] on input "[PERSON_NAME] Hockey" at bounding box center [458, 354] width 12 height 12
checkbox input "true"
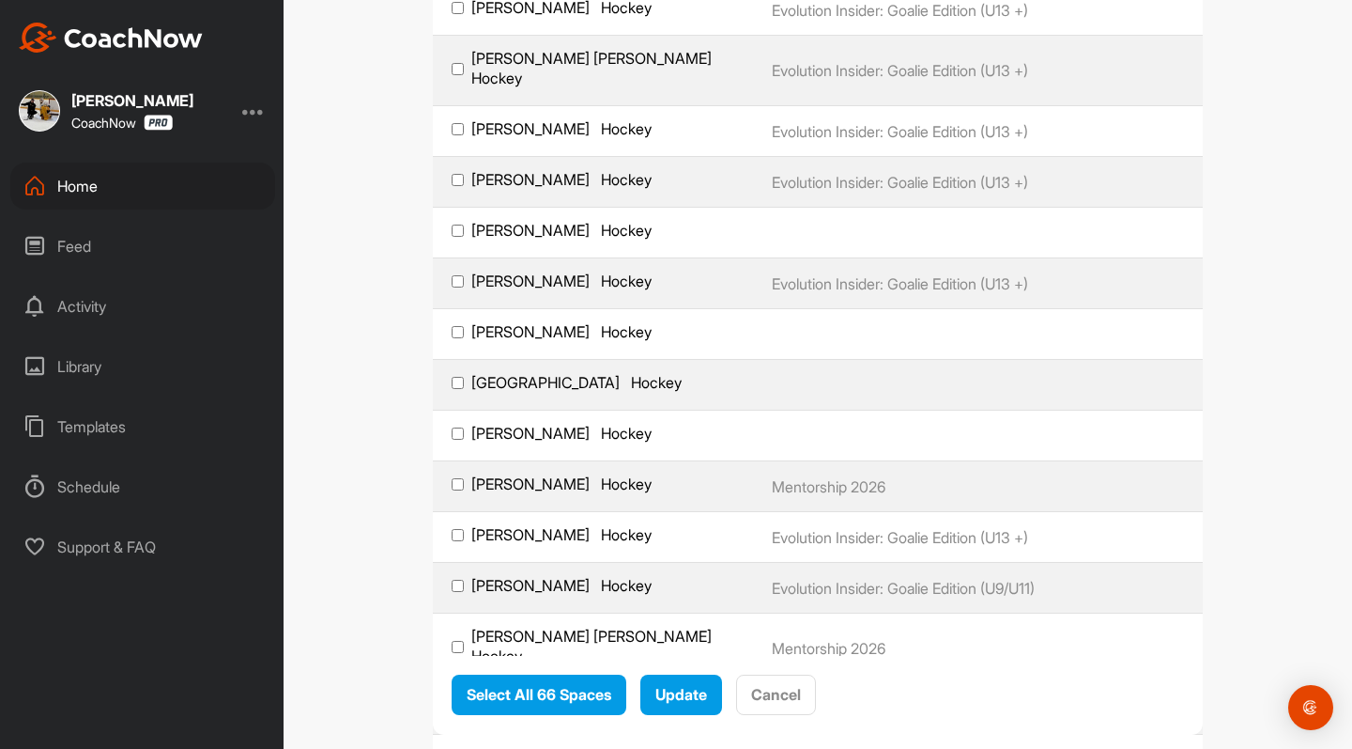
scroll to position [2765, 0]
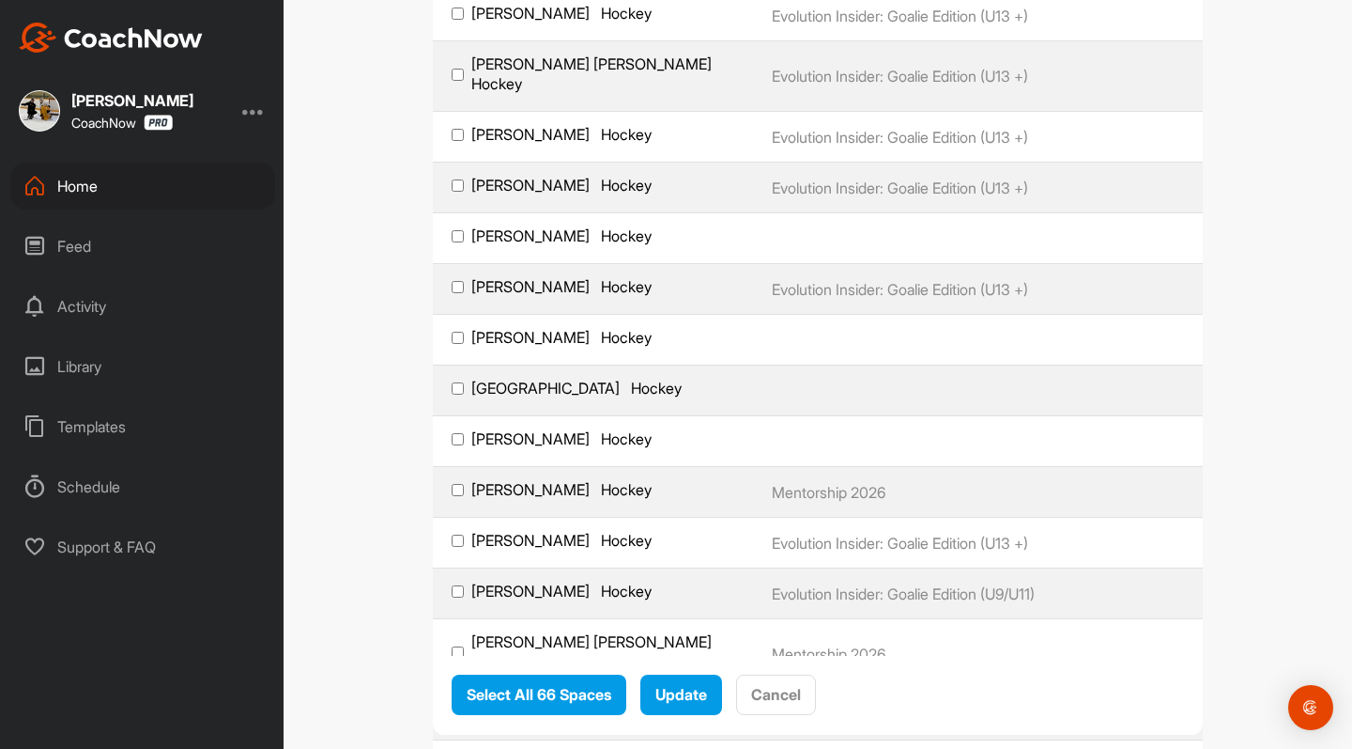
click at [462, 394] on input "Reston Vallis Hockey" at bounding box center [458, 388] width 12 height 12
checkbox input "true"
click at [667, 702] on span "Update" at bounding box center [682, 695] width 52 height 19
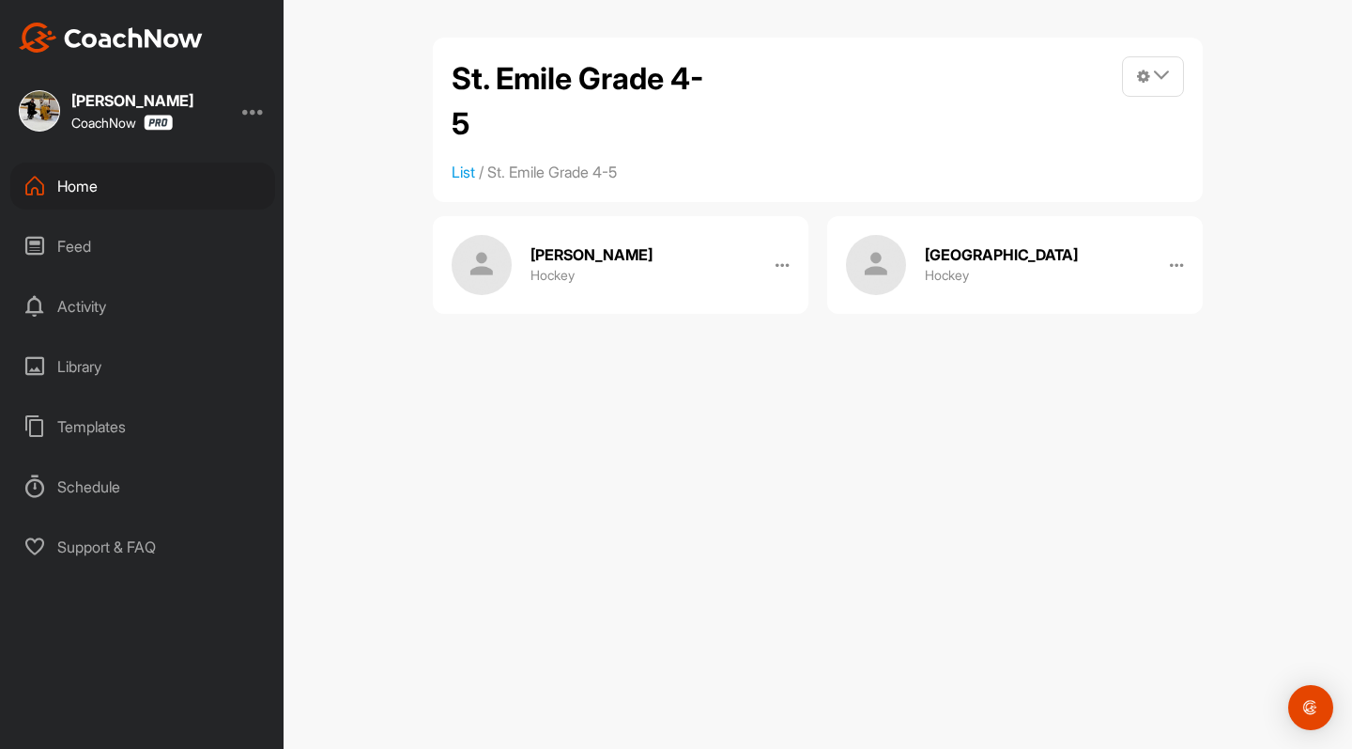
click at [64, 188] on div "Home" at bounding box center [142, 185] width 265 height 47
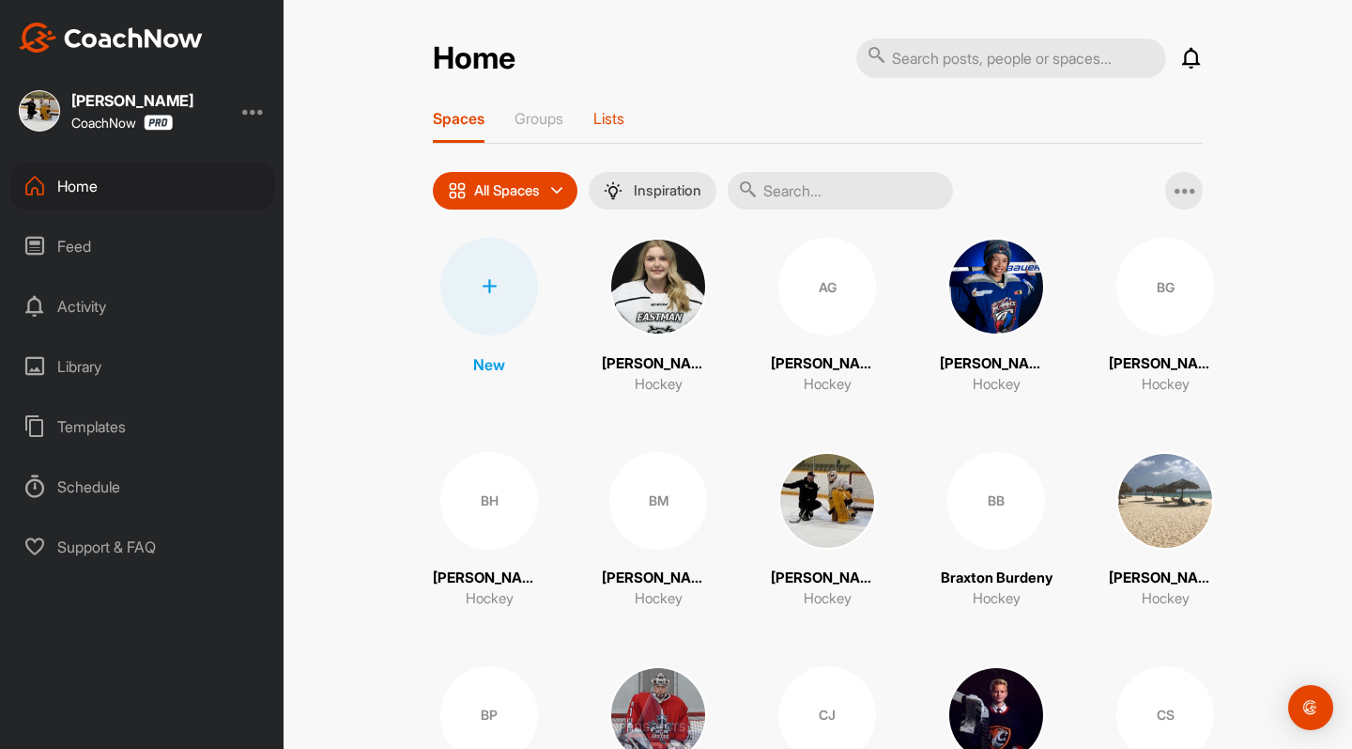
click at [616, 120] on p "Lists" at bounding box center [609, 118] width 31 height 19
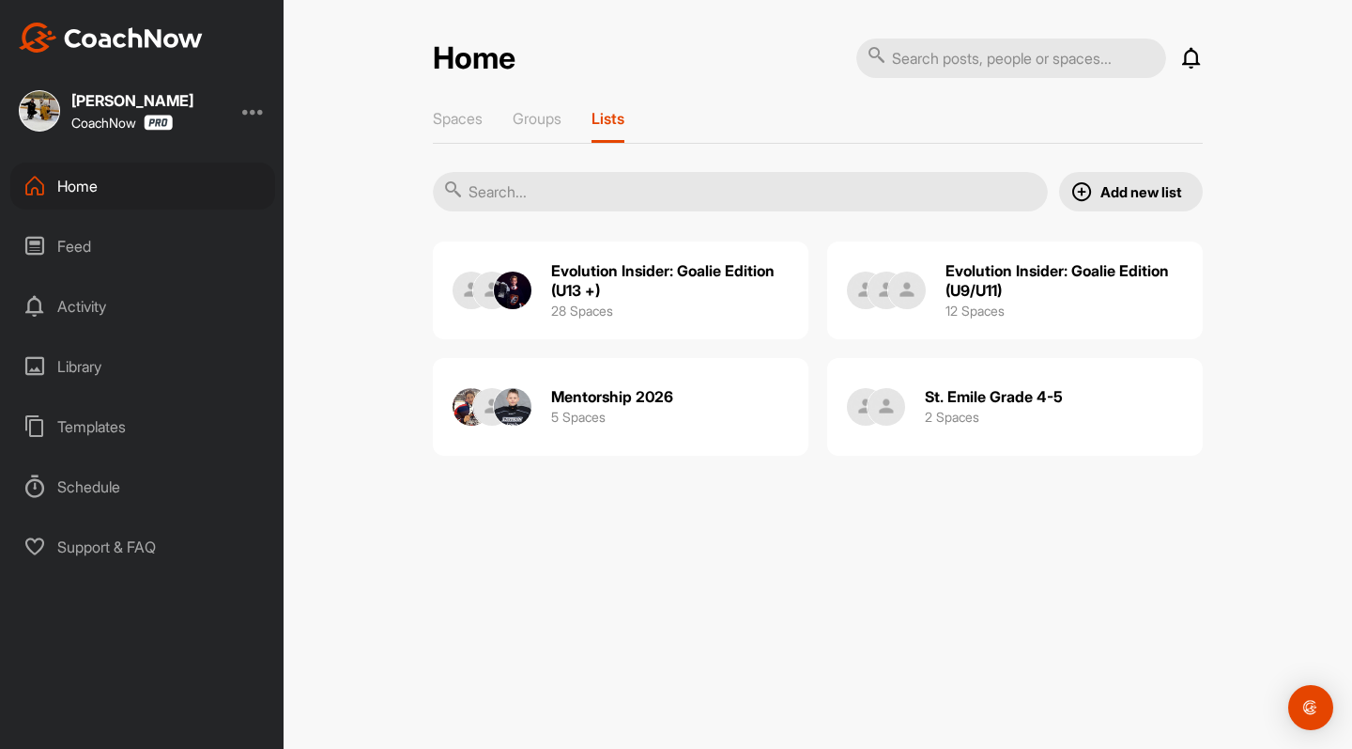
click at [736, 275] on h2 "Evolution Insider: Goalie Edition (U13 +)" at bounding box center [670, 280] width 239 height 39
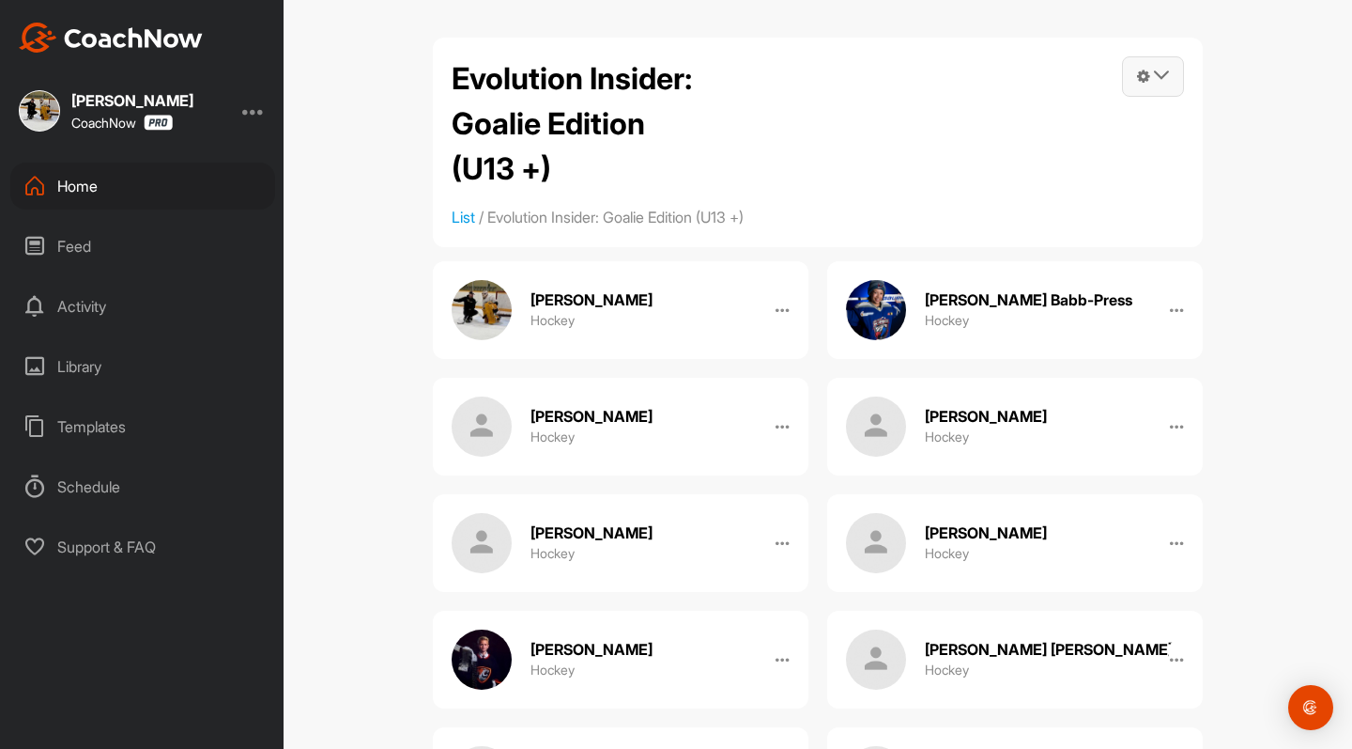
click at [1177, 81] on span at bounding box center [1153, 76] width 60 height 39
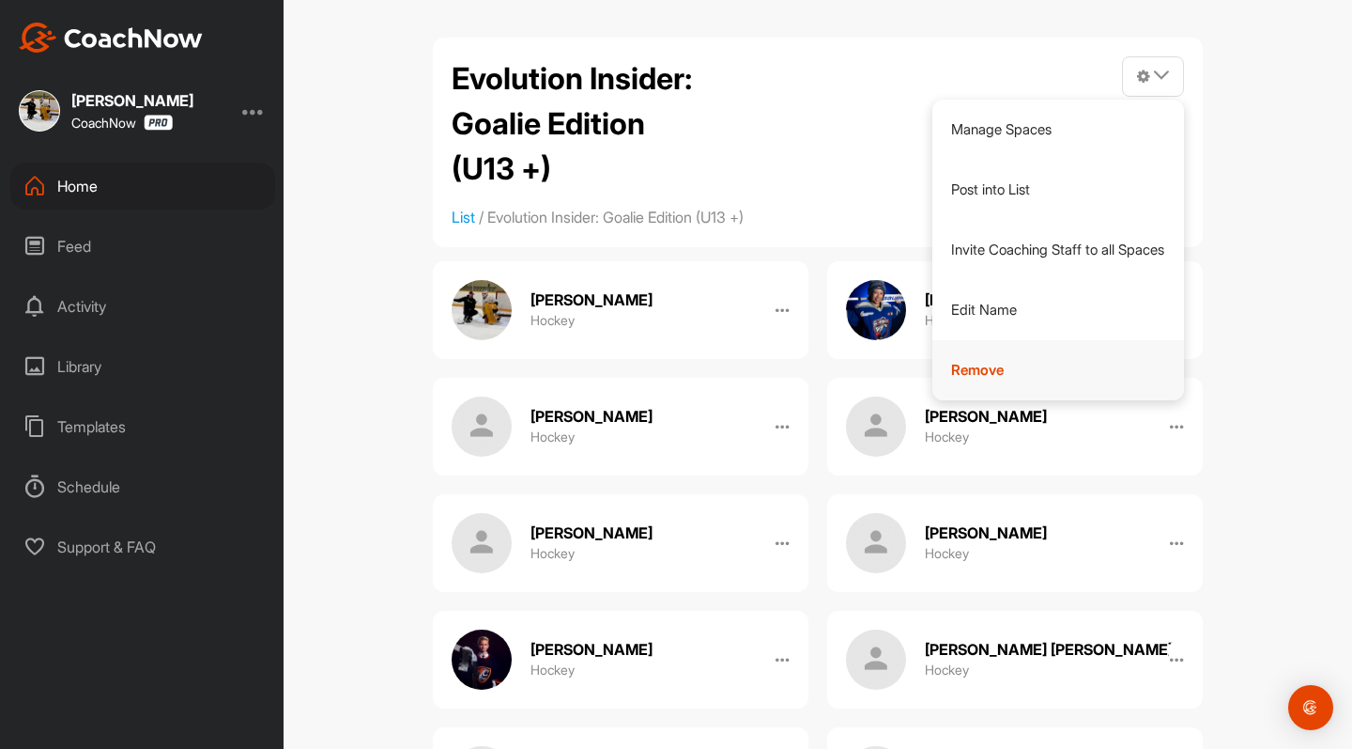
click at [988, 358] on link "Remove" at bounding box center [1059, 370] width 253 height 60
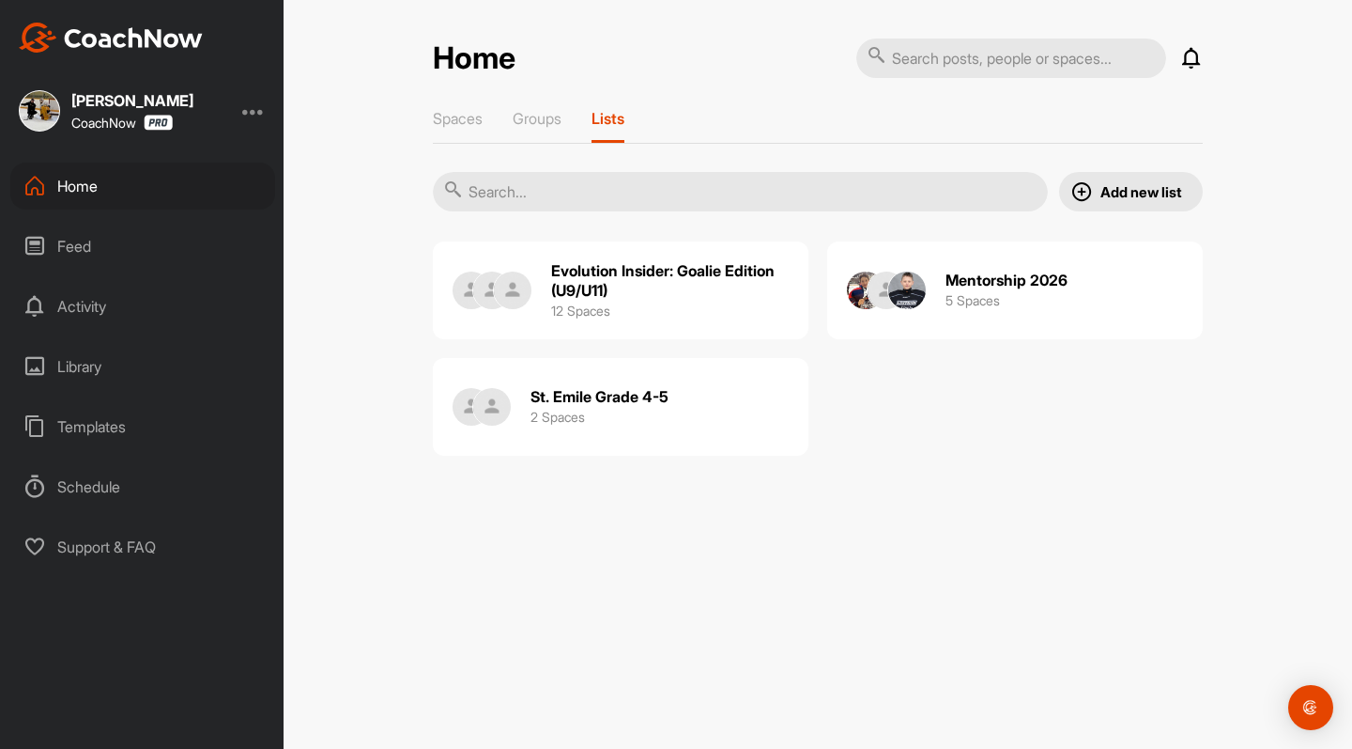
click at [690, 268] on h2 "Evolution Insider: Goalie Edition (U9/U11)" at bounding box center [670, 280] width 239 height 39
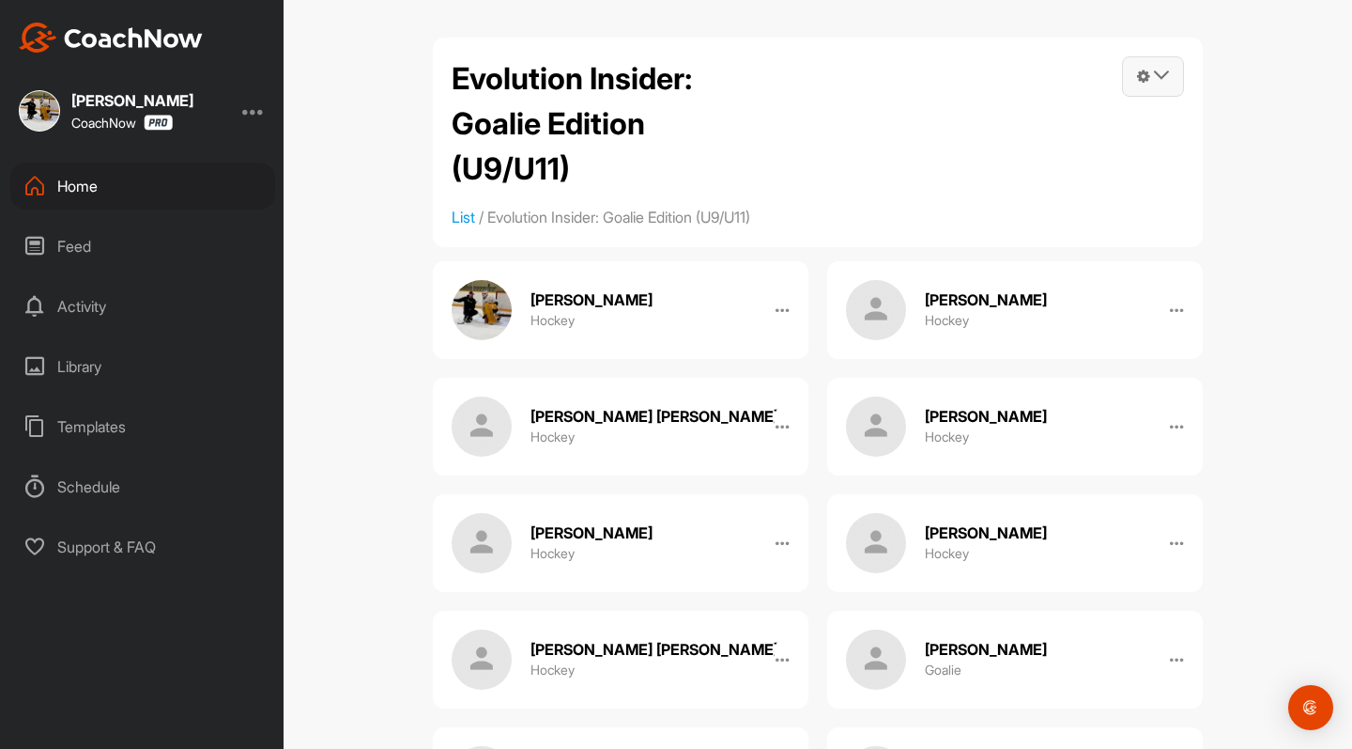
click at [1161, 79] on icon at bounding box center [1161, 75] width 15 height 15
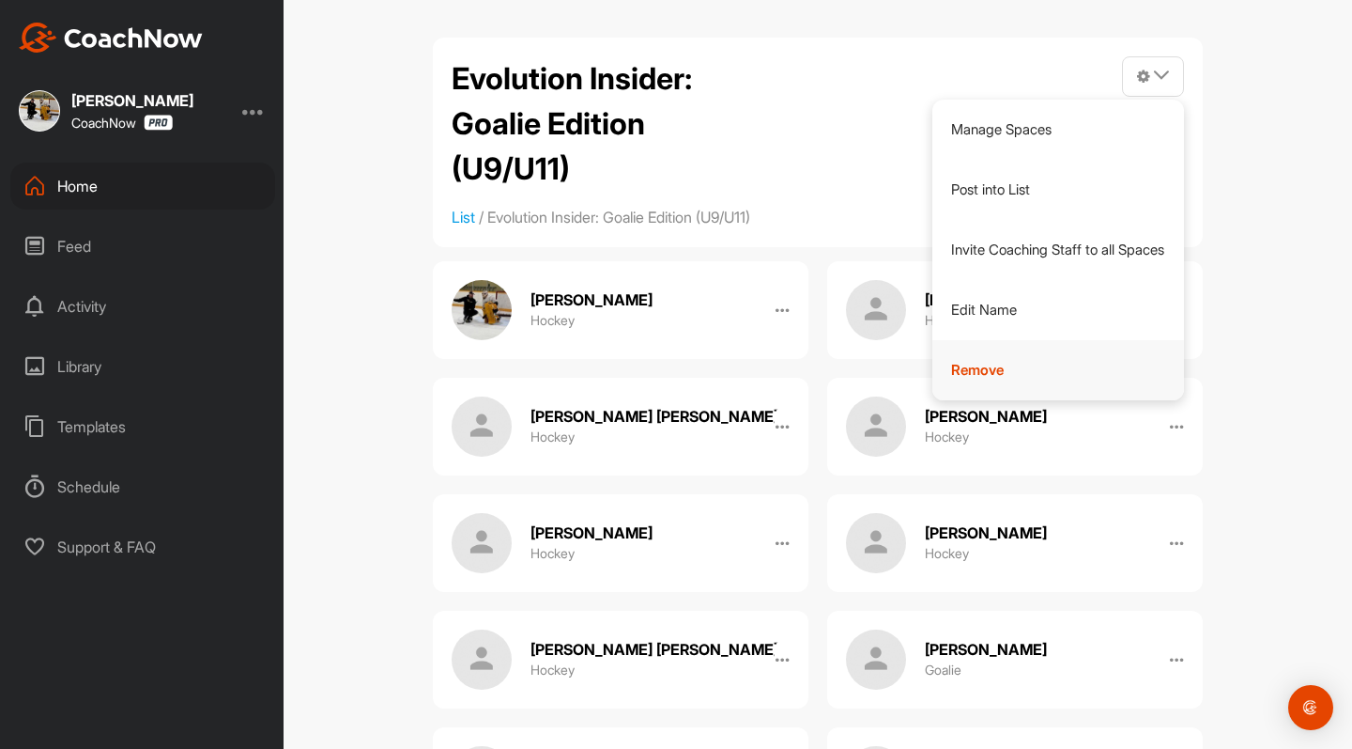
click at [1000, 374] on link "Remove" at bounding box center [1059, 370] width 253 height 60
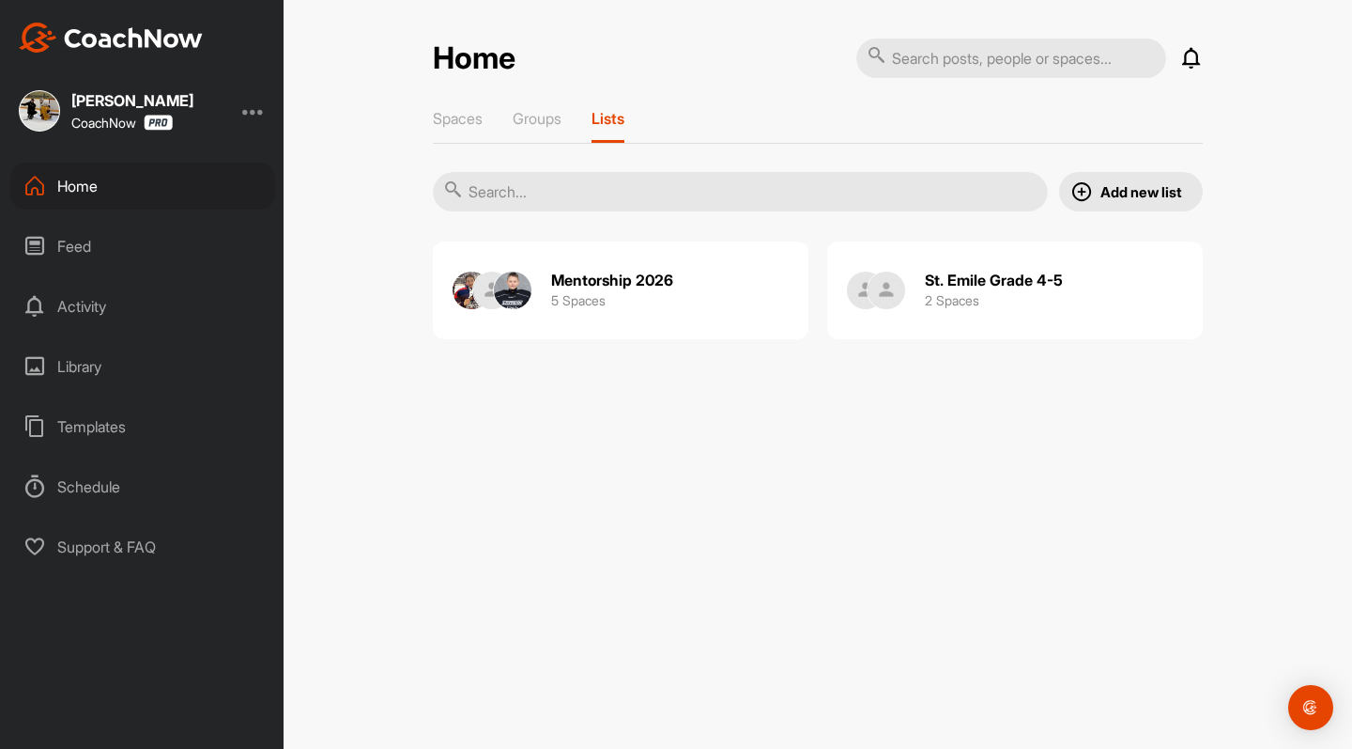
click at [1087, 187] on img at bounding box center [1082, 191] width 23 height 23
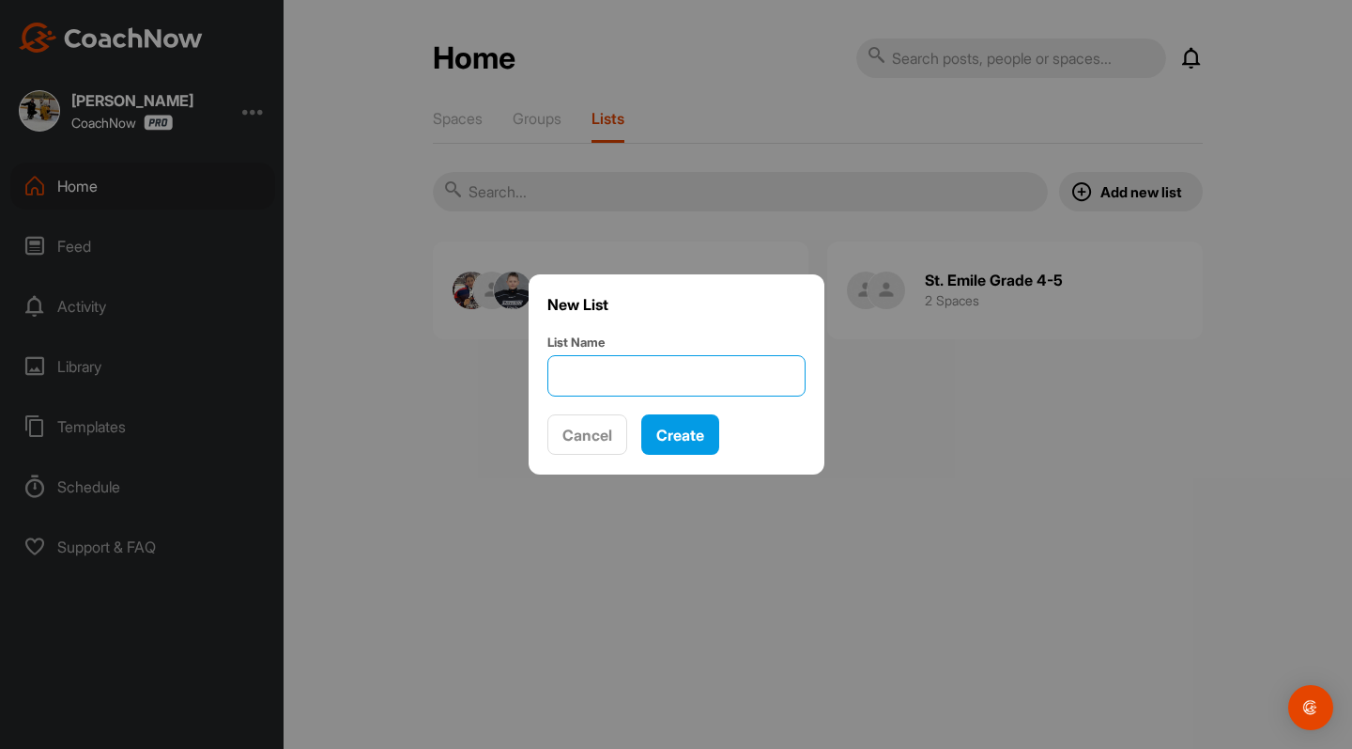
click at [671, 372] on input "List Name" at bounding box center [677, 375] width 258 height 41
type input "E"
click at [563, 378] on input "Insider 2025-26" at bounding box center [677, 375] width 258 height 41
type input "Evolution Insider 2025-26"
click at [679, 433] on span "Create" at bounding box center [680, 434] width 48 height 19
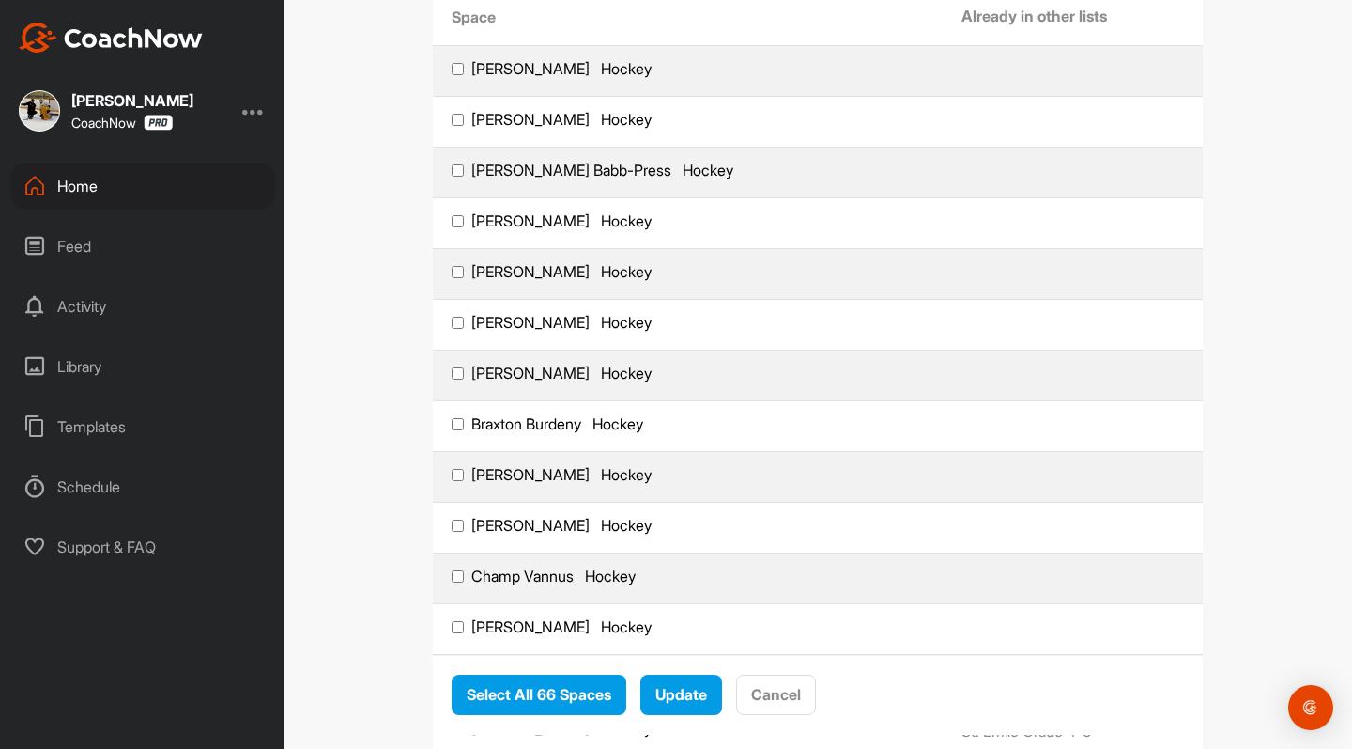
scroll to position [262, 0]
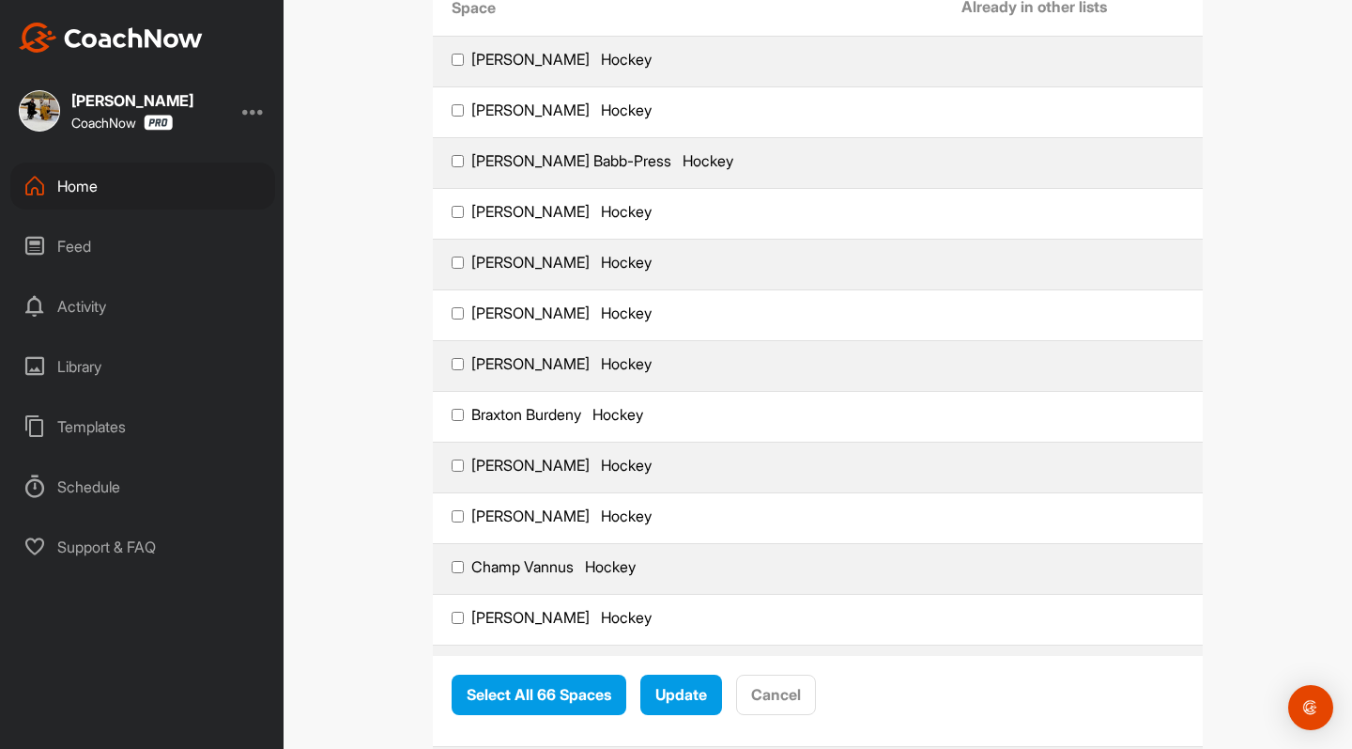
click at [461, 109] on input "[PERSON_NAME] Hockey" at bounding box center [458, 110] width 12 height 12
checkbox input "true"
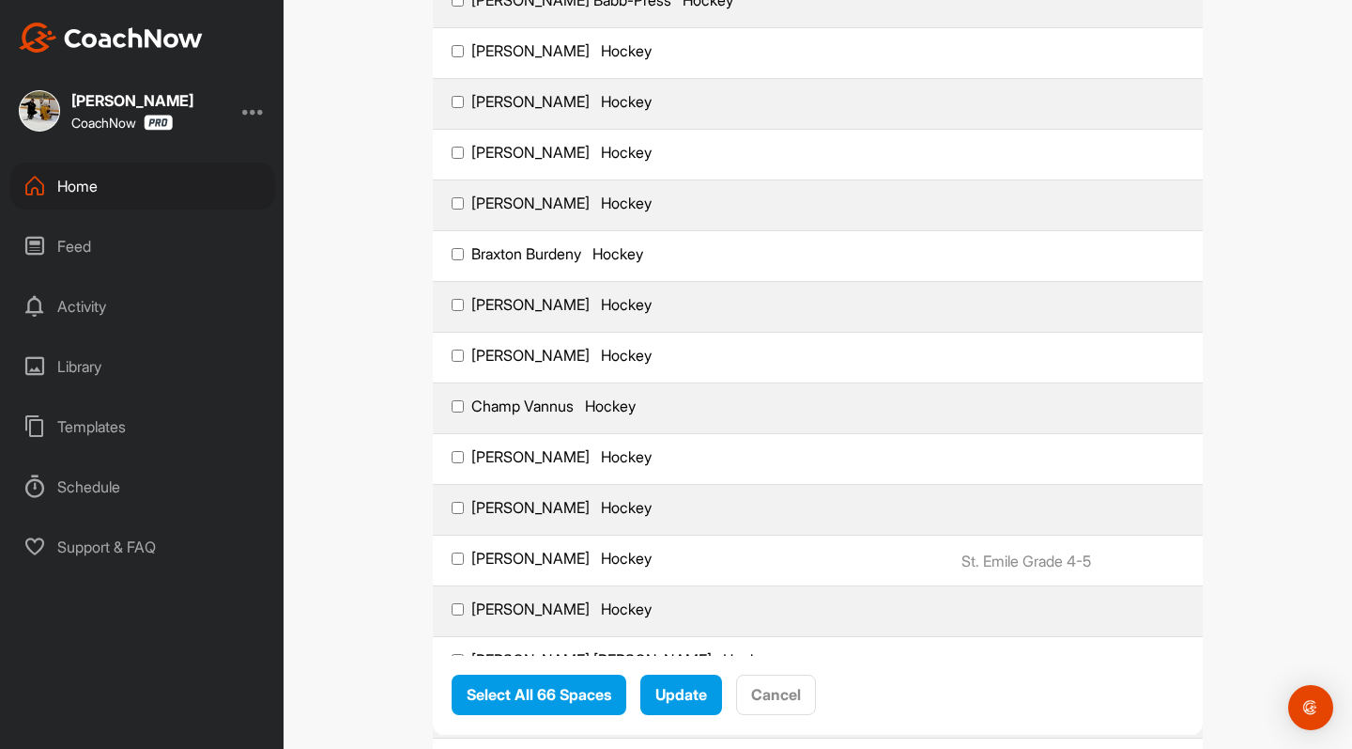
scroll to position [426, 0]
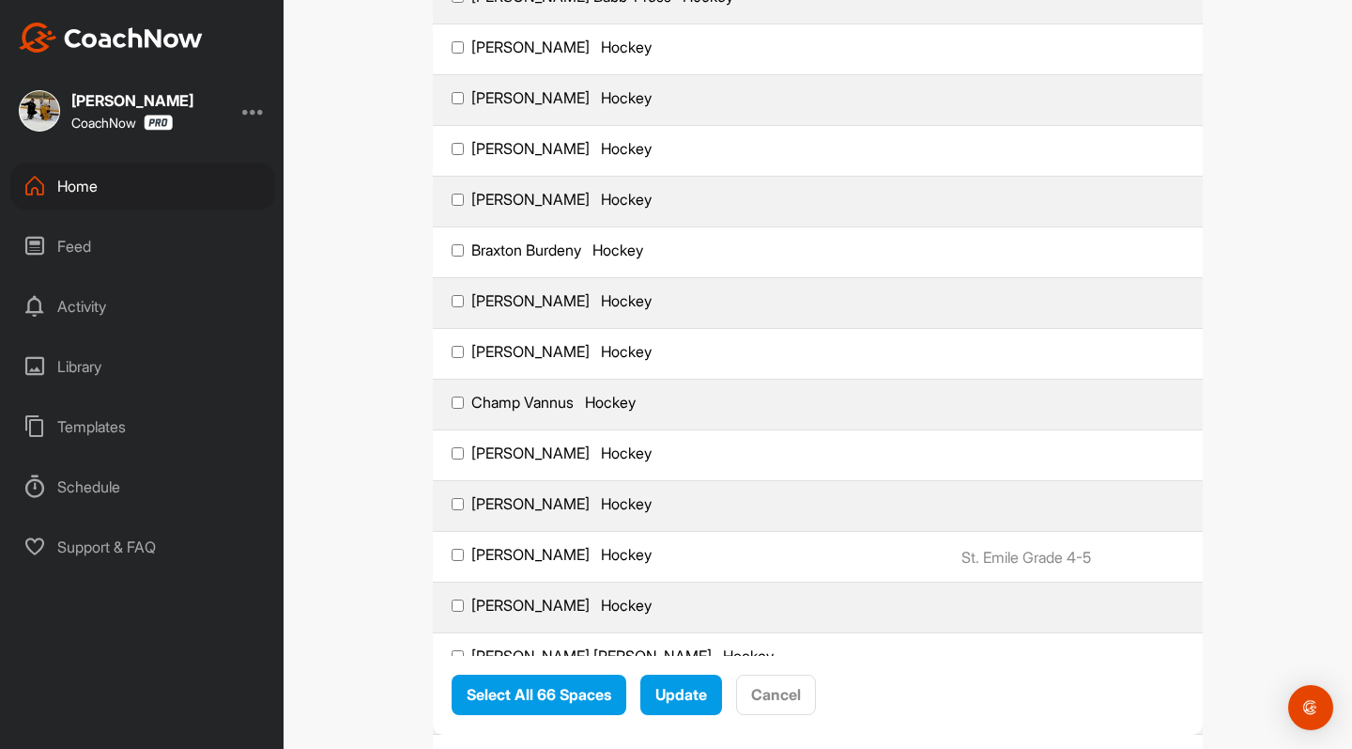
click at [461, 96] on input "[PERSON_NAME] Hockey" at bounding box center [458, 98] width 12 height 12
checkbox input "true"
click at [460, 149] on input "[PERSON_NAME] Hockey" at bounding box center [458, 149] width 12 height 12
checkbox input "true"
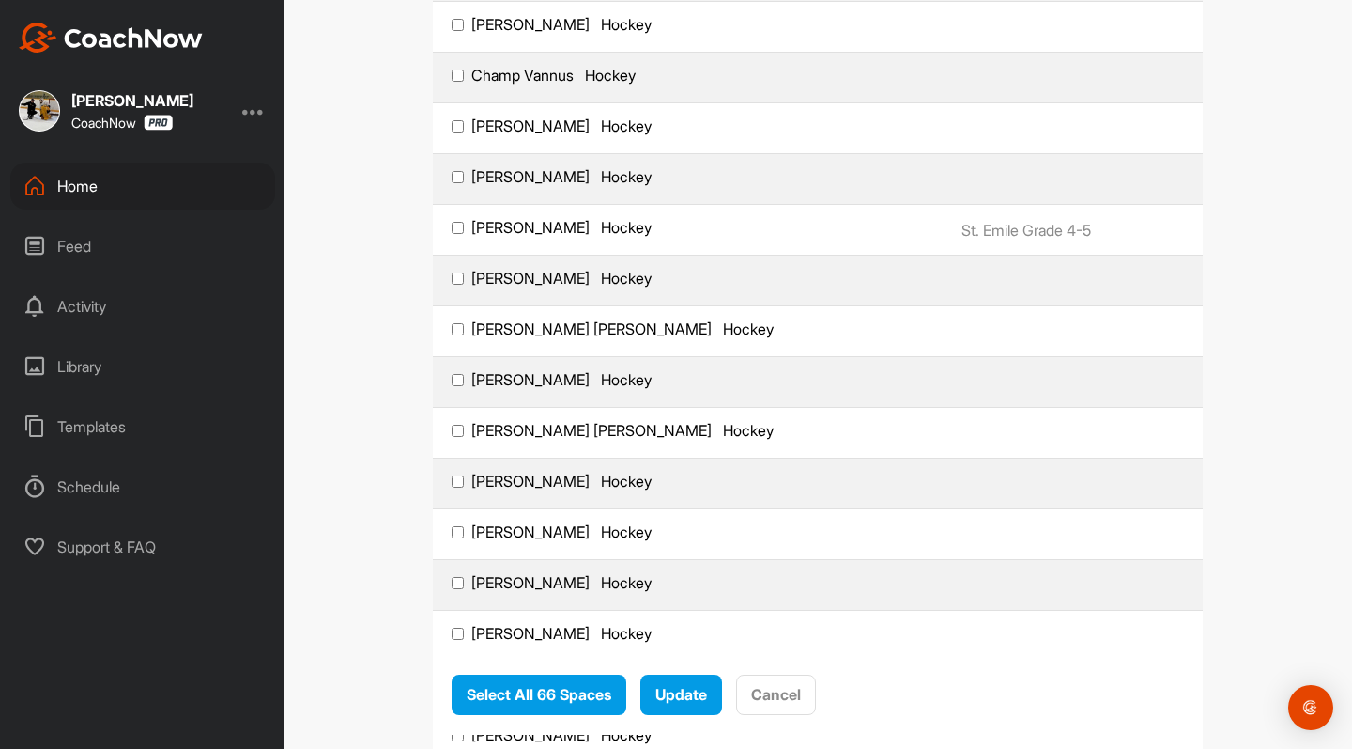
scroll to position [760, 0]
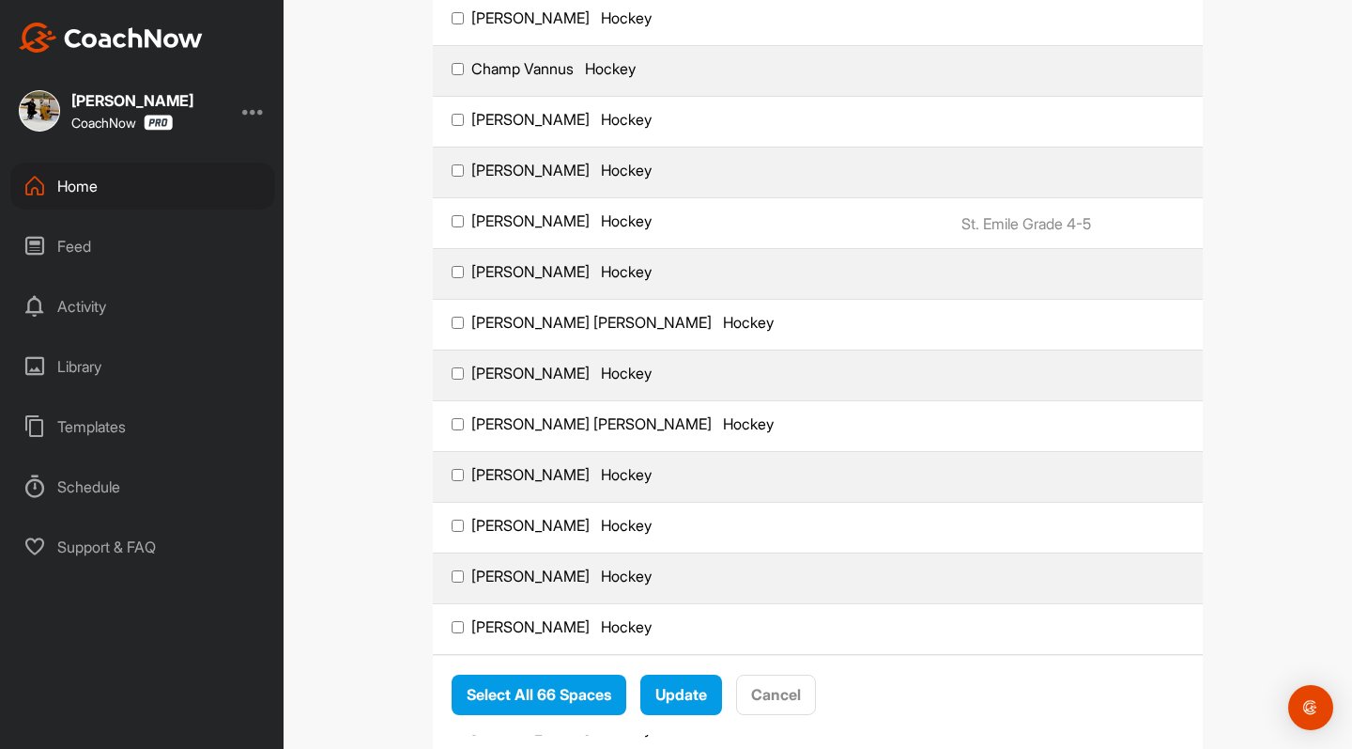
click at [457, 67] on input "Champ Vannus Hockey" at bounding box center [458, 69] width 12 height 12
checkbox input "true"
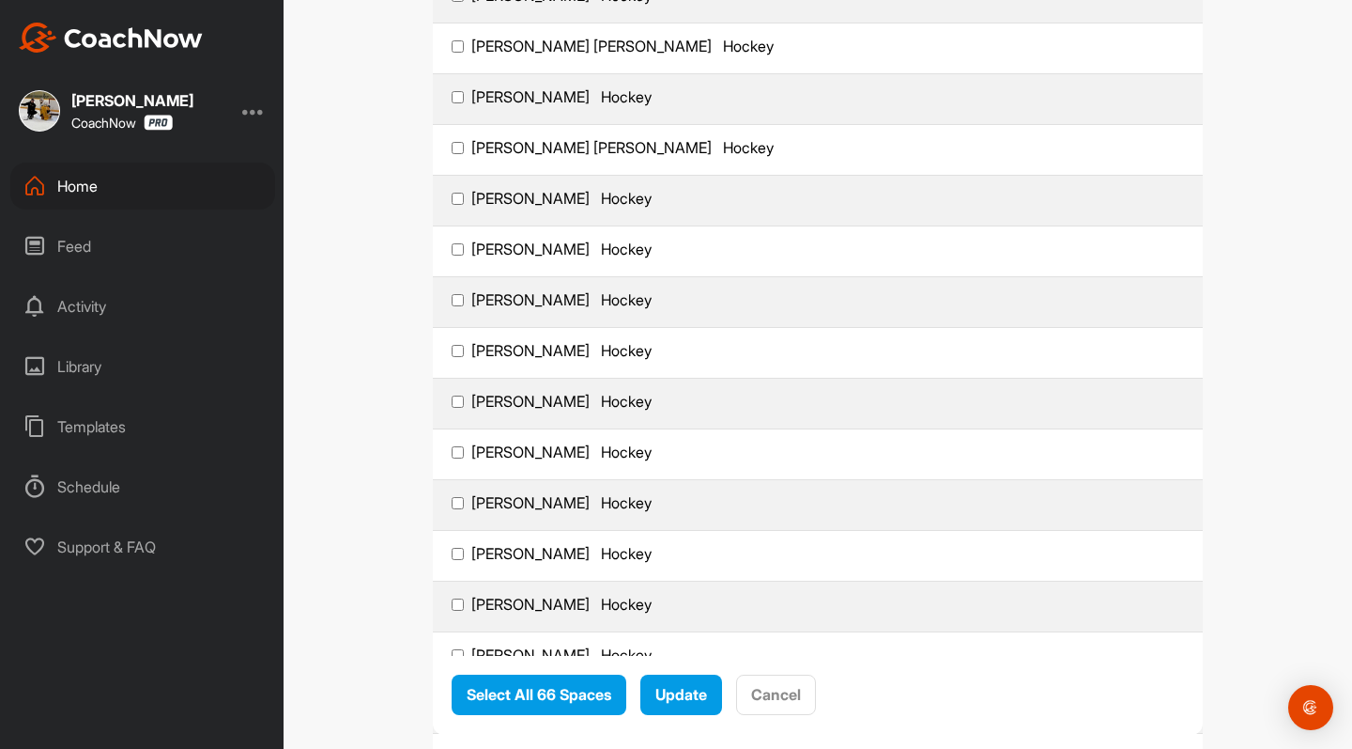
scroll to position [1046, 0]
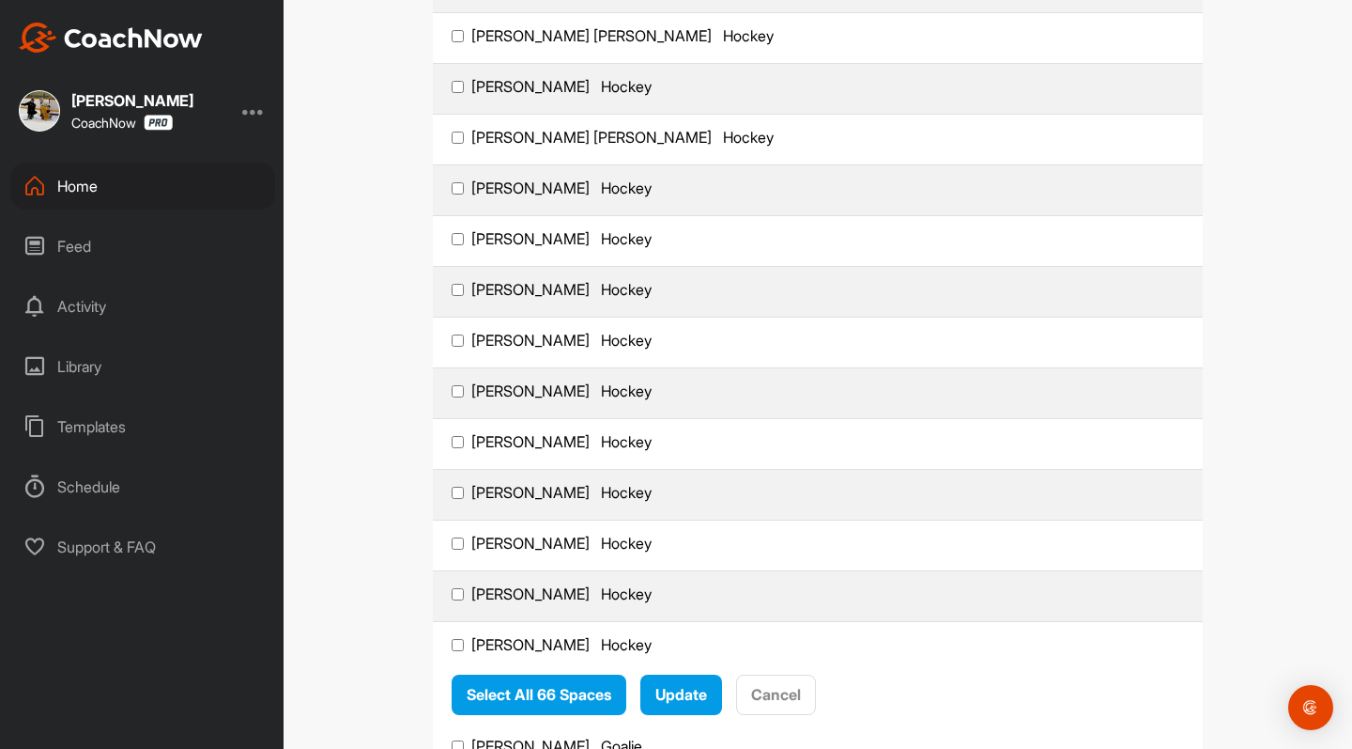
click at [457, 34] on input "[PERSON_NAME] [PERSON_NAME] Hockey" at bounding box center [458, 36] width 12 height 12
checkbox input "true"
click at [460, 135] on input "[PERSON_NAME] [PERSON_NAME] Hockey" at bounding box center [458, 137] width 12 height 12
checkbox input "true"
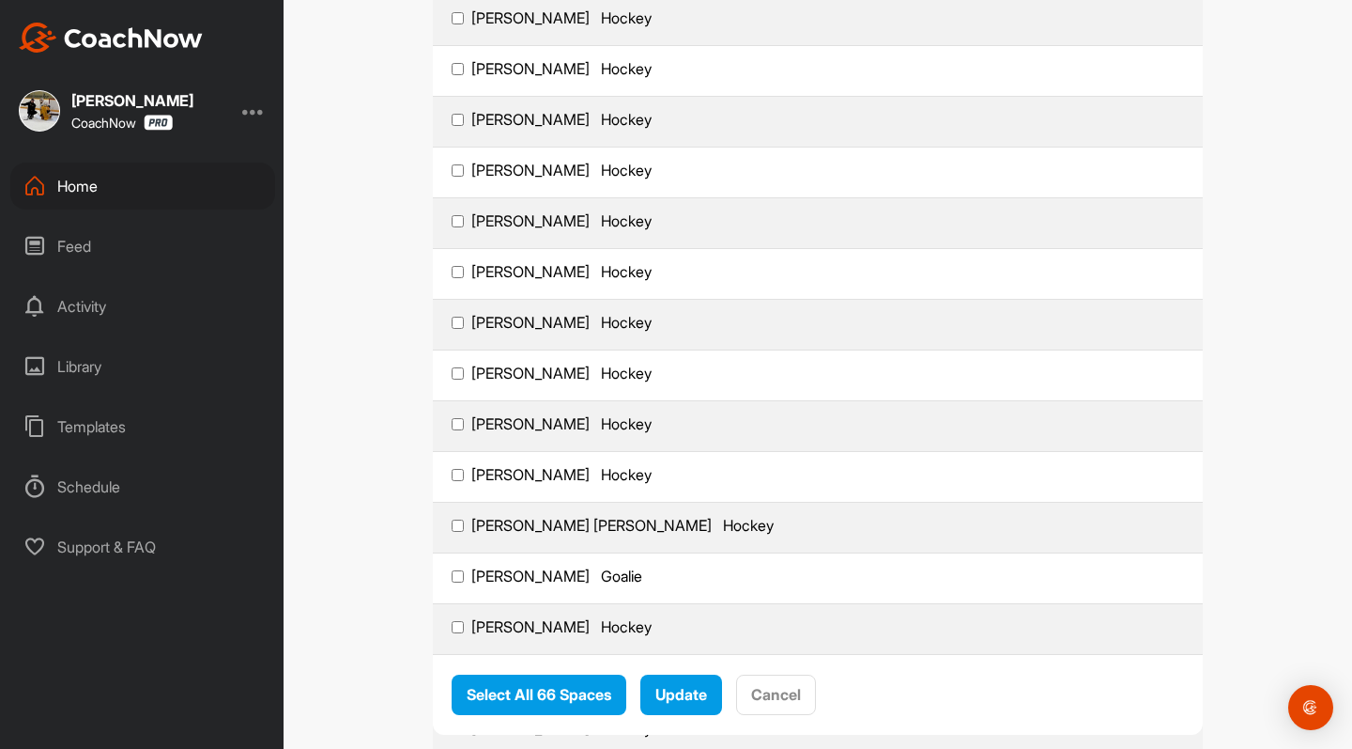
scroll to position [1221, 0]
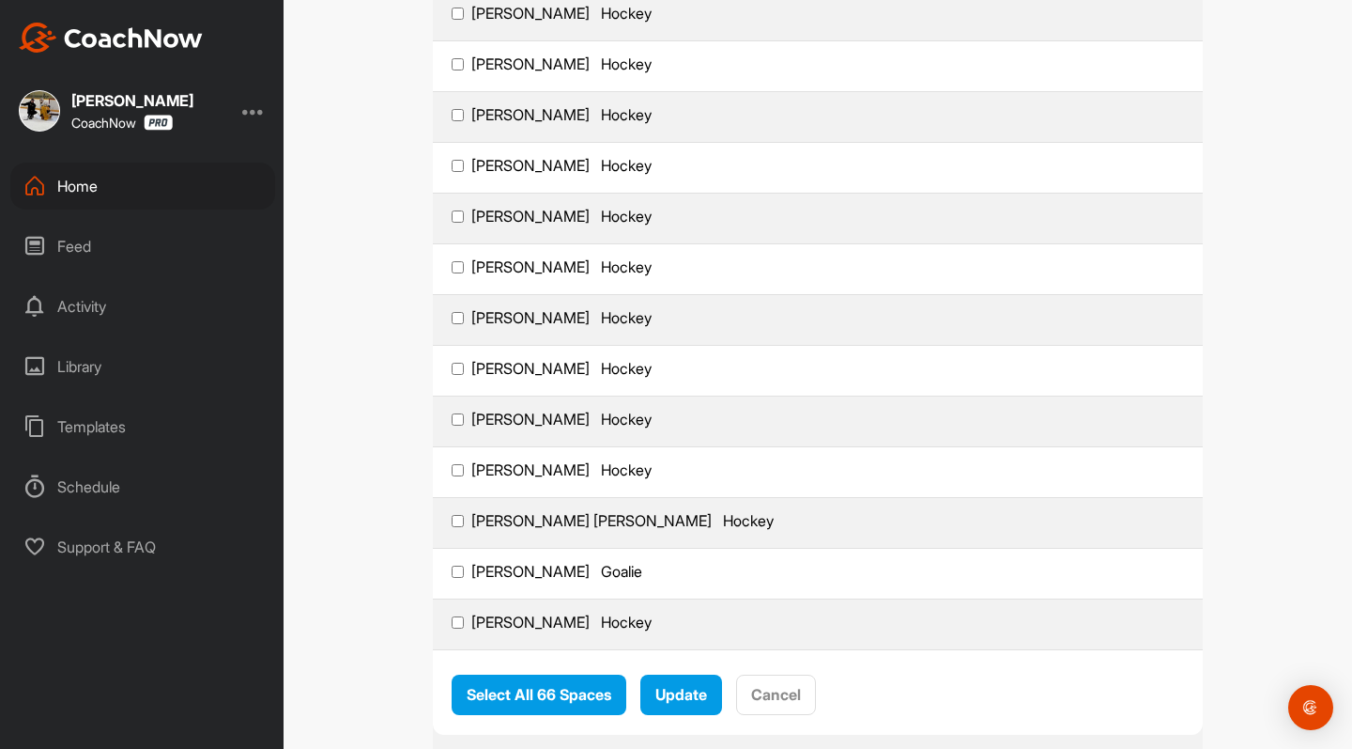
click at [458, 114] on input "[PERSON_NAME] Hockey" at bounding box center [458, 115] width 12 height 12
checkbox input "true"
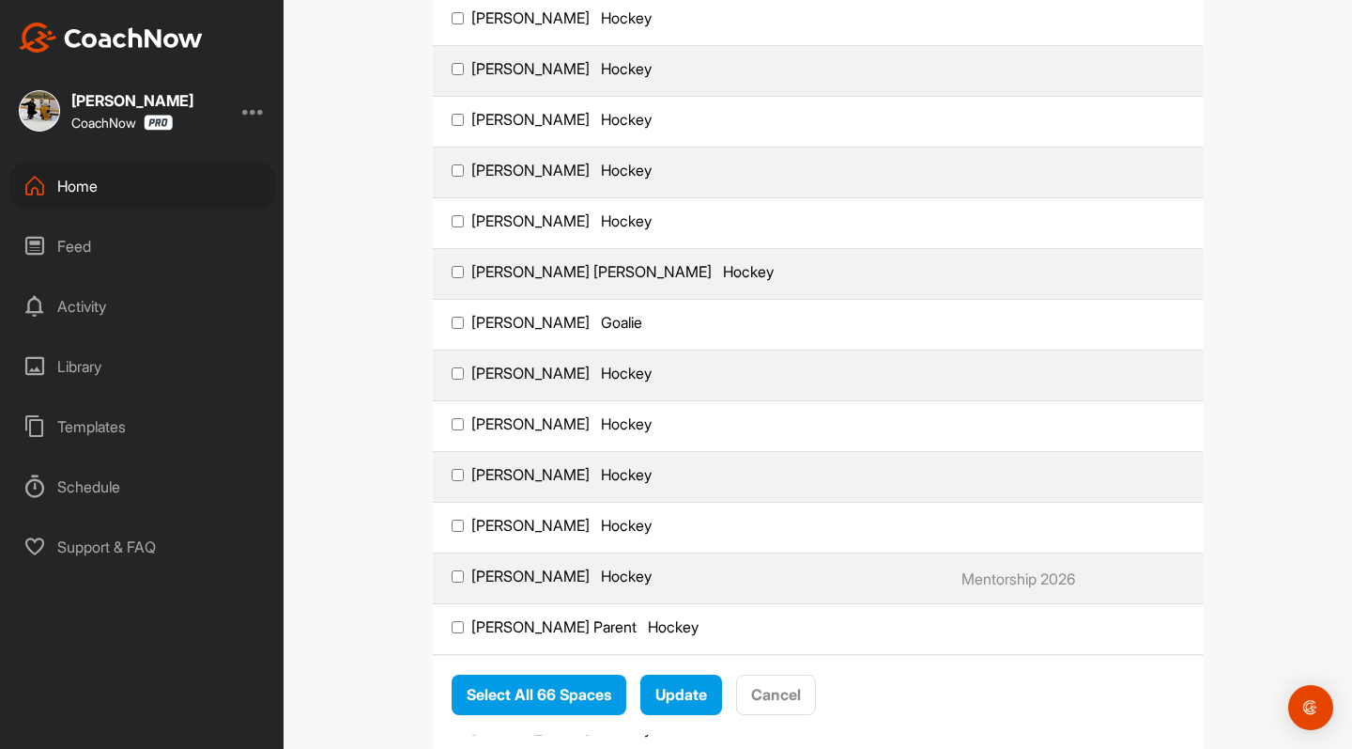
scroll to position [1480, 0]
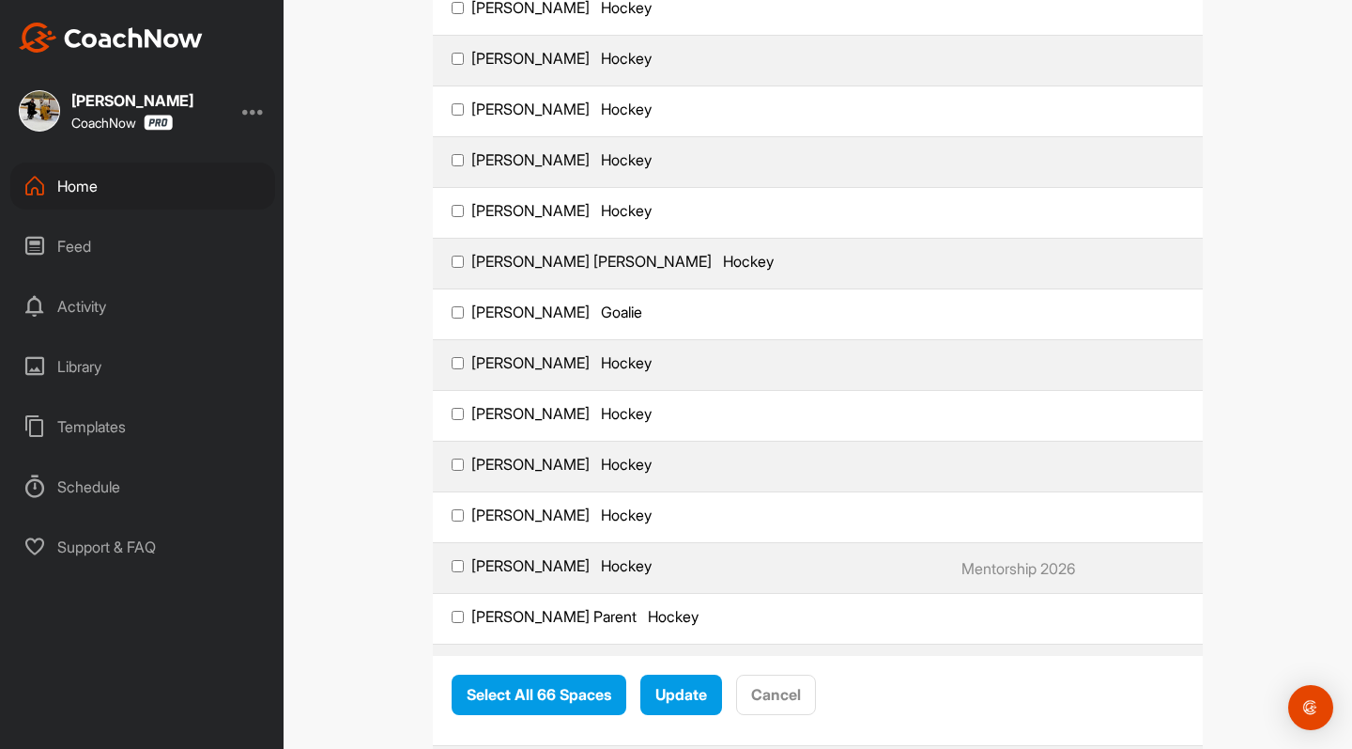
click at [460, 60] on input "[PERSON_NAME] Hockey" at bounding box center [458, 59] width 12 height 12
checkbox input "true"
click at [459, 106] on input "[PERSON_NAME] Hockey" at bounding box center [458, 109] width 12 height 12
checkbox input "true"
click at [457, 158] on input "[PERSON_NAME] Hockey" at bounding box center [458, 160] width 12 height 12
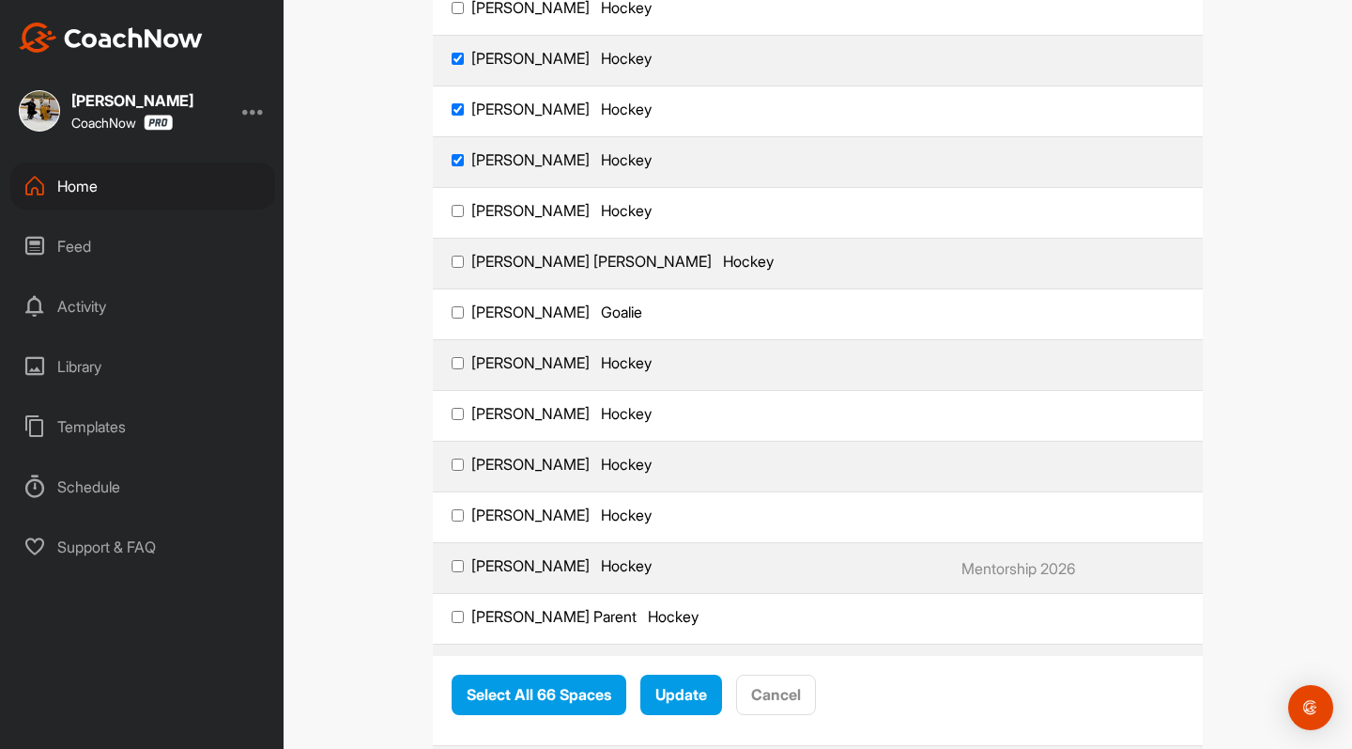
checkbox input "true"
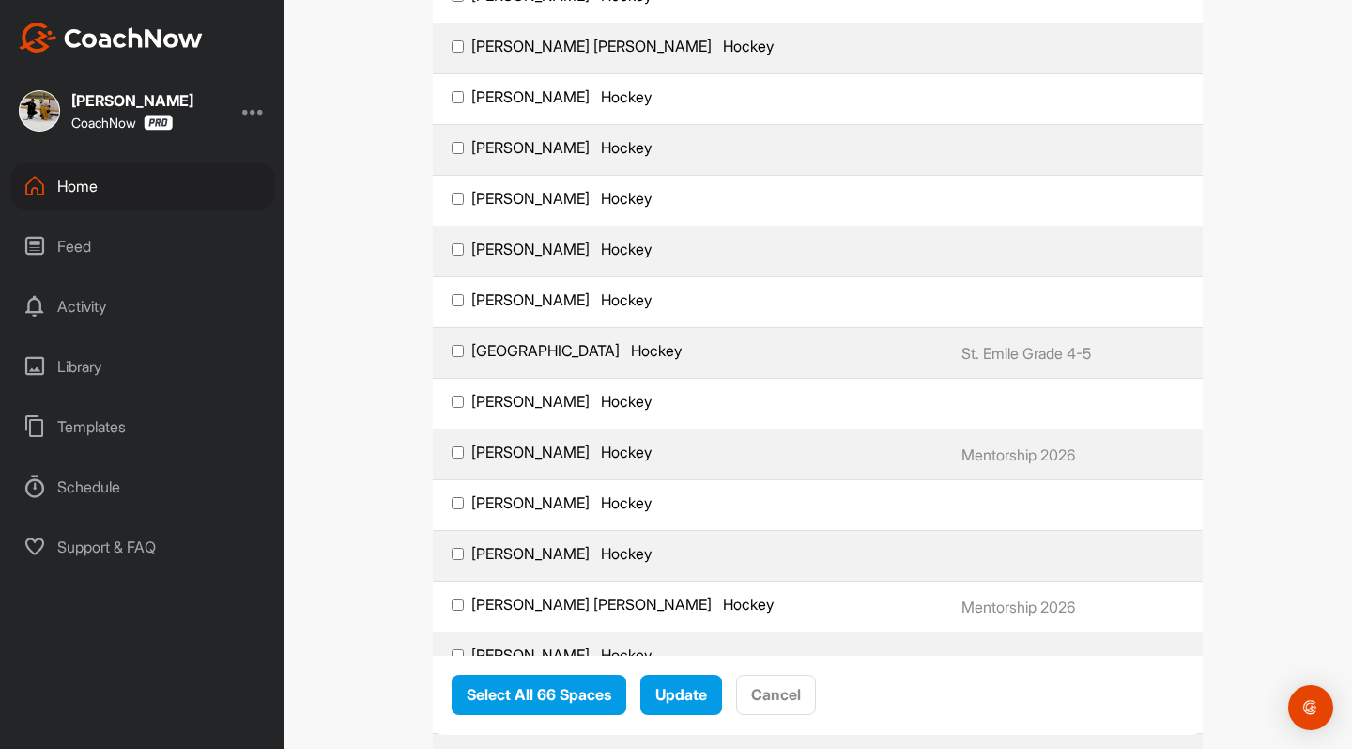
scroll to position [2711, 0]
click at [456, 100] on input "[PERSON_NAME] Hockey" at bounding box center [458, 96] width 12 height 12
checkbox input "true"
click at [459, 146] on input "[PERSON_NAME] Hockey" at bounding box center [458, 147] width 12 height 12
checkbox input "true"
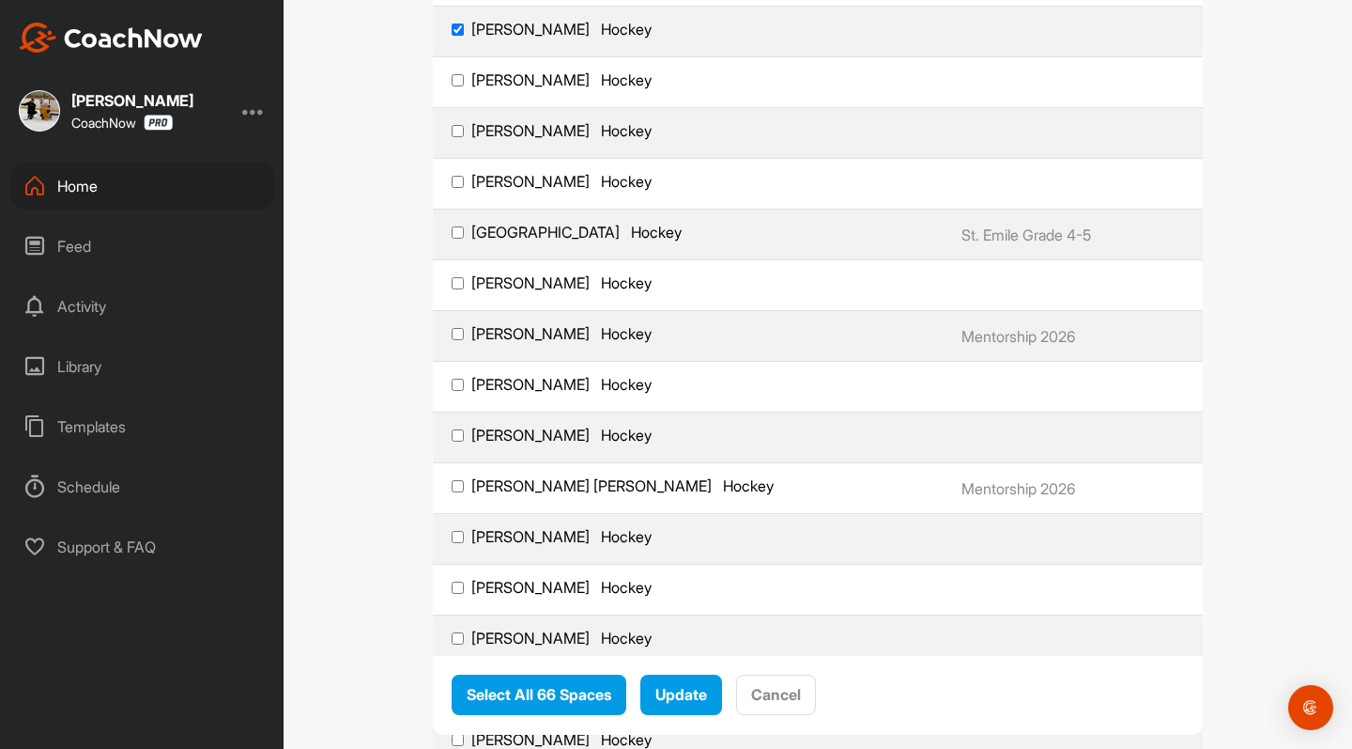
scroll to position [2831, 0]
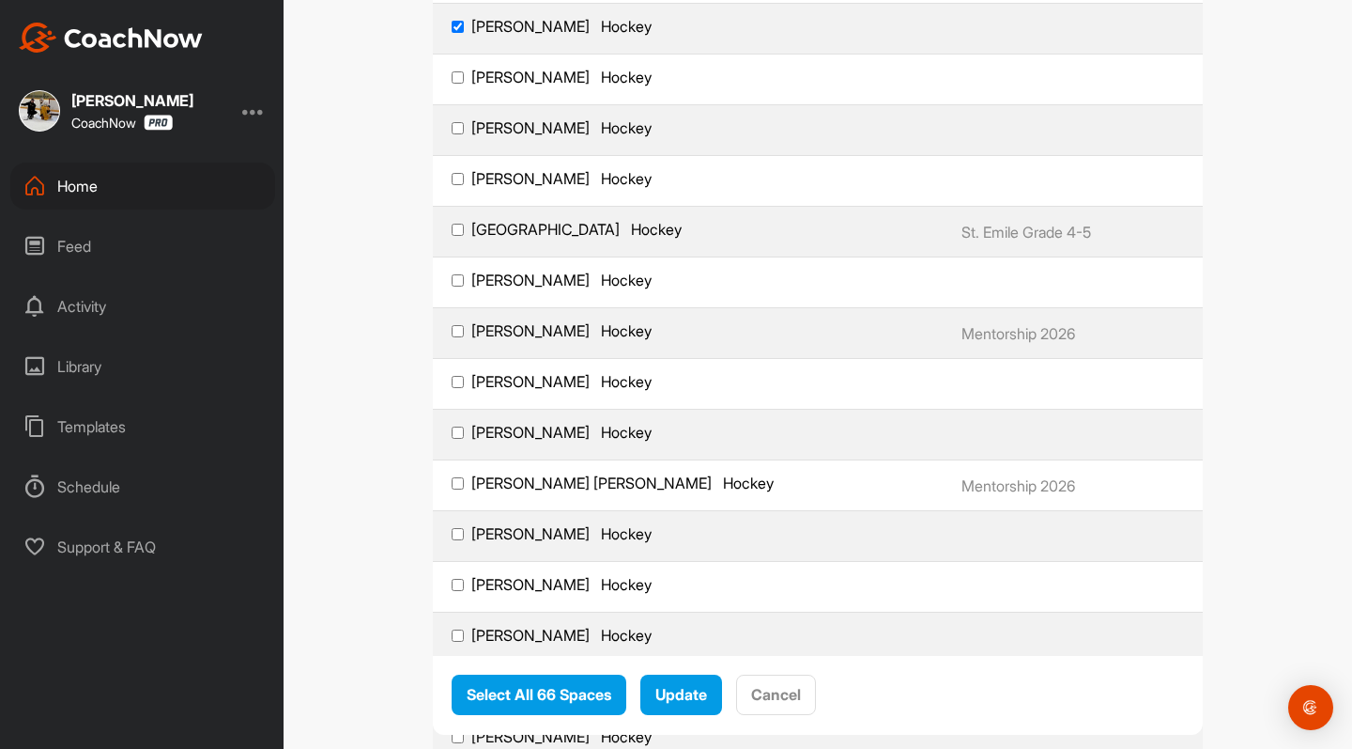
click at [460, 77] on input "[PERSON_NAME] Hockey" at bounding box center [458, 77] width 12 height 12
checkbox input "true"
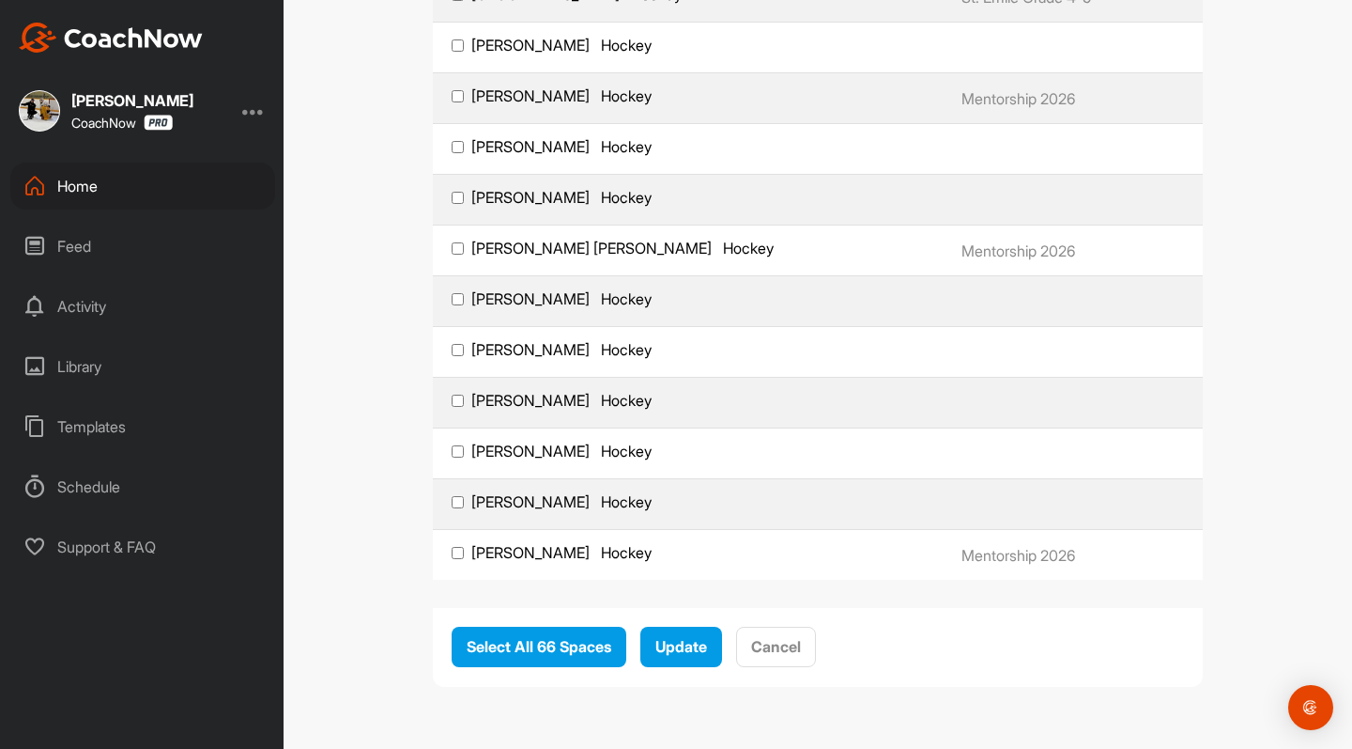
scroll to position [0, 0]
click at [462, 194] on input "[PERSON_NAME] Hockey" at bounding box center [458, 198] width 12 height 12
checkbox input "true"
click at [459, 504] on input "[PERSON_NAME] Hockey" at bounding box center [458, 502] width 12 height 12
checkbox input "true"
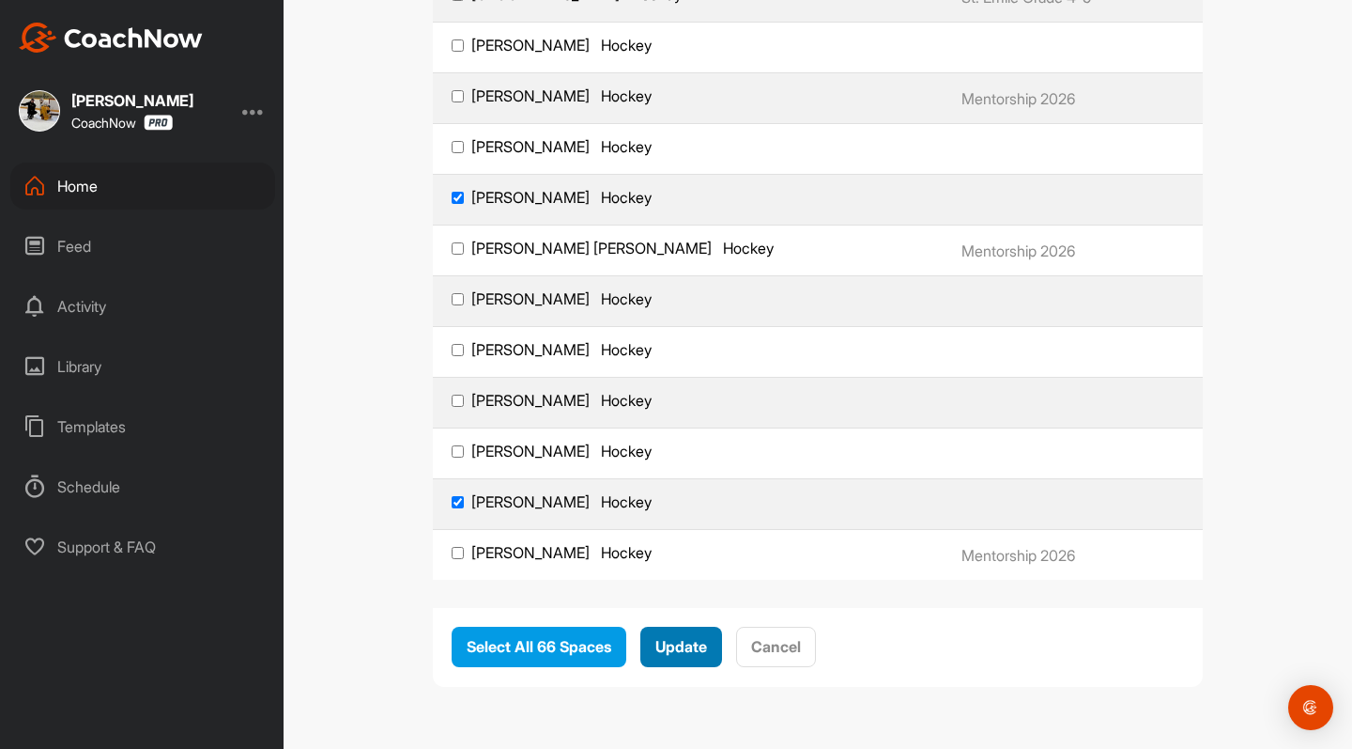
click at [697, 648] on span "Update" at bounding box center [682, 646] width 52 height 19
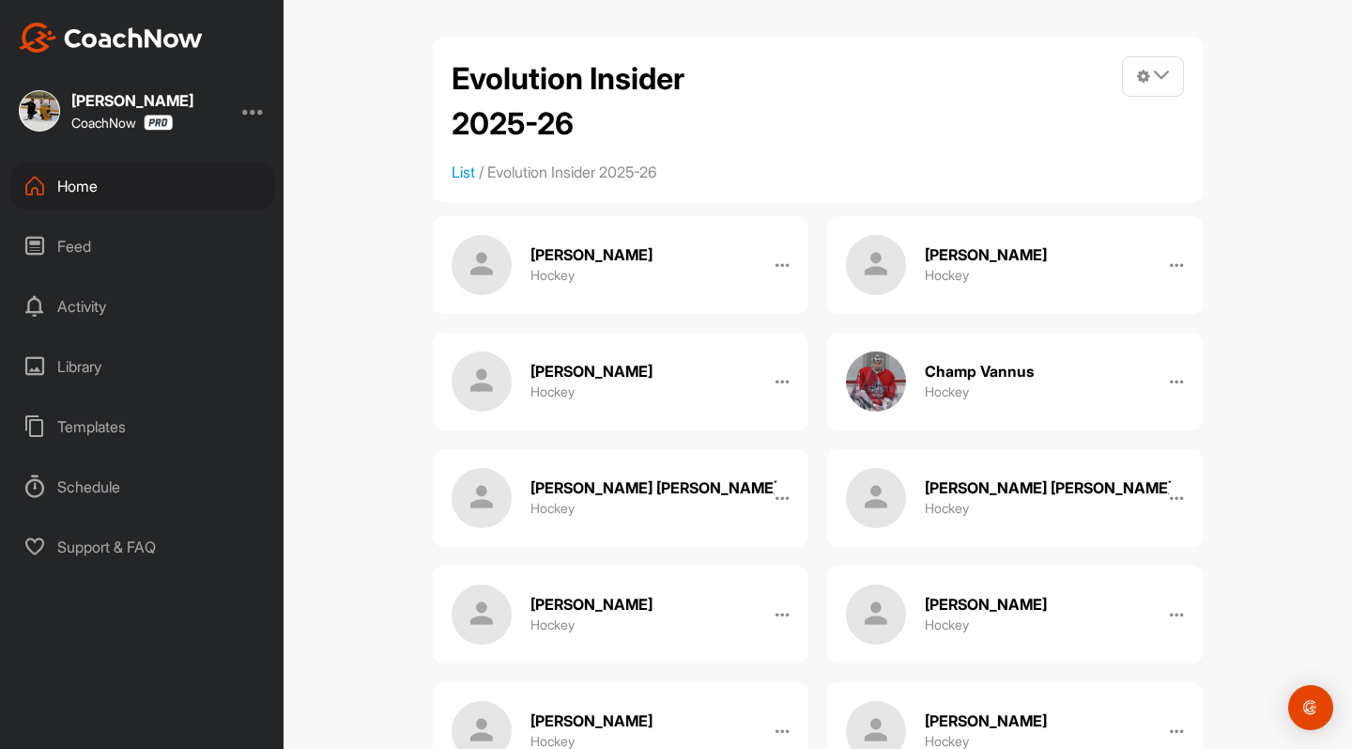
click at [84, 181] on div "Home" at bounding box center [142, 185] width 265 height 47
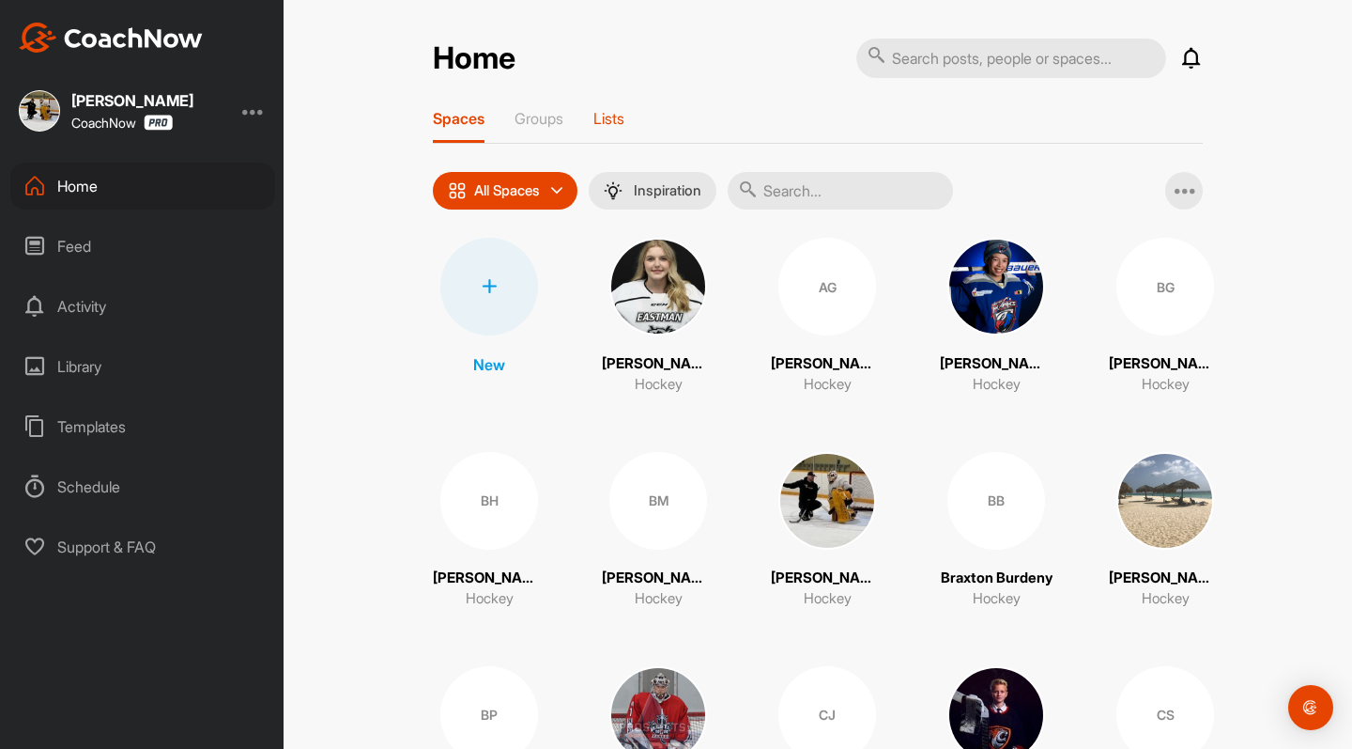
click at [605, 113] on p "Lists" at bounding box center [609, 118] width 31 height 19
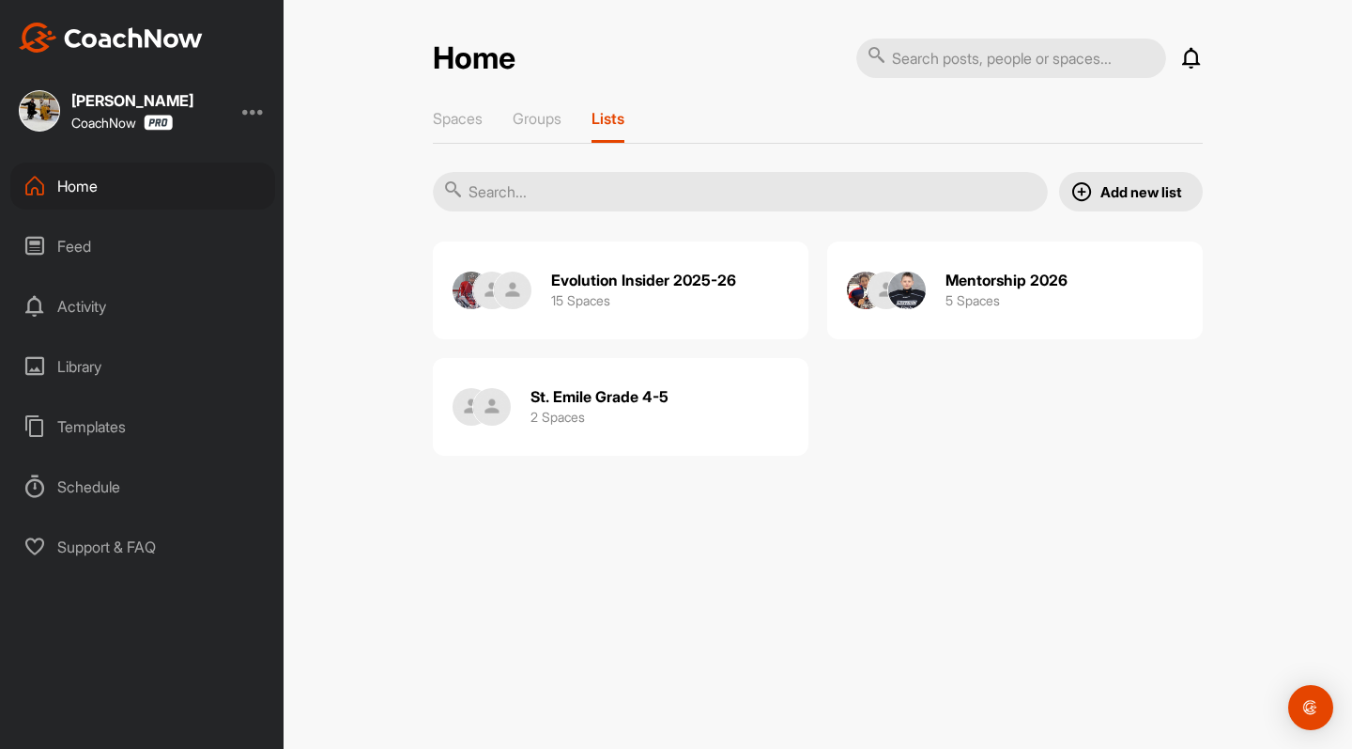
click at [1089, 197] on img at bounding box center [1082, 191] width 23 height 23
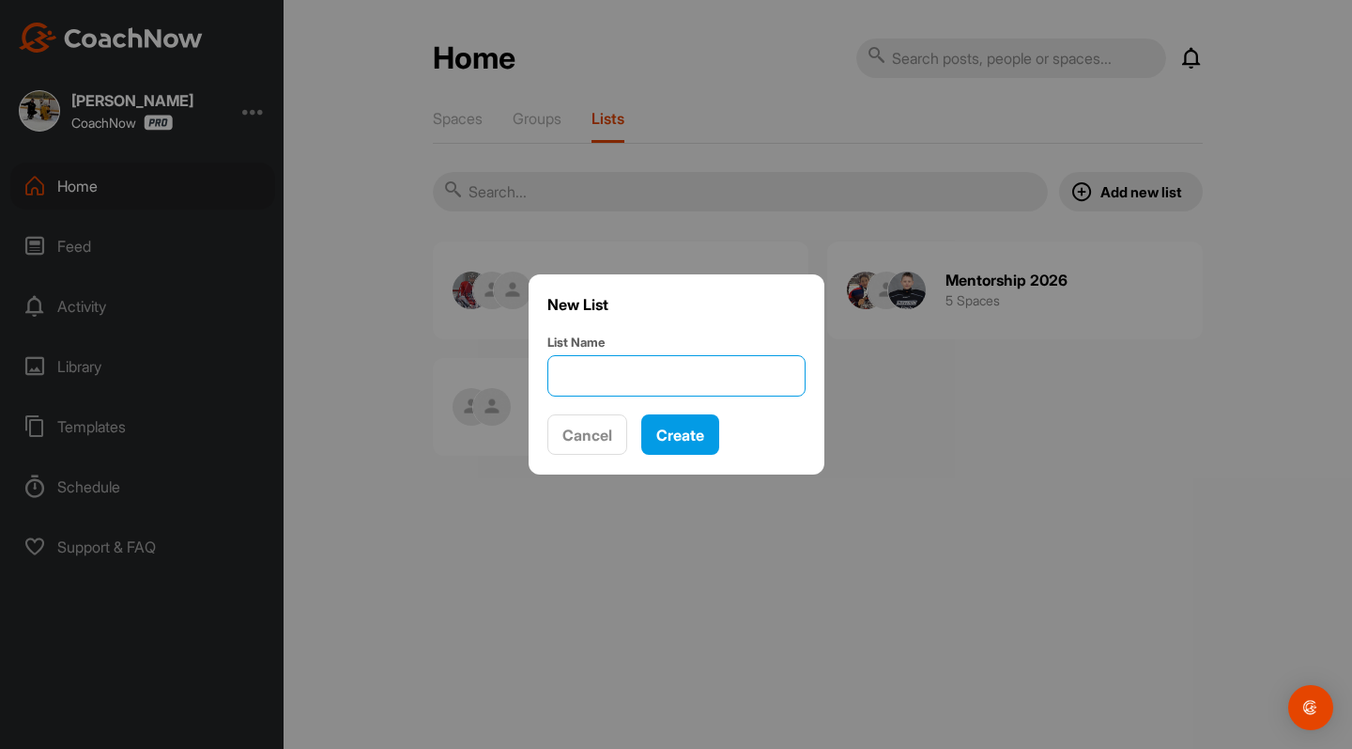
click at [698, 386] on input "List Name" at bounding box center [677, 375] width 258 height 41
type input "[DEMOGRAPHIC_DATA] Goalies"
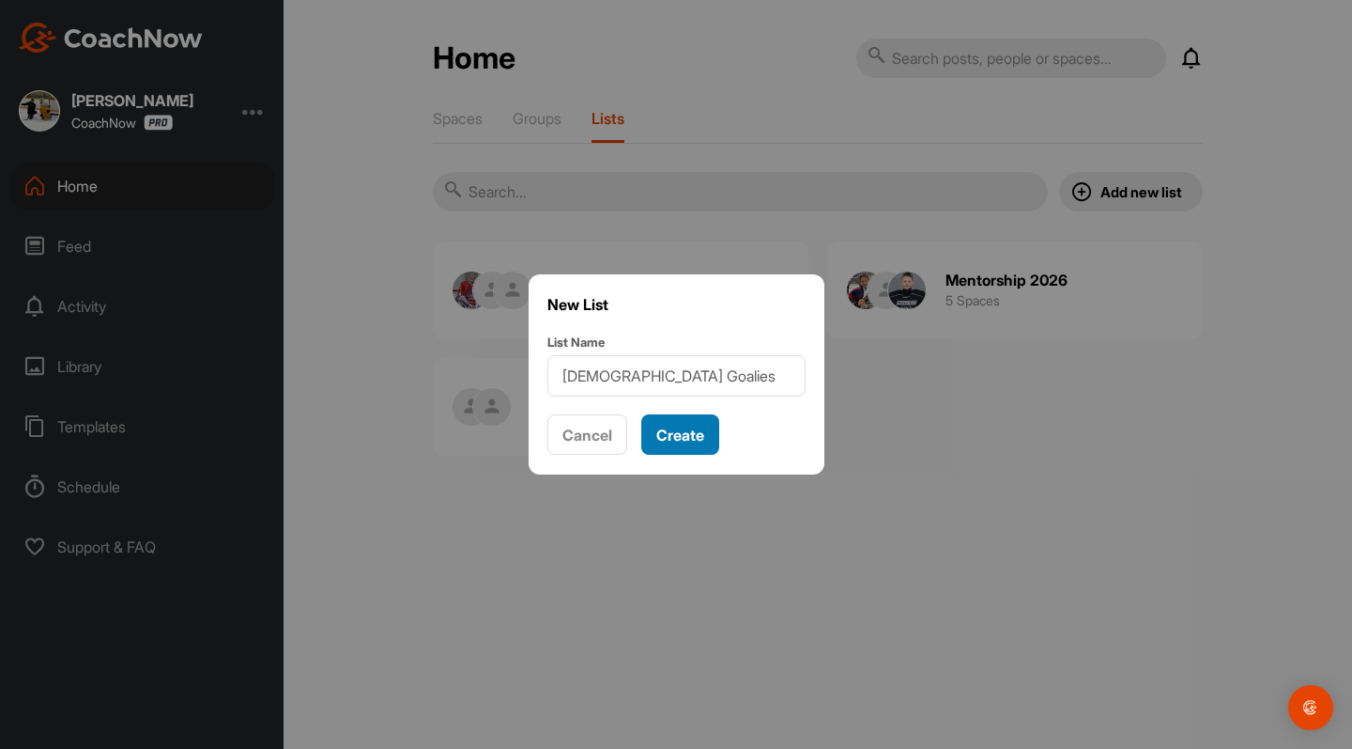
click at [677, 434] on span "Create" at bounding box center [680, 434] width 48 height 19
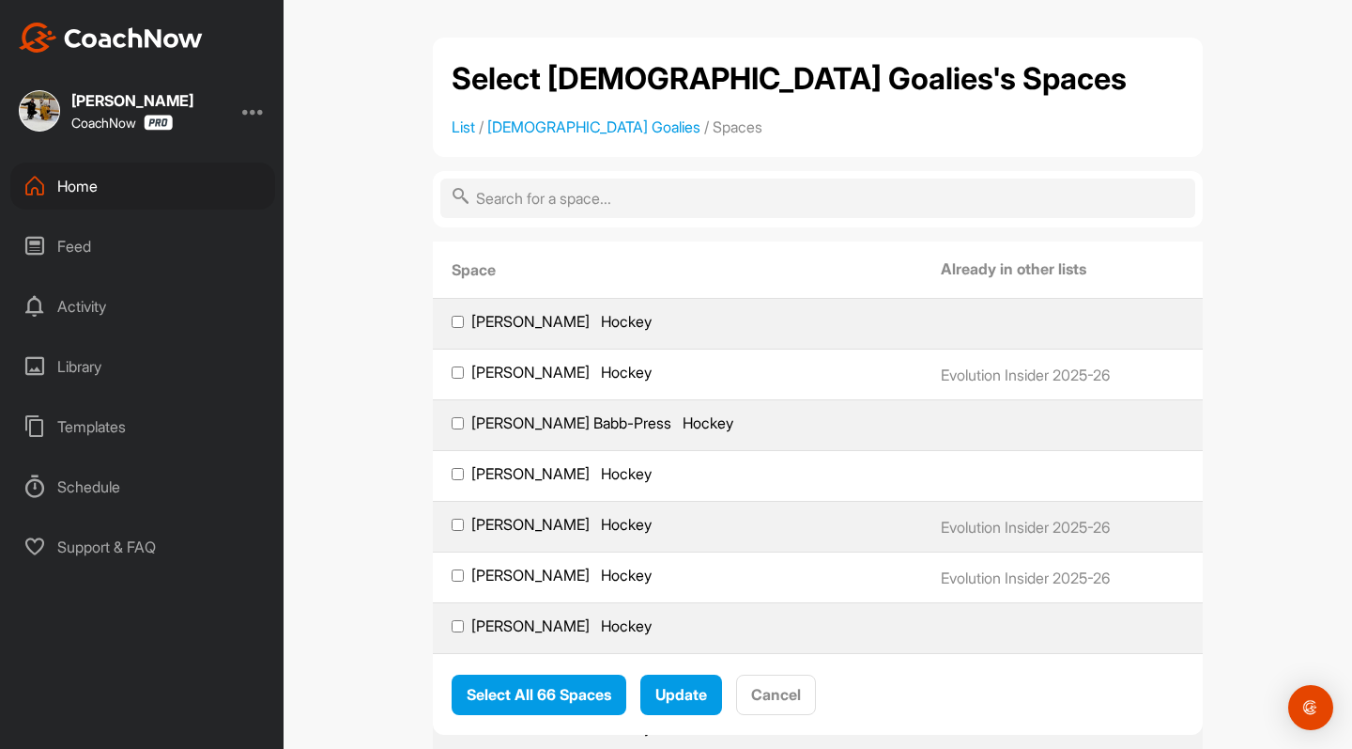
click at [461, 317] on input "[PERSON_NAME] Hockey" at bounding box center [458, 322] width 12 height 12
checkbox input "true"
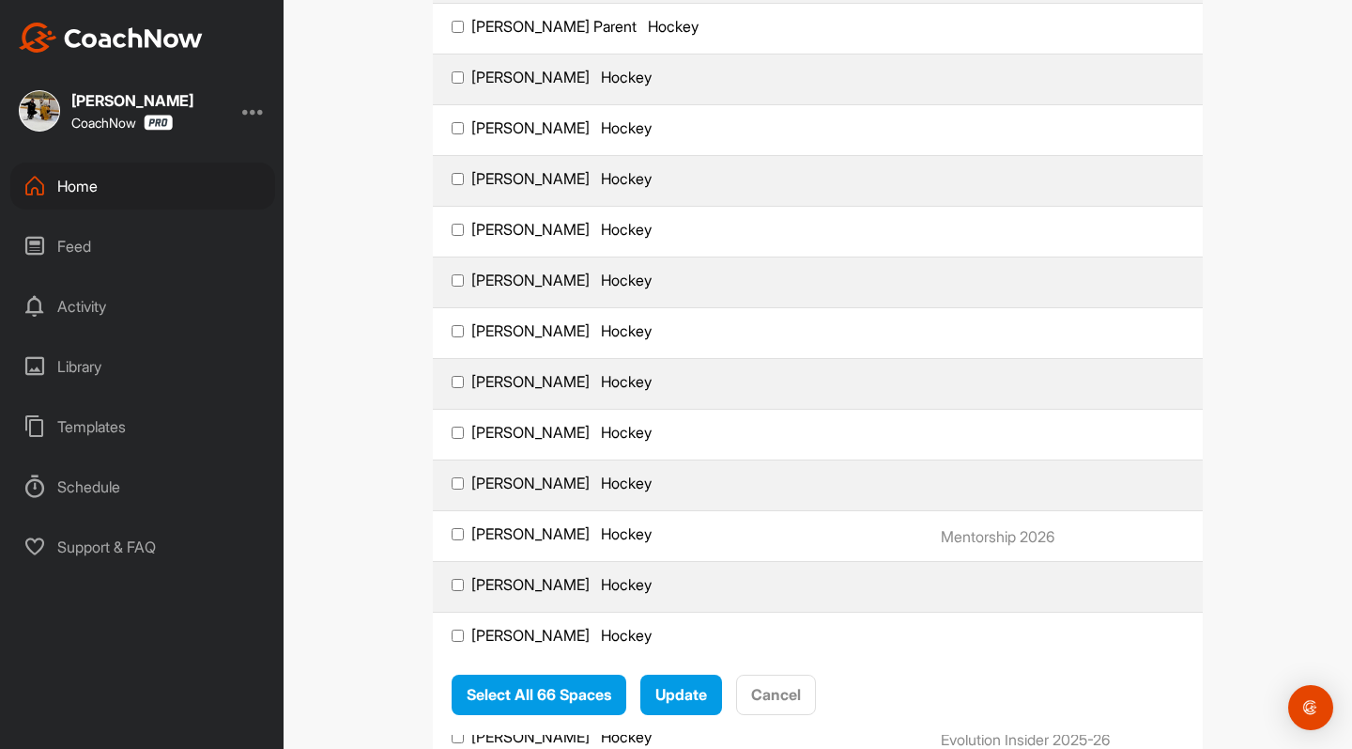
scroll to position [2082, 0]
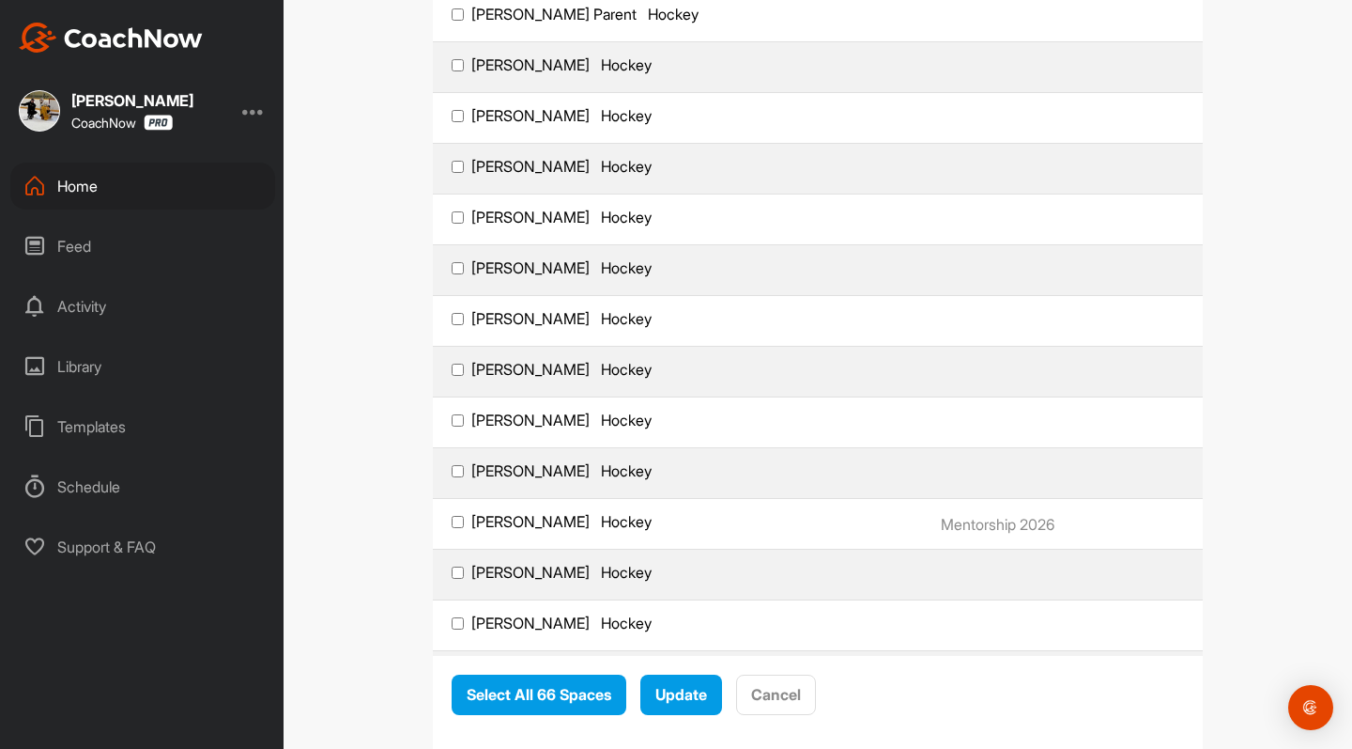
click at [460, 265] on input "[PERSON_NAME] Hockey" at bounding box center [458, 268] width 12 height 12
checkbox input "true"
click at [460, 576] on input "[PERSON_NAME] Hockey" at bounding box center [458, 572] width 12 height 12
checkbox input "true"
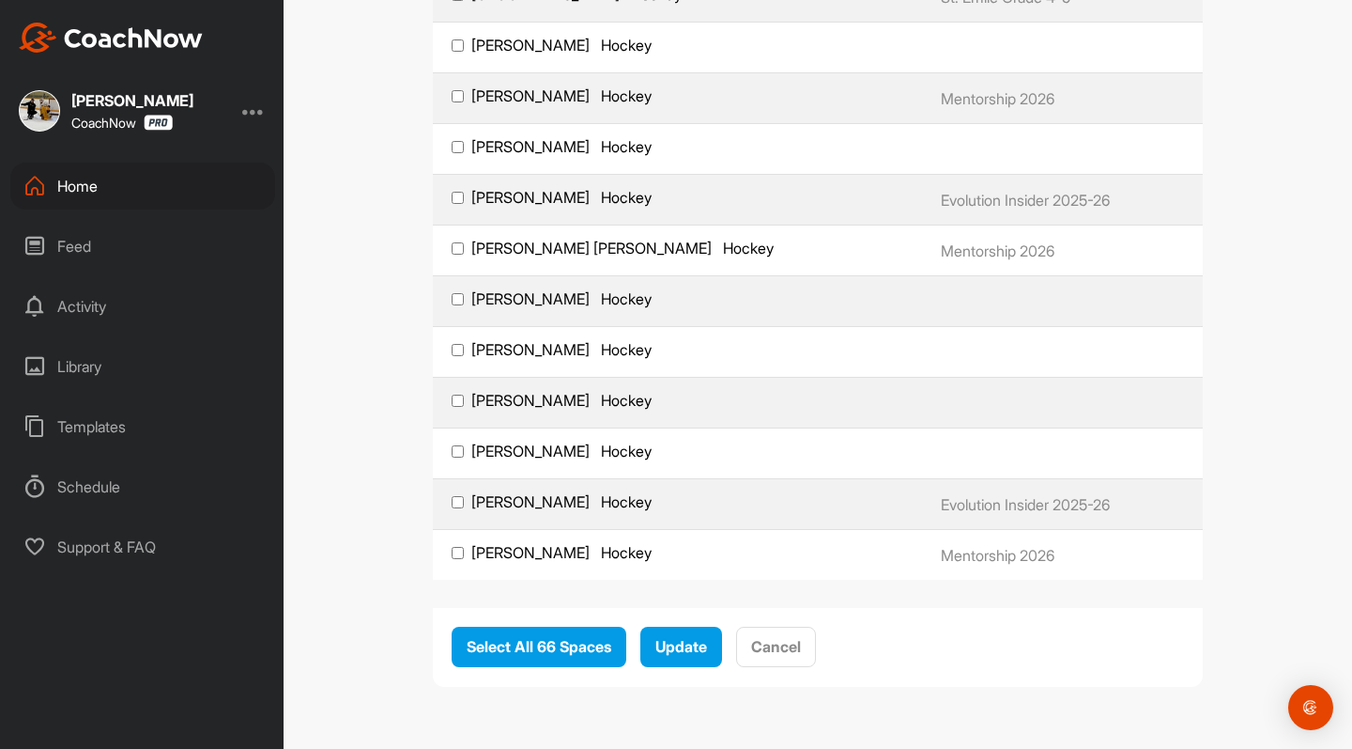
scroll to position [3066, 0]
click at [460, 401] on input "[PERSON_NAME] Hockey" at bounding box center [458, 400] width 12 height 12
checkbox input "true"
click at [685, 645] on span "Update" at bounding box center [682, 646] width 52 height 19
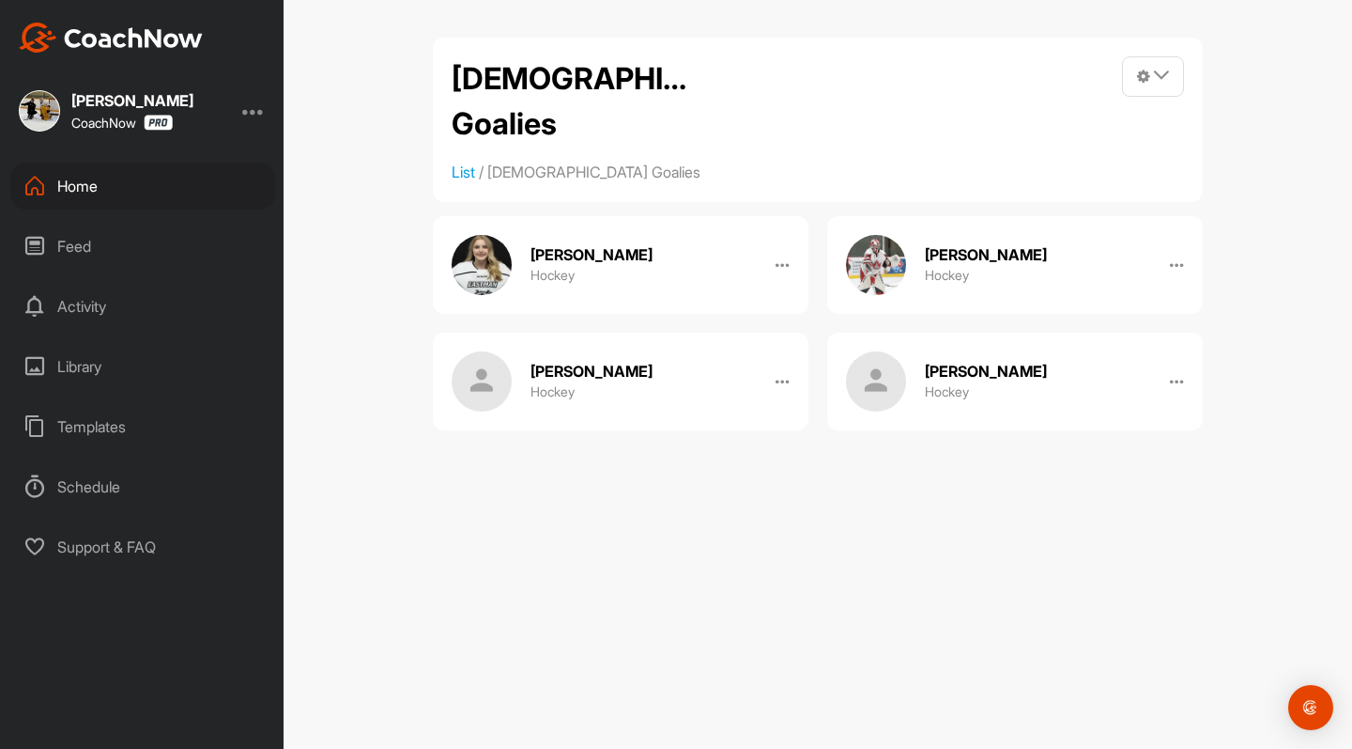
click at [78, 195] on div "Home" at bounding box center [142, 185] width 265 height 47
